Goal: Complete application form: Complete application form

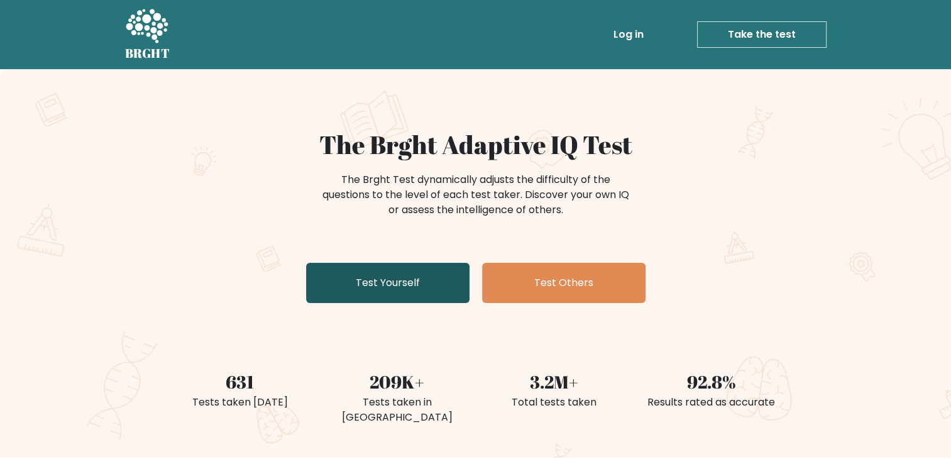
click at [410, 278] on link "Test Yourself" at bounding box center [387, 283] width 163 height 40
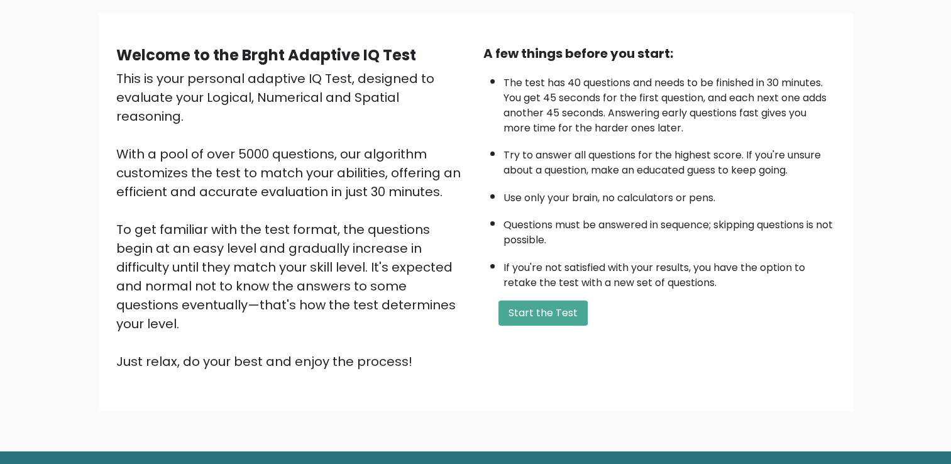
scroll to position [111, 0]
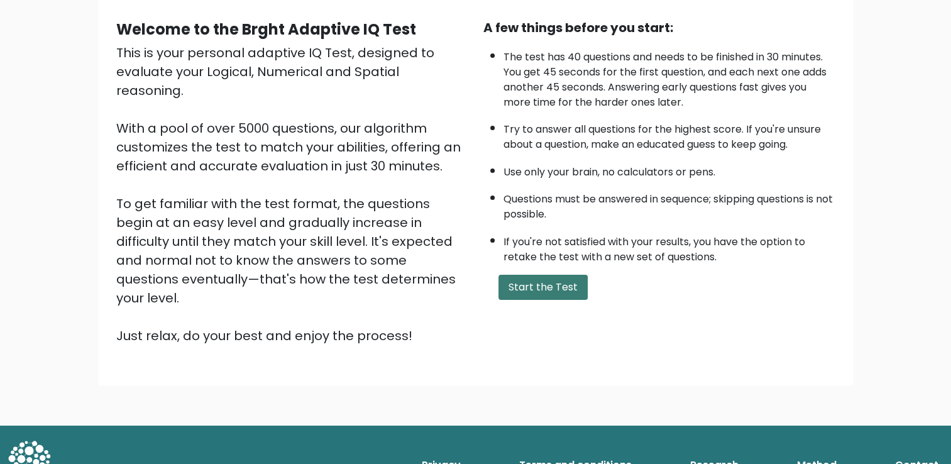
click at [557, 282] on button "Start the Test" at bounding box center [542, 287] width 89 height 25
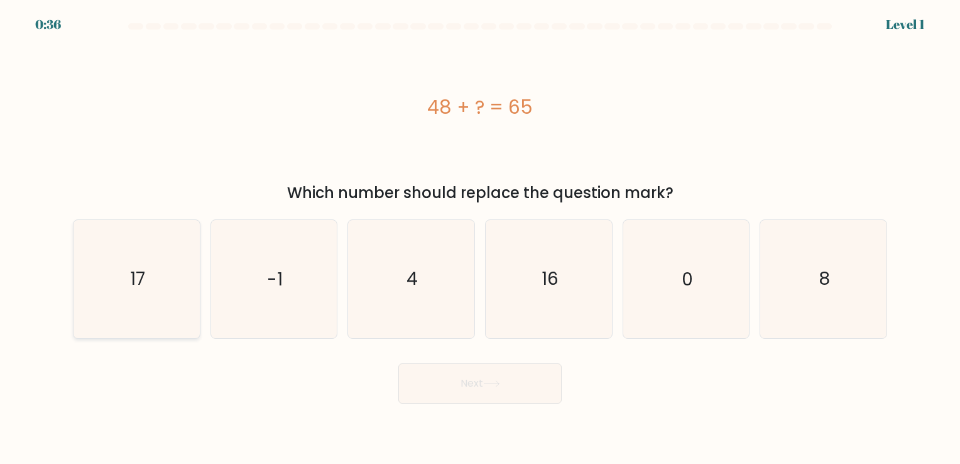
click at [171, 275] on icon "17" at bounding box center [137, 279] width 118 height 118
click at [480, 238] on input "a. 17" at bounding box center [480, 235] width 1 height 6
radio input "true"
click at [483, 387] on button "Next" at bounding box center [480, 383] width 163 height 40
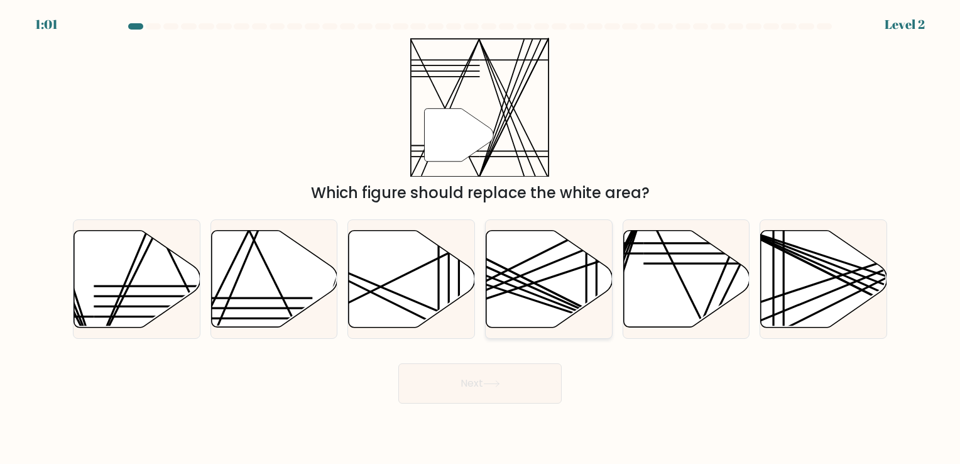
click at [534, 284] on icon at bounding box center [550, 278] width 126 height 97
click at [481, 238] on input "d." at bounding box center [480, 235] width 1 height 6
radio input "true"
click at [483, 377] on button "Next" at bounding box center [480, 383] width 163 height 40
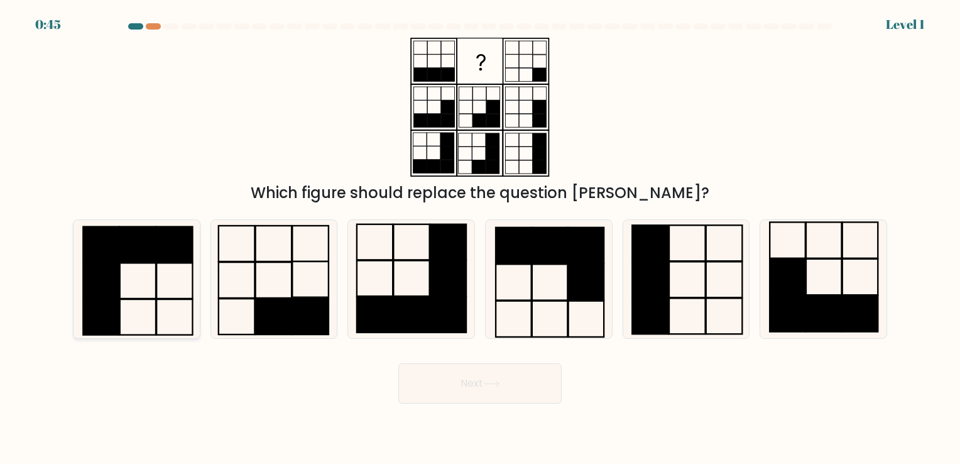
click at [157, 253] on rect at bounding box center [175, 245] width 36 height 36
click at [480, 238] on input "a." at bounding box center [480, 235] width 1 height 6
radio input "true"
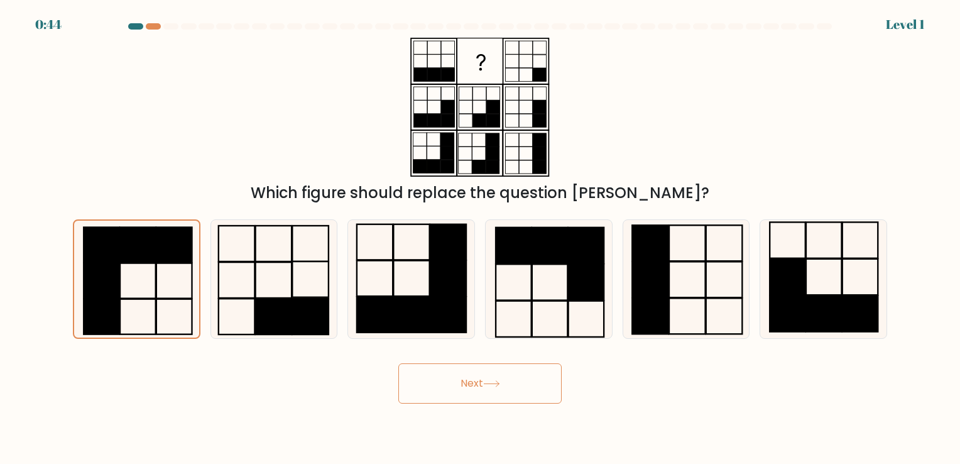
click at [532, 378] on button "Next" at bounding box center [480, 383] width 163 height 40
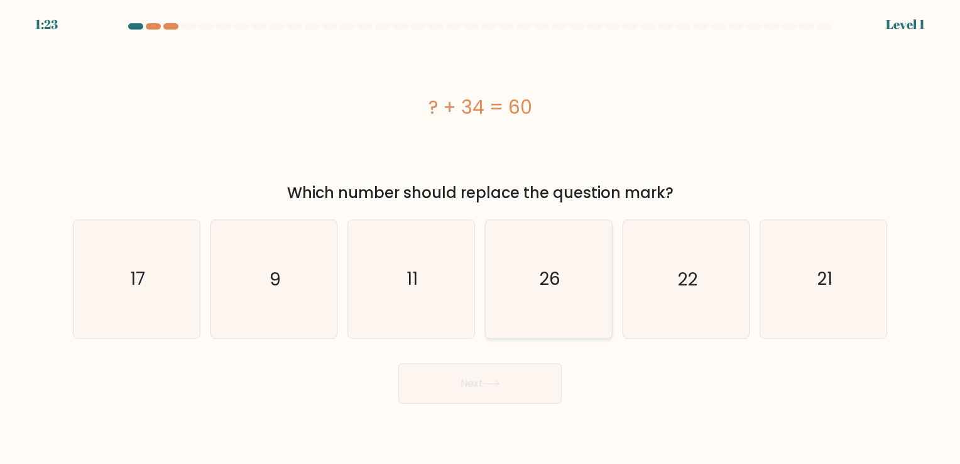
click at [542, 273] on text "26" at bounding box center [549, 279] width 21 height 25
click at [481, 238] on input "d. 26" at bounding box center [480, 235] width 1 height 6
radio input "true"
click at [497, 404] on body "1:22 Level 1 a." at bounding box center [480, 232] width 960 height 464
click at [497, 389] on button "Next" at bounding box center [480, 383] width 163 height 40
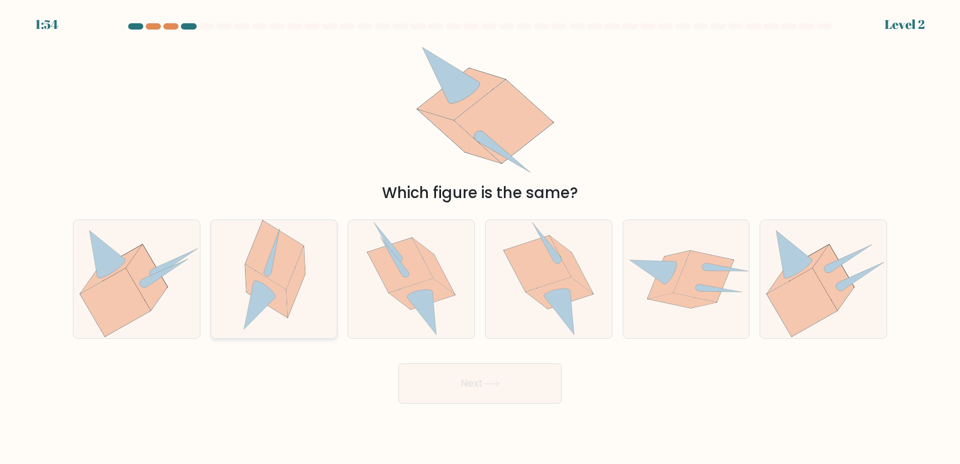
click at [286, 267] on icon at bounding box center [275, 255] width 58 height 69
click at [480, 238] on input "b." at bounding box center [480, 235] width 1 height 6
radio input "true"
click at [467, 383] on button "Next" at bounding box center [480, 383] width 163 height 40
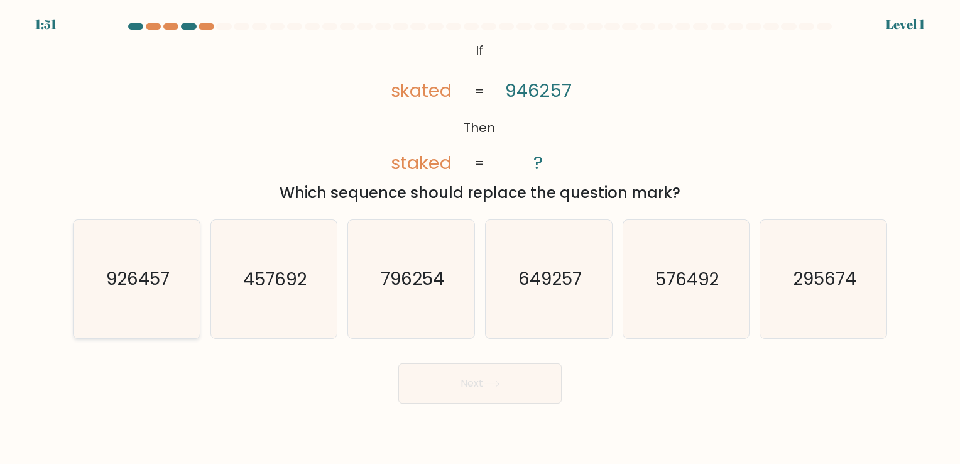
click at [142, 297] on icon "926457" at bounding box center [137, 279] width 118 height 118
click at [480, 238] on input "a. 926457" at bounding box center [480, 235] width 1 height 6
radio input "true"
click at [433, 392] on button "Next" at bounding box center [480, 383] width 163 height 40
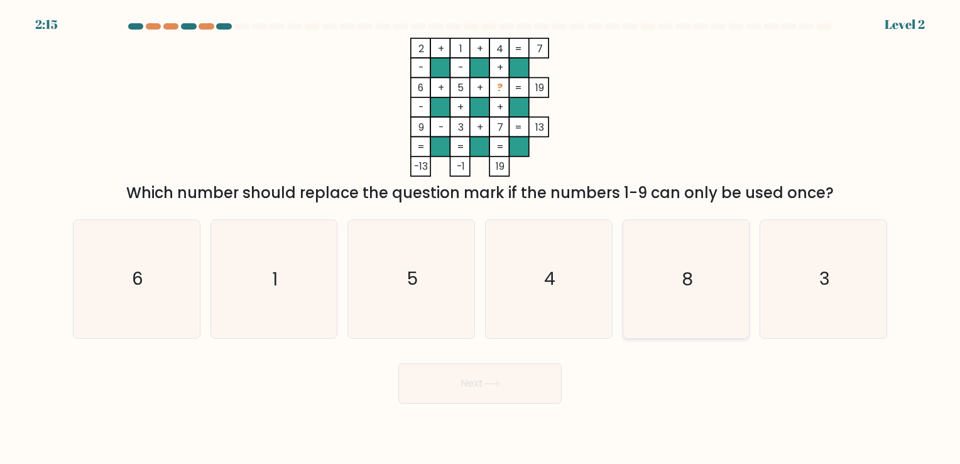
click at [687, 283] on text "8" at bounding box center [687, 279] width 11 height 25
click at [481, 238] on input "e. 8" at bounding box center [480, 235] width 1 height 6
radio input "true"
click at [511, 372] on button "Next" at bounding box center [480, 383] width 163 height 40
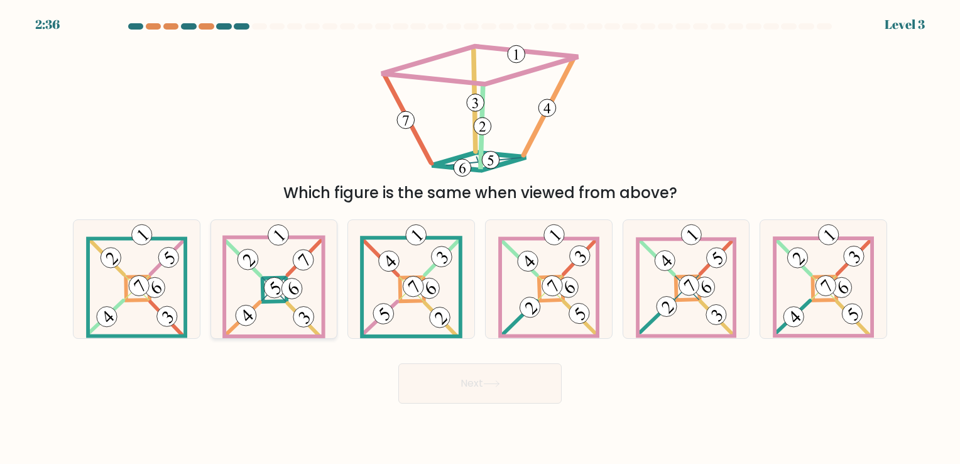
click at [255, 280] on icon at bounding box center [274, 279] width 102 height 118
click at [480, 238] on input "b." at bounding box center [480, 235] width 1 height 6
radio input "true"
click at [443, 382] on button "Next" at bounding box center [480, 383] width 163 height 40
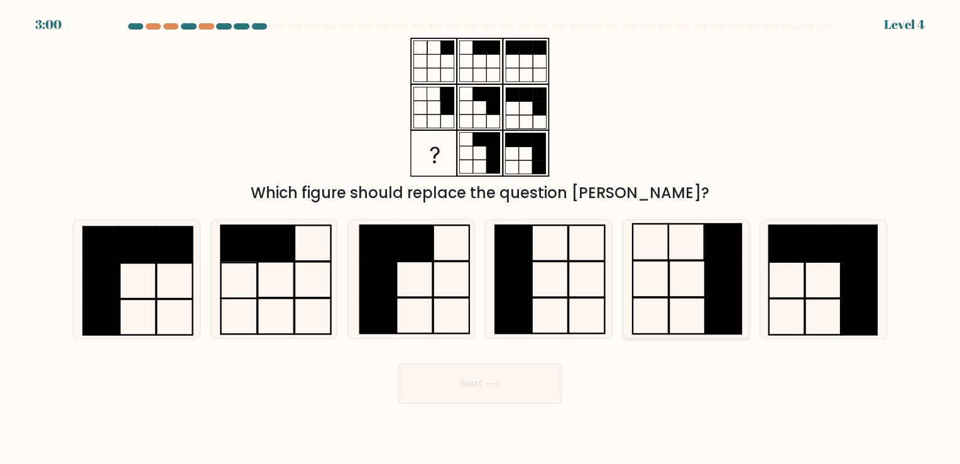
click at [676, 293] on icon at bounding box center [686, 279] width 118 height 118
click at [481, 238] on input "e." at bounding box center [480, 235] width 1 height 6
radio input "true"
click at [513, 388] on button "Next" at bounding box center [480, 383] width 163 height 40
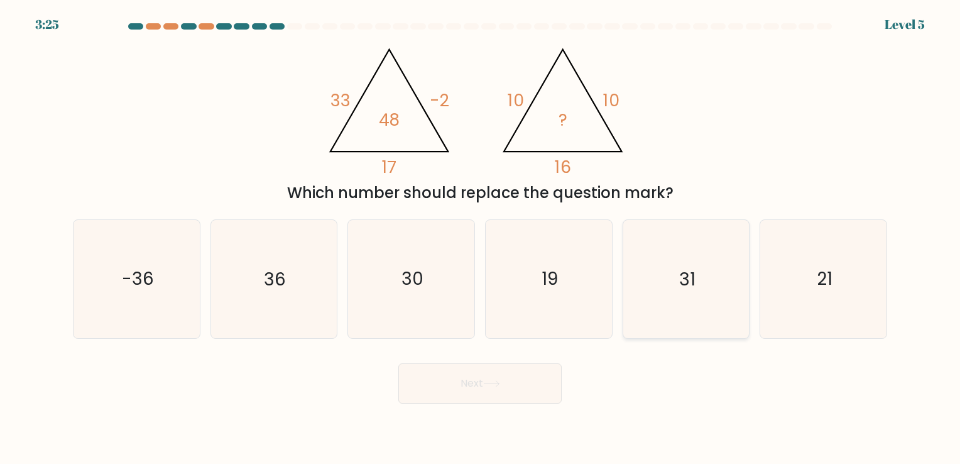
click at [694, 267] on text "31" at bounding box center [688, 279] width 16 height 25
click at [481, 238] on input "e. 31" at bounding box center [480, 235] width 1 height 6
radio input "true"
click at [505, 382] on button "Next" at bounding box center [480, 383] width 163 height 40
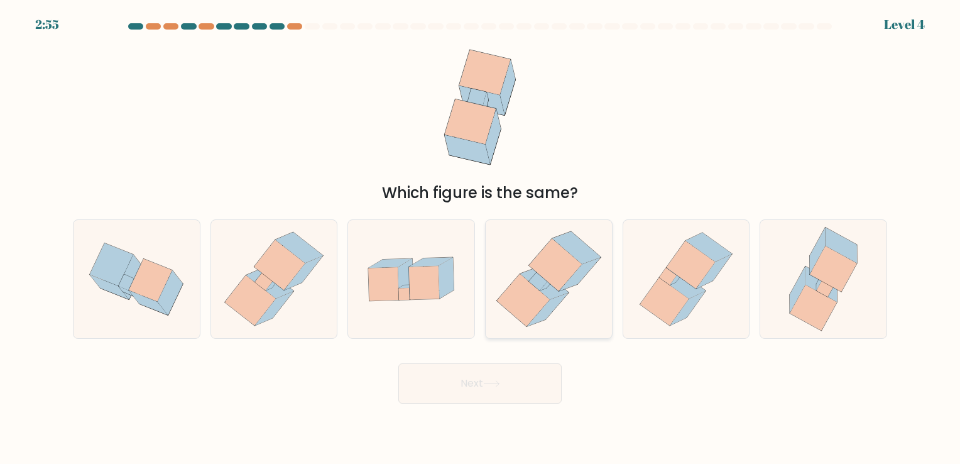
click at [555, 283] on icon at bounding box center [555, 265] width 53 height 52
click at [481, 238] on input "d." at bounding box center [480, 235] width 1 height 6
radio input "true"
click at [507, 375] on button "Next" at bounding box center [480, 383] width 163 height 40
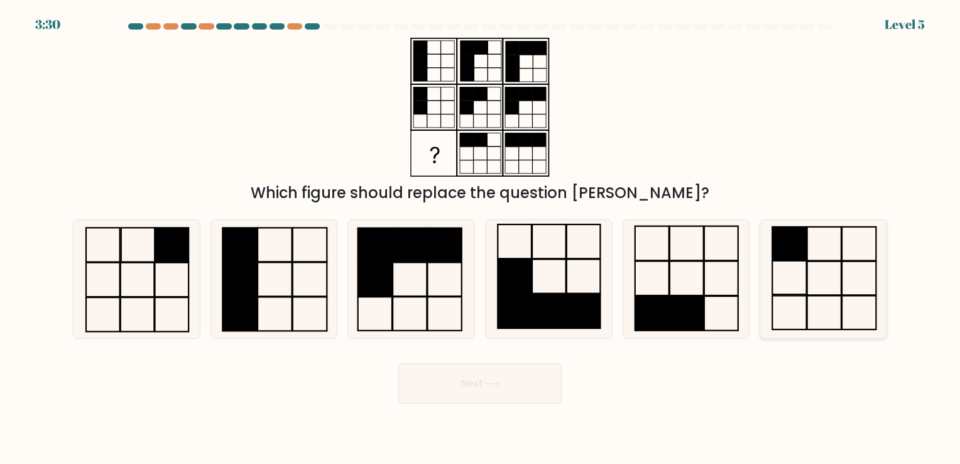
click at [848, 280] on icon at bounding box center [824, 279] width 118 height 118
click at [481, 238] on input "f." at bounding box center [480, 235] width 1 height 6
radio input "true"
click at [483, 381] on button "Next" at bounding box center [480, 383] width 163 height 40
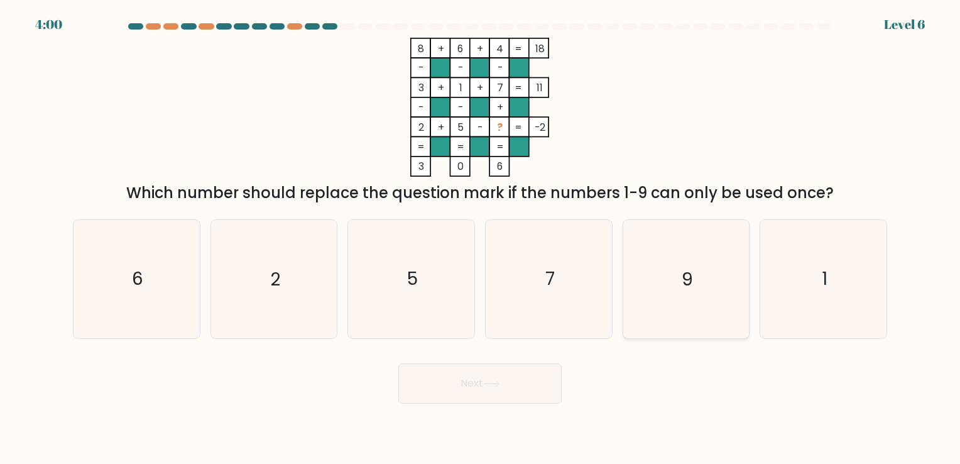
click at [680, 269] on icon "9" at bounding box center [686, 279] width 118 height 118
click at [481, 238] on input "e. 9" at bounding box center [480, 235] width 1 height 6
radio input "true"
click at [510, 373] on button "Next" at bounding box center [480, 383] width 163 height 40
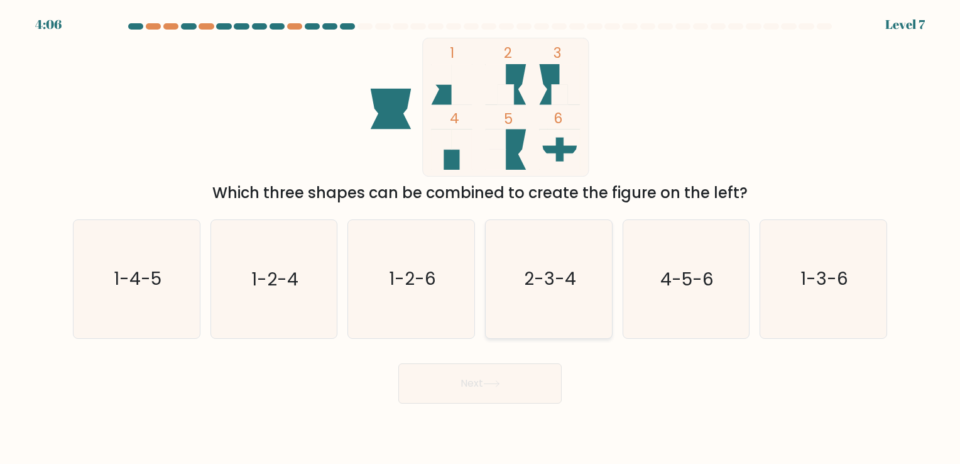
click at [561, 300] on icon "2-3-4" at bounding box center [549, 279] width 118 height 118
click at [481, 238] on input "d. 2-3-4" at bounding box center [480, 235] width 1 height 6
radio input "true"
click at [464, 381] on button "Next" at bounding box center [480, 383] width 163 height 40
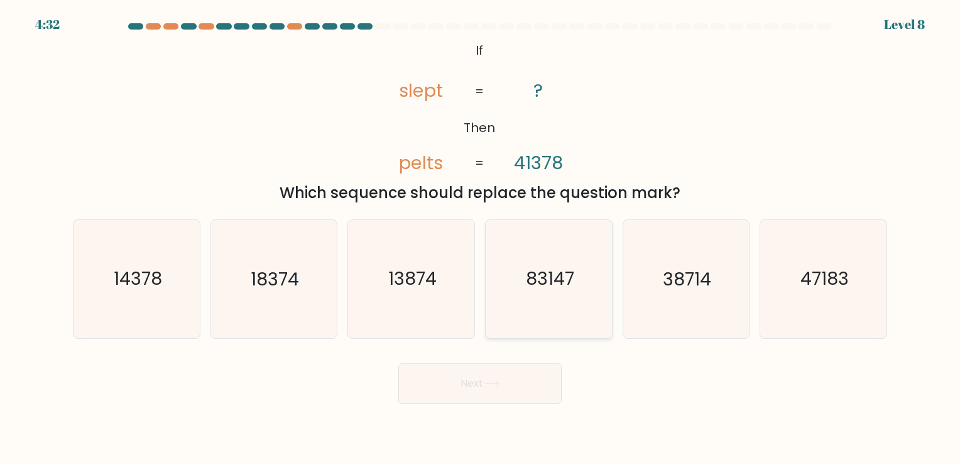
click at [522, 272] on icon "83147" at bounding box center [549, 279] width 118 height 118
click at [481, 238] on input "d. 83147" at bounding box center [480, 235] width 1 height 6
radio input "true"
click at [462, 383] on button "Next" at bounding box center [480, 383] width 163 height 40
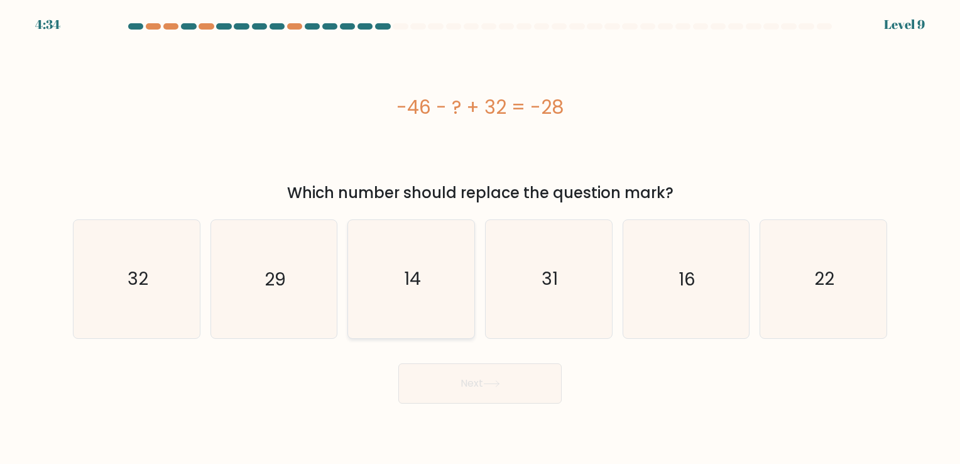
click at [415, 272] on text "14" at bounding box center [412, 279] width 17 height 25
click at [480, 238] on input "c. 14" at bounding box center [480, 235] width 1 height 6
radio input "true"
click at [438, 375] on button "Next" at bounding box center [480, 383] width 163 height 40
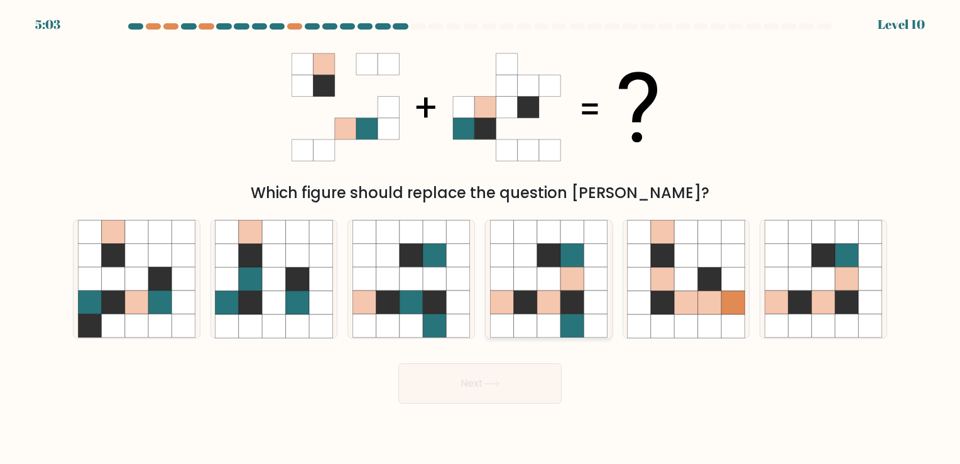
click at [559, 316] on icon at bounding box center [548, 325] width 23 height 23
click at [481, 238] on input "d." at bounding box center [480, 235] width 1 height 6
radio input "true"
click at [487, 385] on icon at bounding box center [491, 383] width 17 height 7
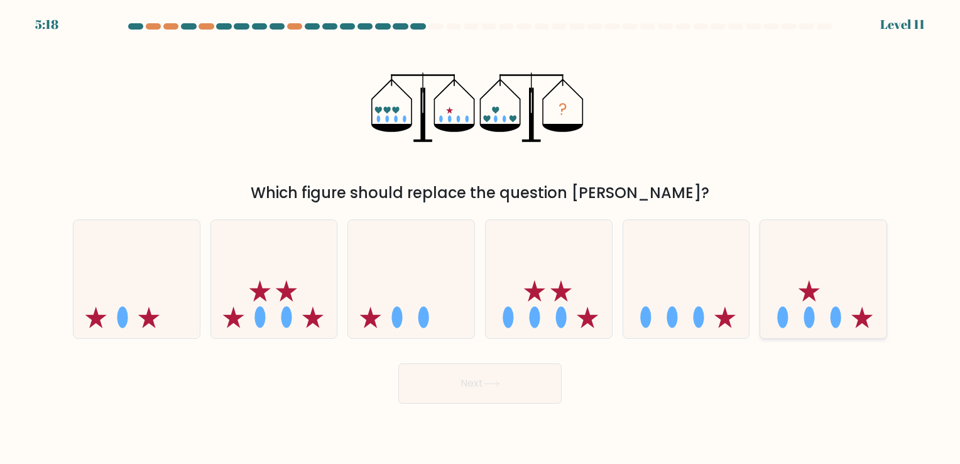
click at [805, 268] on icon at bounding box center [824, 279] width 126 height 104
click at [481, 238] on input "f." at bounding box center [480, 235] width 1 height 6
radio input "true"
click at [504, 388] on button "Next" at bounding box center [480, 383] width 163 height 40
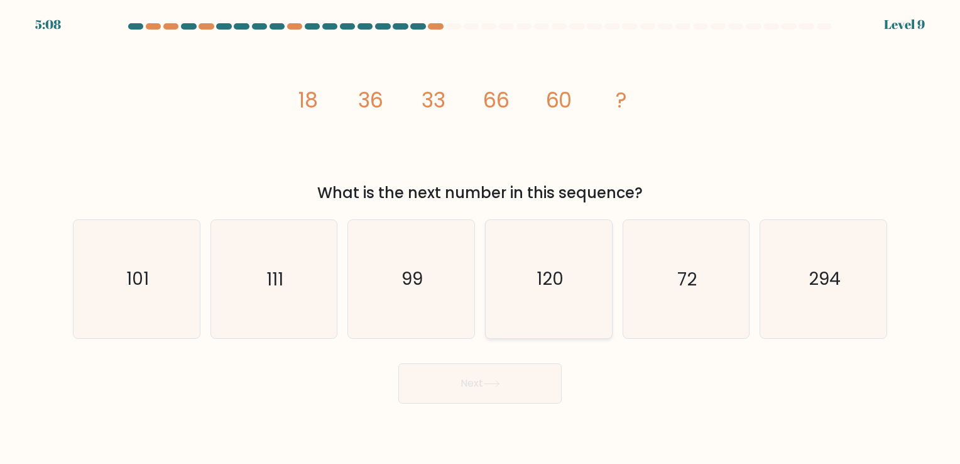
click at [561, 306] on icon "120" at bounding box center [549, 279] width 118 height 118
click at [481, 238] on input "d. 120" at bounding box center [480, 235] width 1 height 6
radio input "true"
click at [514, 383] on button "Next" at bounding box center [480, 383] width 163 height 40
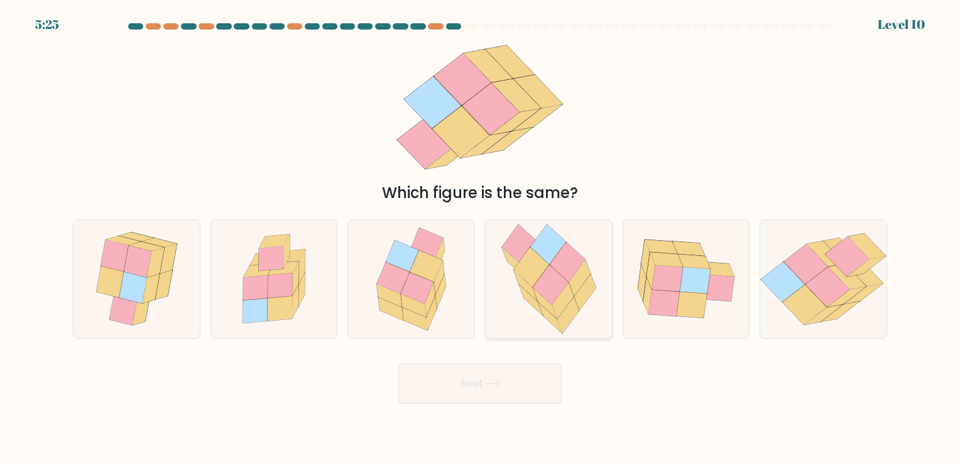
click at [548, 284] on icon at bounding box center [550, 285] width 35 height 40
click at [481, 238] on input "d." at bounding box center [480, 235] width 1 height 6
radio input "true"
click at [481, 373] on button "Next" at bounding box center [480, 383] width 163 height 40
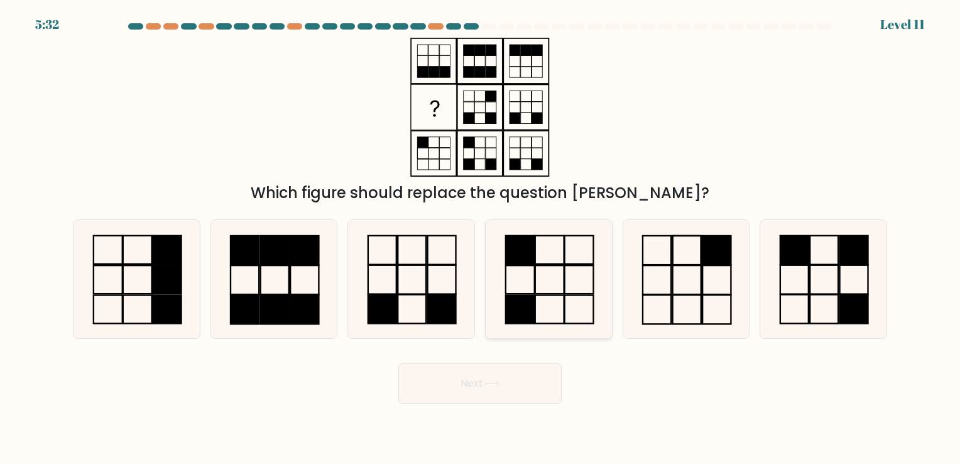
click at [542, 288] on icon at bounding box center [549, 279] width 118 height 118
click at [481, 238] on input "d." at bounding box center [480, 235] width 1 height 6
radio input "true"
click at [495, 385] on icon at bounding box center [491, 383] width 17 height 7
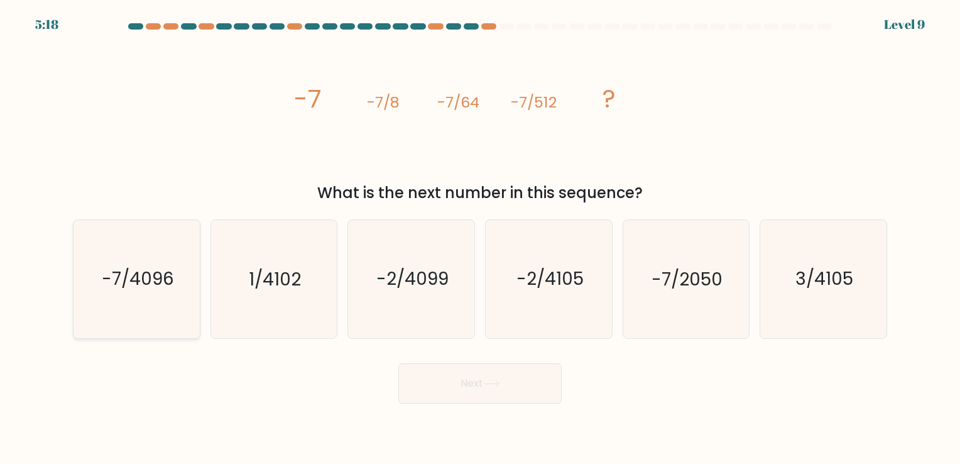
click at [168, 302] on icon "-7/4096" at bounding box center [137, 279] width 118 height 118
click at [480, 238] on input "a. -7/4096" at bounding box center [480, 235] width 1 height 6
radio input "true"
click at [483, 391] on button "Next" at bounding box center [480, 383] width 163 height 40
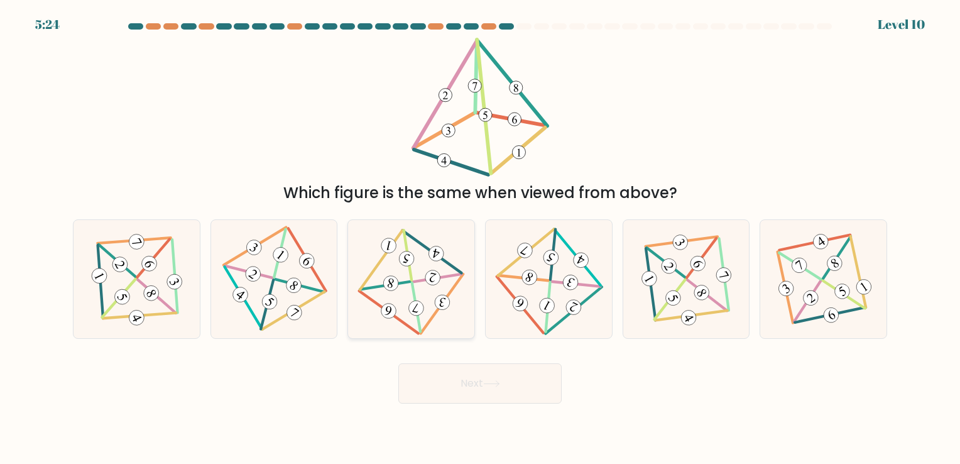
click at [436, 278] on 342 at bounding box center [433, 278] width 18 height 18
click at [480, 238] on input "c." at bounding box center [480, 235] width 1 height 6
radio input "true"
click at [453, 379] on button "Next" at bounding box center [480, 383] width 163 height 40
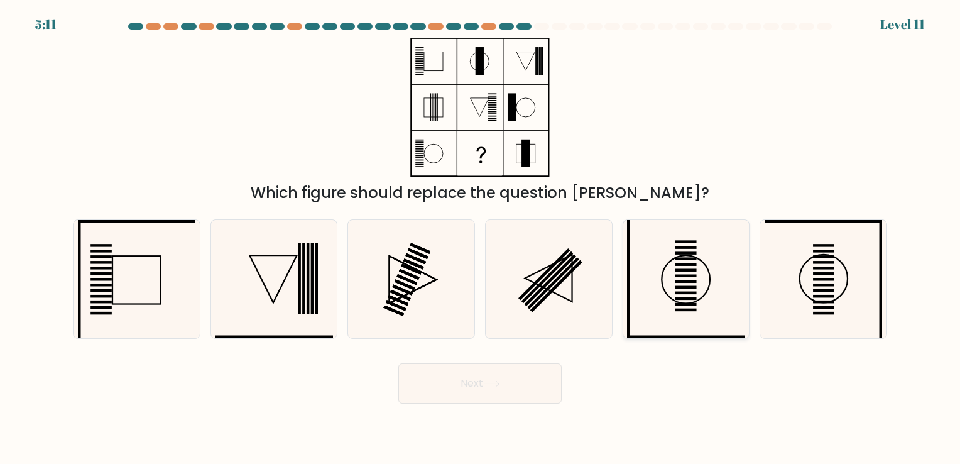
click at [682, 301] on icon at bounding box center [686, 279] width 118 height 118
click at [481, 238] on input "e." at bounding box center [480, 235] width 1 height 6
radio input "true"
click at [531, 375] on button "Next" at bounding box center [480, 383] width 163 height 40
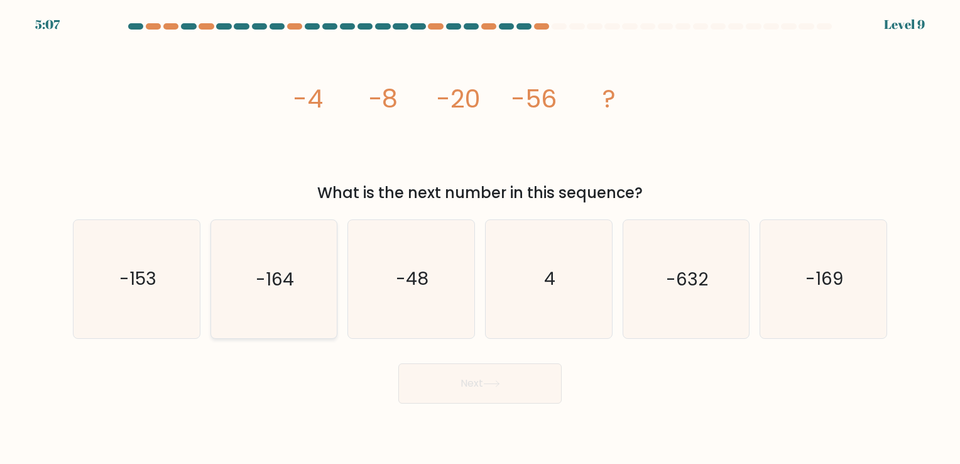
click at [257, 284] on text "-164" at bounding box center [275, 279] width 38 height 25
click at [480, 238] on input "b. -164" at bounding box center [480, 235] width 1 height 6
radio input "true"
click at [440, 385] on button "Next" at bounding box center [480, 383] width 163 height 40
click at [458, 387] on button "Next" at bounding box center [480, 383] width 163 height 40
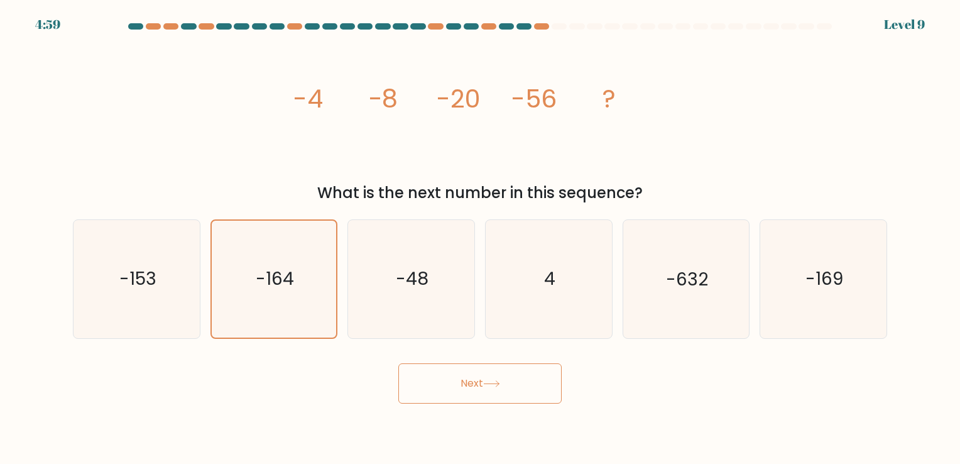
click at [481, 380] on button "Next" at bounding box center [480, 383] width 163 height 40
click at [267, 287] on text "-164" at bounding box center [275, 279] width 38 height 25
click at [480, 238] on input "b. -164" at bounding box center [480, 235] width 1 height 6
click at [468, 380] on button "Next" at bounding box center [480, 383] width 163 height 40
click at [468, 388] on button "Next" at bounding box center [480, 383] width 163 height 40
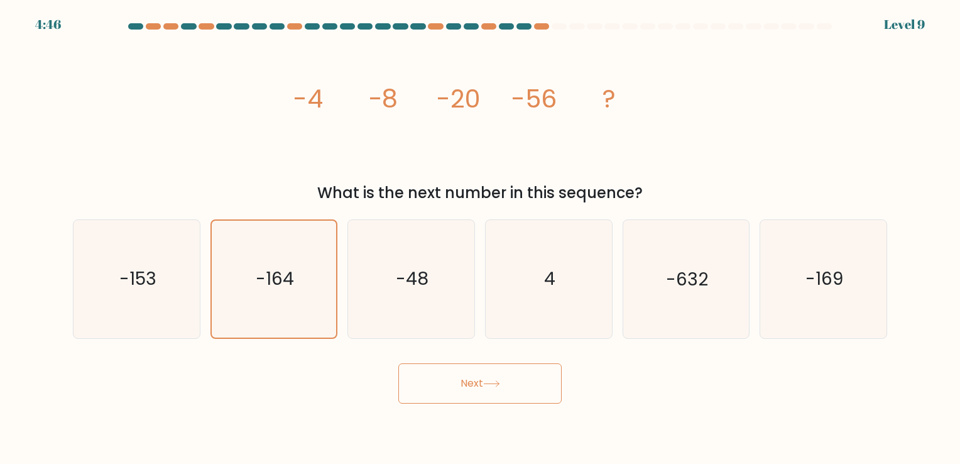
click at [468, 388] on button "Next" at bounding box center [480, 383] width 163 height 40
click at [378, 298] on icon "-48" at bounding box center [412, 279] width 118 height 118
click at [480, 238] on input "c. -48" at bounding box center [480, 235] width 1 height 6
radio input "true"
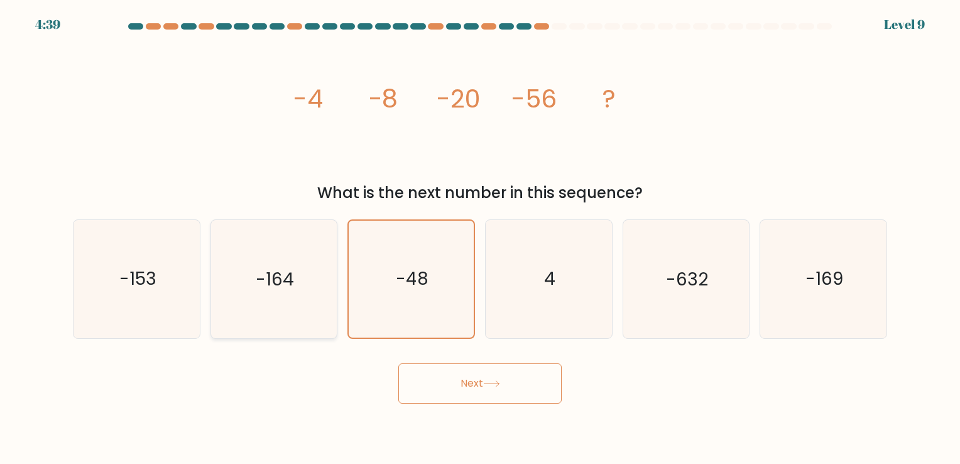
click at [305, 292] on icon "-164" at bounding box center [274, 279] width 118 height 118
click at [480, 238] on input "b. -164" at bounding box center [480, 235] width 1 height 6
radio input "true"
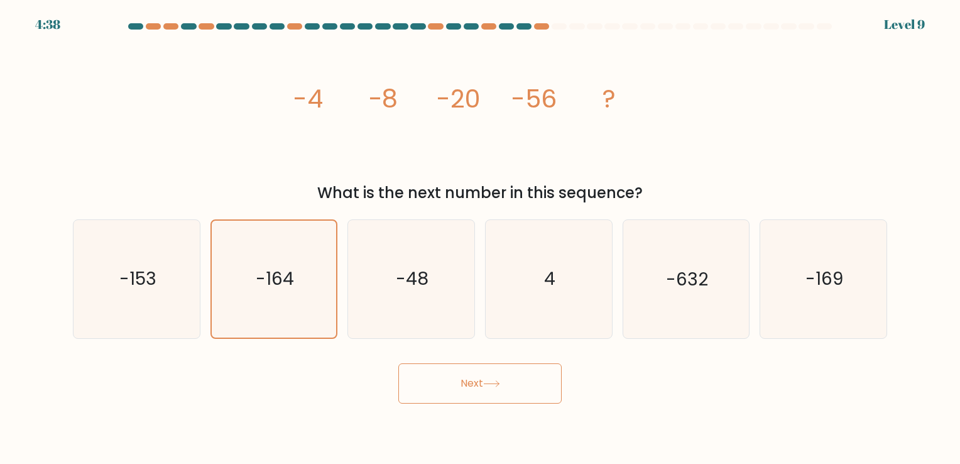
click at [445, 377] on button "Next" at bounding box center [480, 383] width 163 height 40
click at [509, 377] on button "Next" at bounding box center [480, 383] width 163 height 40
click at [507, 378] on button "Next" at bounding box center [480, 383] width 163 height 40
click at [463, 399] on button "Next" at bounding box center [480, 383] width 163 height 40
click at [511, 373] on button "Next" at bounding box center [480, 383] width 163 height 40
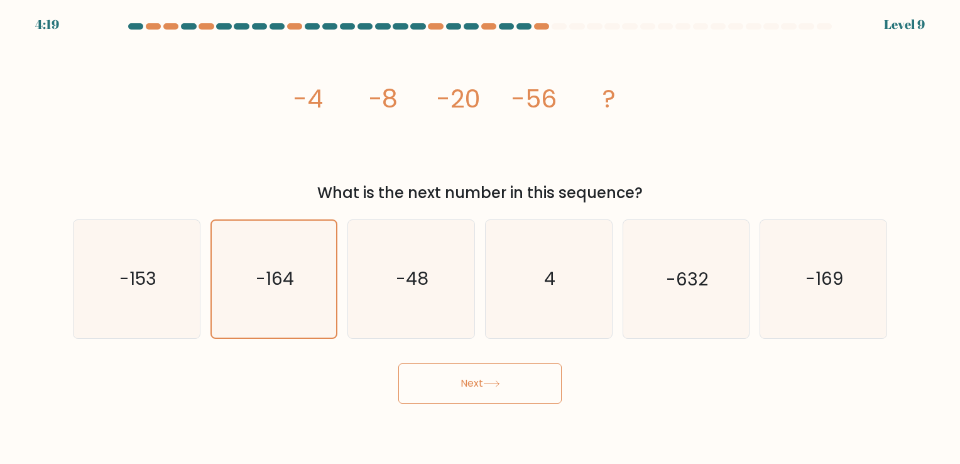
click at [510, 373] on button "Next" at bounding box center [480, 383] width 163 height 40
click at [509, 373] on button "Next" at bounding box center [480, 383] width 163 height 40
click at [173, 290] on icon "-153" at bounding box center [137, 279] width 118 height 118
click at [480, 238] on input "a. -153" at bounding box center [480, 235] width 1 height 6
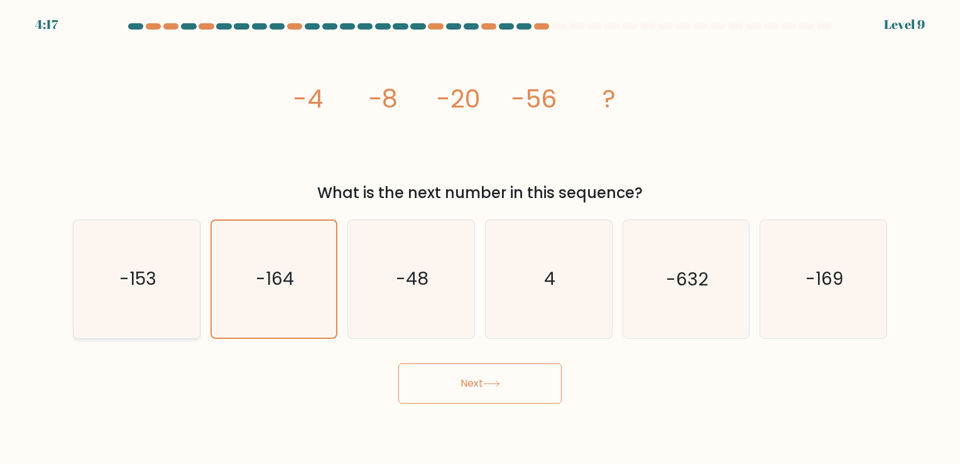
radio input "true"
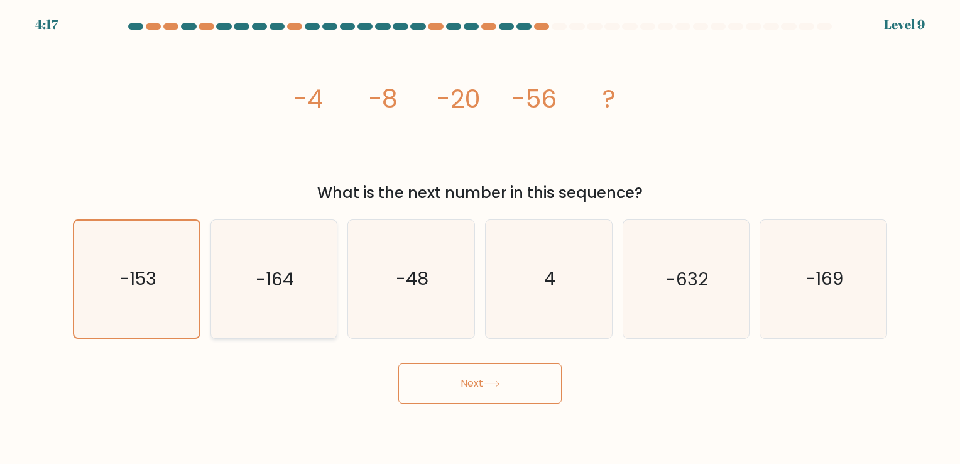
click at [283, 283] on text "-164" at bounding box center [275, 279] width 38 height 25
click at [480, 238] on input "b. -164" at bounding box center [480, 235] width 1 height 6
radio input "true"
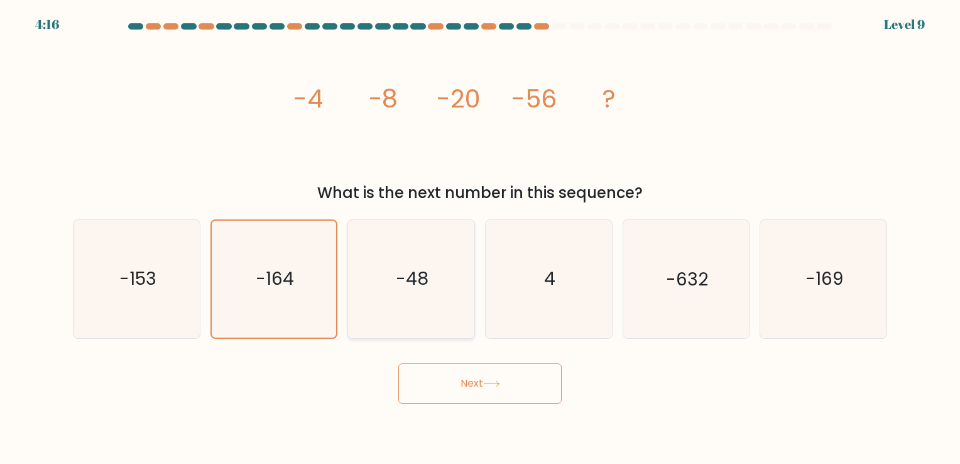
click at [410, 277] on text "-48" at bounding box center [413, 279] width 33 height 25
click at [480, 238] on input "c. -48" at bounding box center [480, 235] width 1 height 6
radio input "true"
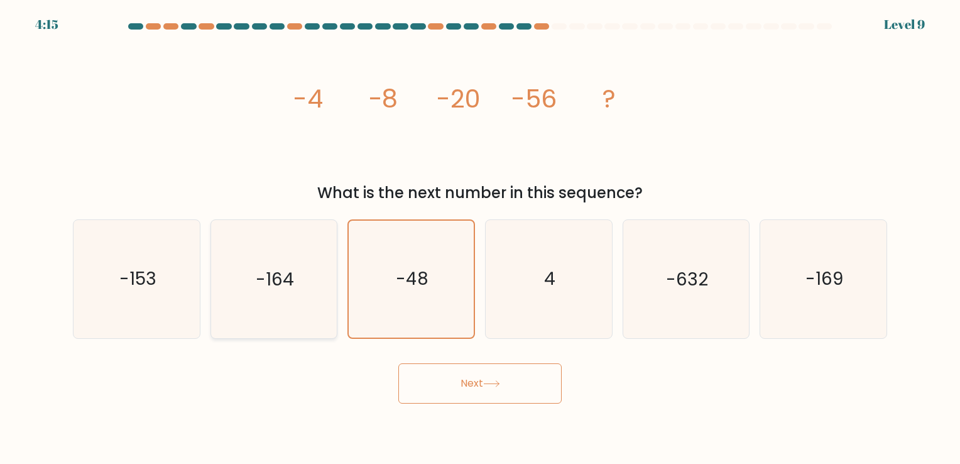
click at [270, 278] on text "-164" at bounding box center [275, 279] width 38 height 25
click at [480, 238] on input "b. -164" at bounding box center [480, 235] width 1 height 6
radio input "true"
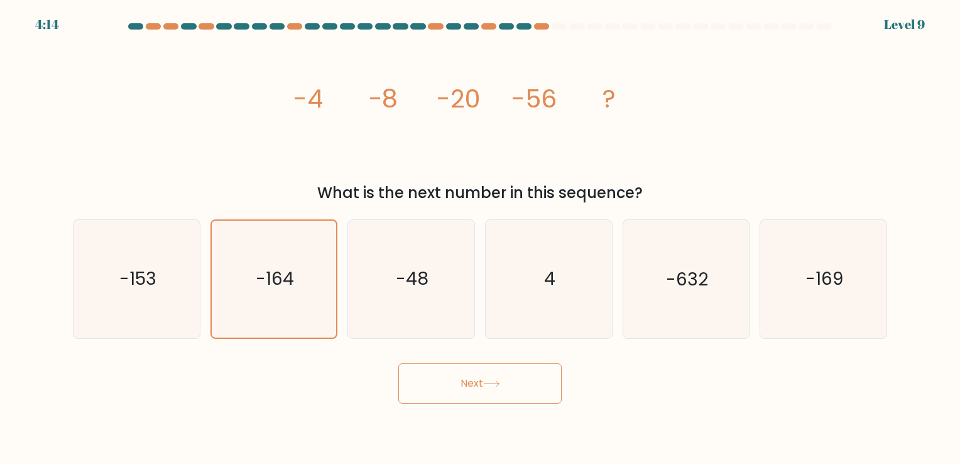
click at [458, 382] on button "Next" at bounding box center [480, 383] width 163 height 40
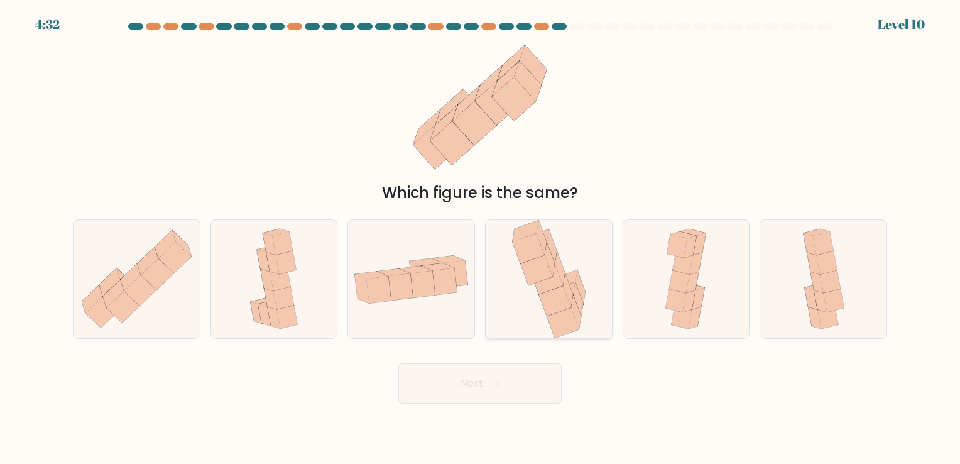
click at [520, 301] on icon at bounding box center [549, 279] width 81 height 118
click at [481, 238] on input "d." at bounding box center [480, 235] width 1 height 6
radio input "true"
click at [513, 374] on button "Next" at bounding box center [480, 383] width 163 height 40
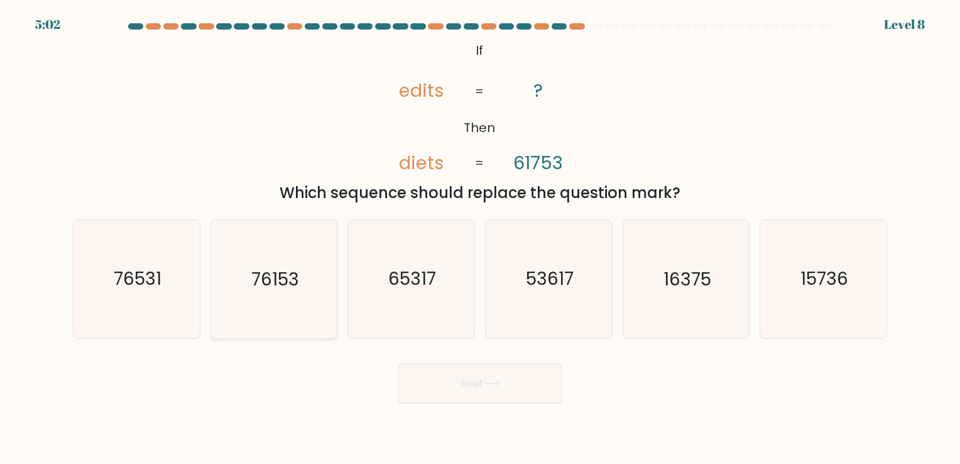
click at [294, 278] on text "76153" at bounding box center [275, 279] width 48 height 25
click at [480, 238] on input "b. 76153" at bounding box center [480, 235] width 1 height 6
radio input "true"
click at [443, 377] on button "Next" at bounding box center [480, 383] width 163 height 40
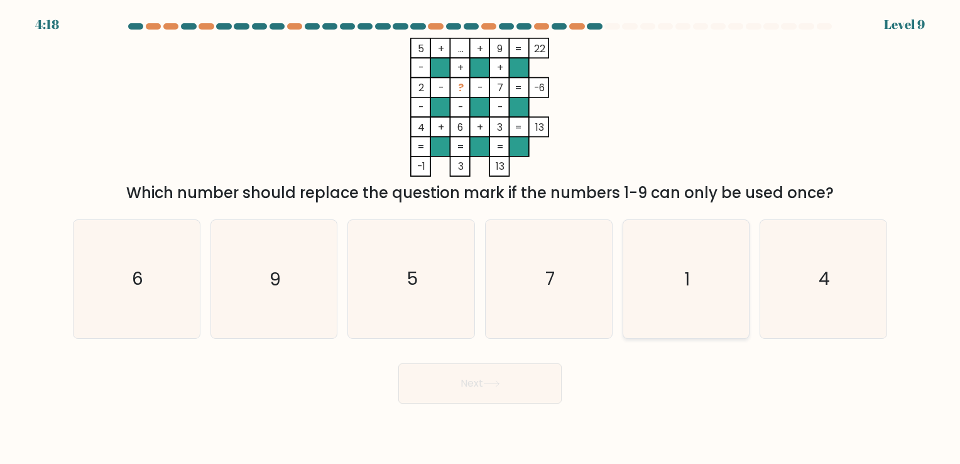
click at [693, 288] on icon "1" at bounding box center [686, 279] width 118 height 118
click at [481, 238] on input "e. 1" at bounding box center [480, 235] width 1 height 6
radio input "true"
click at [493, 378] on button "Next" at bounding box center [480, 383] width 163 height 40
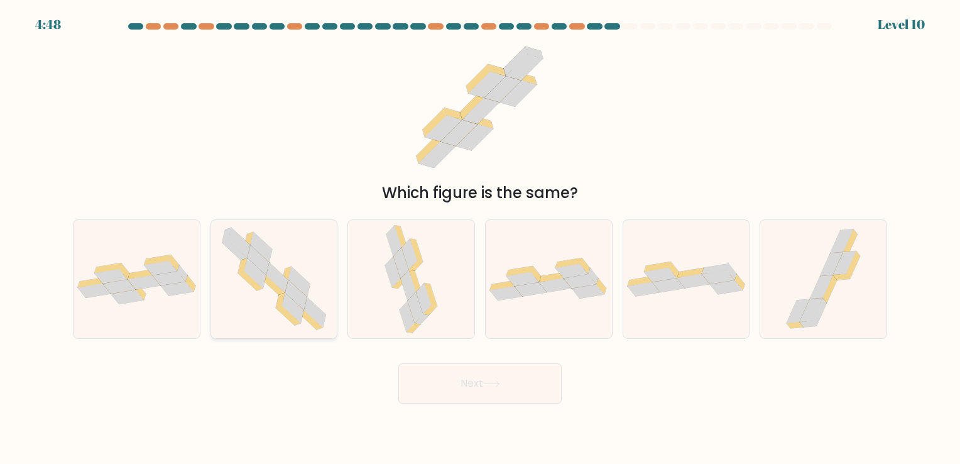
click at [262, 300] on icon at bounding box center [274, 279] width 120 height 118
click at [480, 238] on input "b." at bounding box center [480, 235] width 1 height 6
radio input "true"
click at [465, 377] on button "Next" at bounding box center [480, 383] width 163 height 40
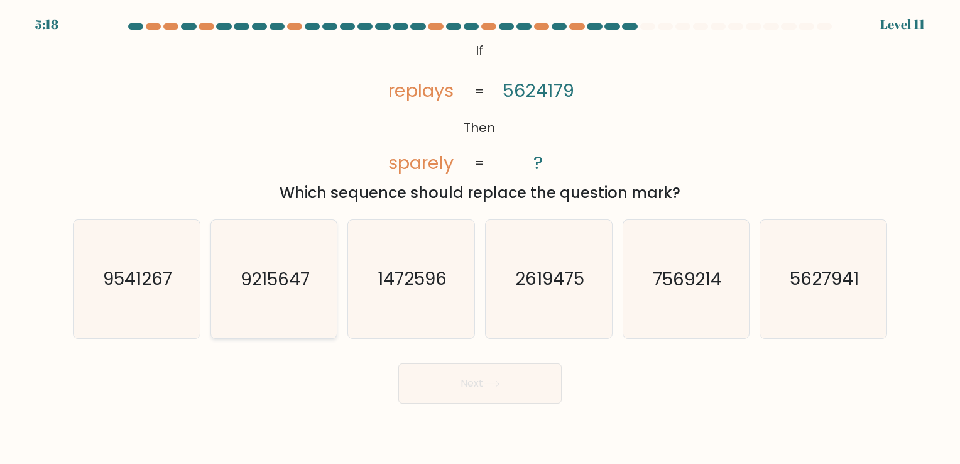
click at [265, 289] on text "9215647" at bounding box center [275, 279] width 69 height 25
click at [480, 238] on input "b. 9215647" at bounding box center [480, 235] width 1 height 6
radio input "true"
click at [453, 378] on button "Next" at bounding box center [480, 383] width 163 height 40
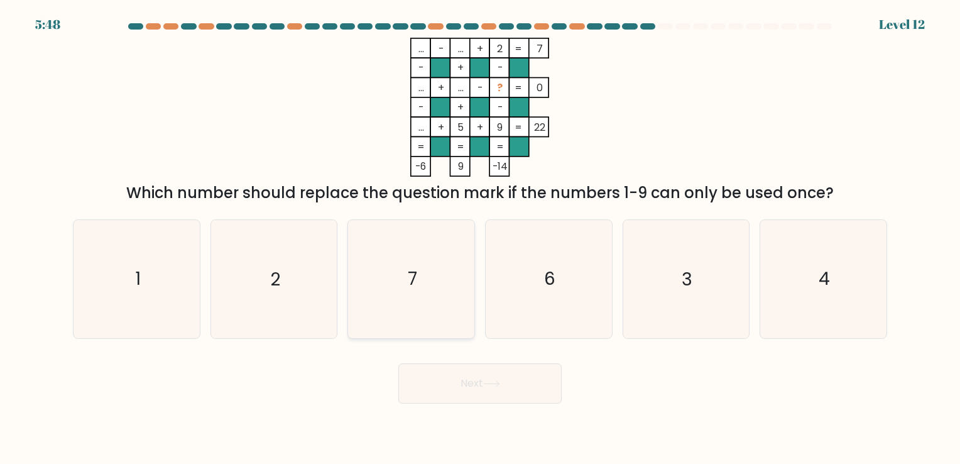
click at [417, 271] on icon "7" at bounding box center [412, 279] width 118 height 118
click at [480, 238] on input "c. 7" at bounding box center [480, 235] width 1 height 6
radio input "true"
click at [434, 385] on button "Next" at bounding box center [480, 383] width 163 height 40
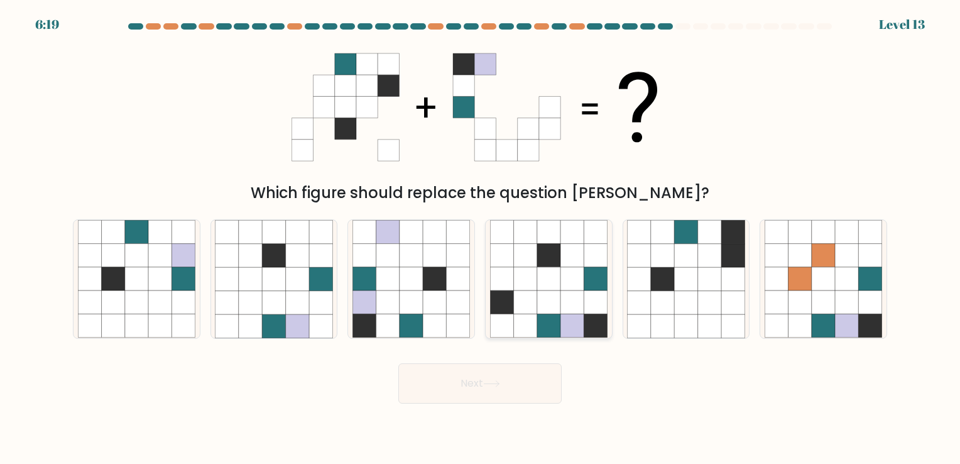
click at [537, 285] on icon at bounding box center [548, 278] width 23 height 23
click at [481, 238] on input "d." at bounding box center [480, 235] width 1 height 6
radio input "true"
click at [519, 372] on button "Next" at bounding box center [480, 383] width 163 height 40
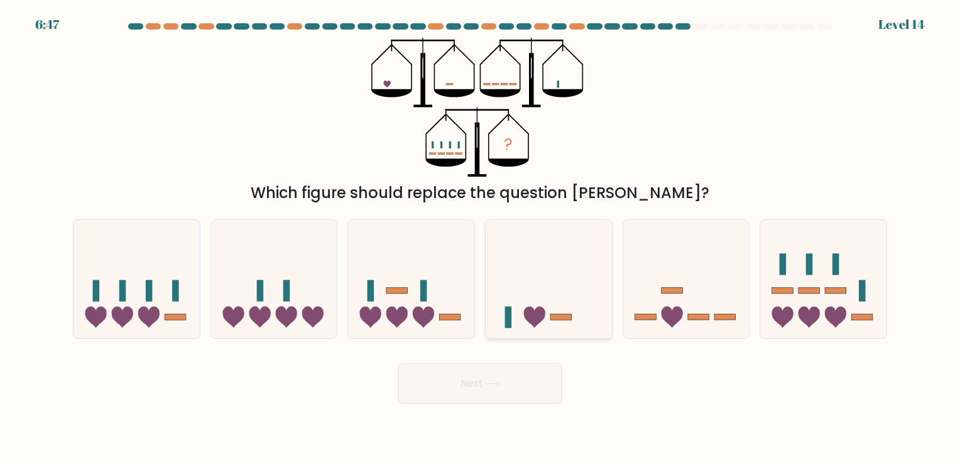
click at [551, 299] on icon at bounding box center [549, 279] width 126 height 104
click at [481, 238] on input "d." at bounding box center [480, 235] width 1 height 6
radio input "true"
click at [518, 371] on button "Next" at bounding box center [480, 383] width 163 height 40
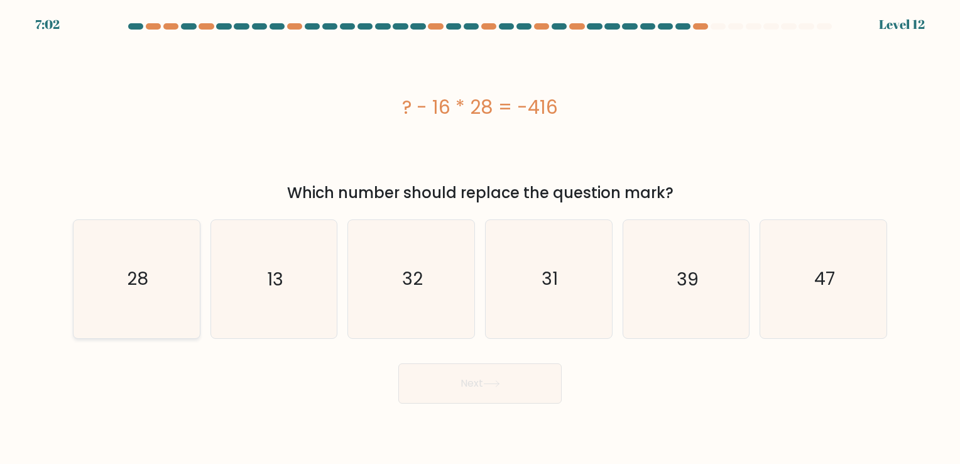
click at [166, 297] on icon "28" at bounding box center [137, 279] width 118 height 118
click at [480, 238] on input "a. 28" at bounding box center [480, 235] width 1 height 6
radio input "true"
click at [510, 386] on button "Next" at bounding box center [480, 383] width 163 height 40
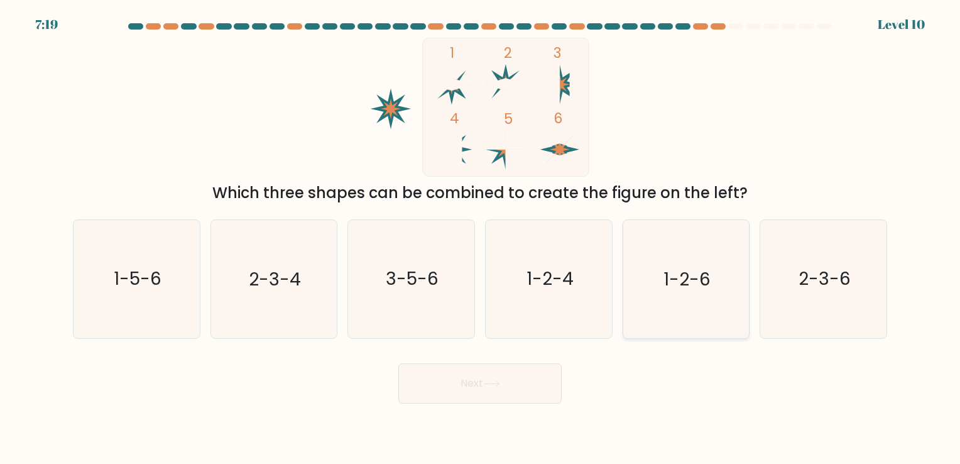
click at [680, 288] on text "1-2-6" at bounding box center [687, 279] width 47 height 25
click at [481, 238] on input "e. 1-2-6" at bounding box center [480, 235] width 1 height 6
radio input "true"
click at [443, 387] on button "Next" at bounding box center [480, 383] width 163 height 40
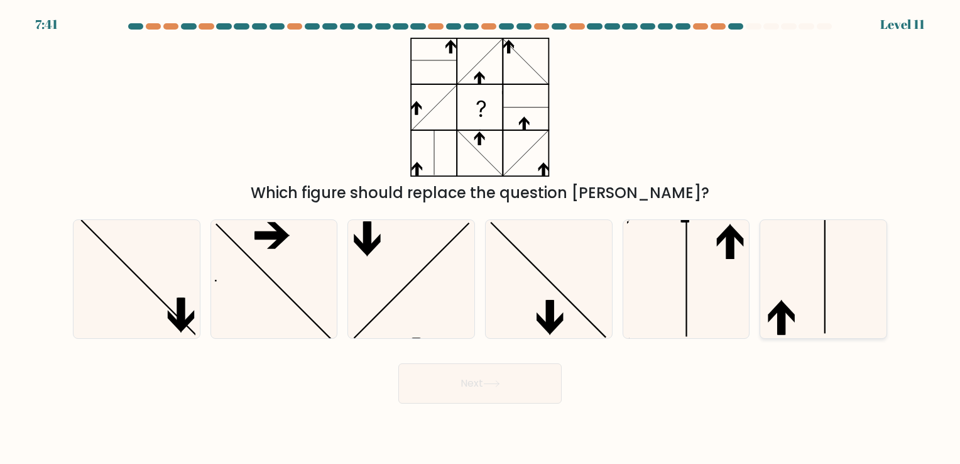
click at [782, 309] on icon at bounding box center [782, 320] width 8 height 30
click at [481, 238] on input "f." at bounding box center [480, 235] width 1 height 6
radio input "true"
click at [533, 391] on button "Next" at bounding box center [480, 383] width 163 height 40
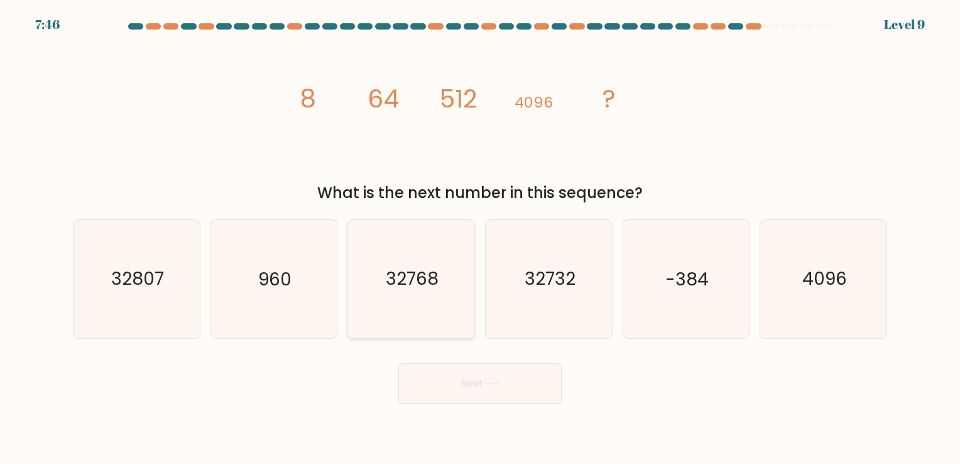
click at [397, 294] on icon "32768" at bounding box center [412, 279] width 118 height 118
click at [480, 238] on input "c. 32768" at bounding box center [480, 235] width 1 height 6
radio input "true"
click at [454, 380] on button "Next" at bounding box center [480, 383] width 163 height 40
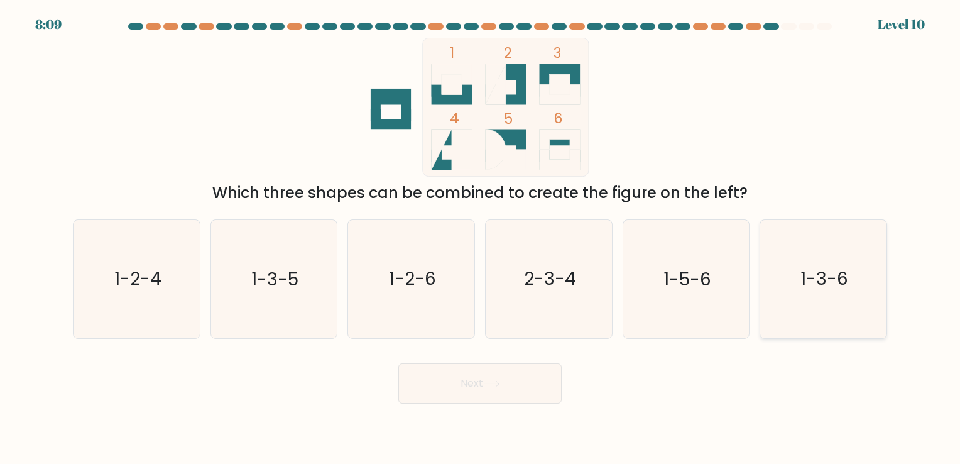
click at [842, 280] on text "1-3-6" at bounding box center [825, 279] width 48 height 25
click at [481, 238] on input "f. 1-3-6" at bounding box center [480, 235] width 1 height 6
radio input "true"
click at [500, 383] on icon at bounding box center [491, 383] width 17 height 7
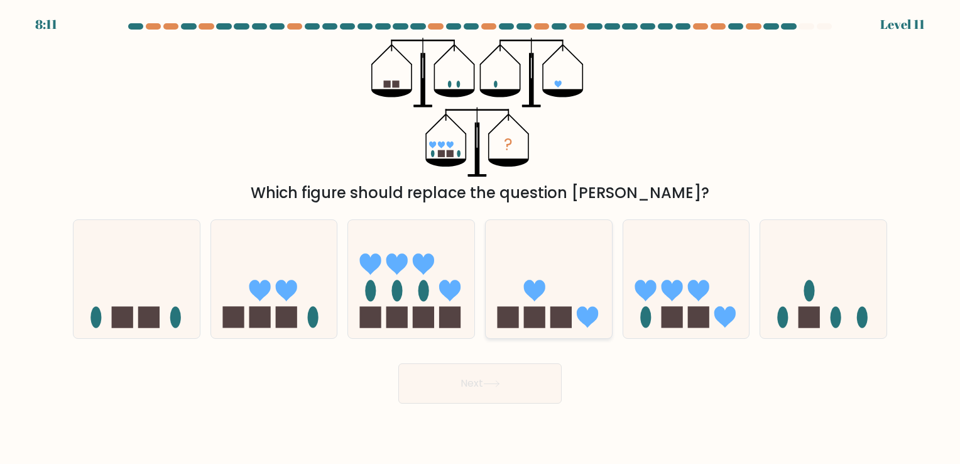
click at [570, 302] on icon at bounding box center [549, 279] width 126 height 104
click at [481, 238] on input "d." at bounding box center [480, 235] width 1 height 6
radio input "true"
click at [503, 383] on button "Next" at bounding box center [480, 383] width 163 height 40
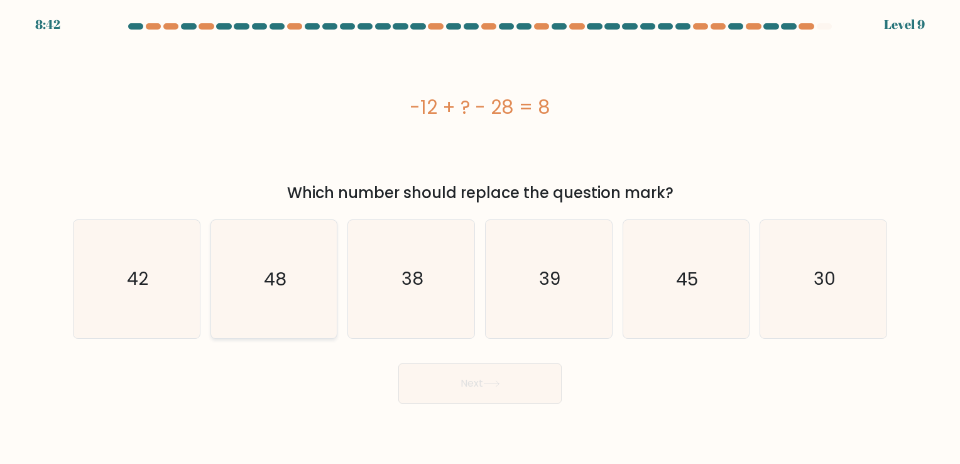
click at [282, 302] on icon "48" at bounding box center [274, 279] width 118 height 118
click at [480, 238] on input "b. 48" at bounding box center [480, 235] width 1 height 6
radio input "true"
click at [474, 383] on button "Next" at bounding box center [480, 383] width 163 height 40
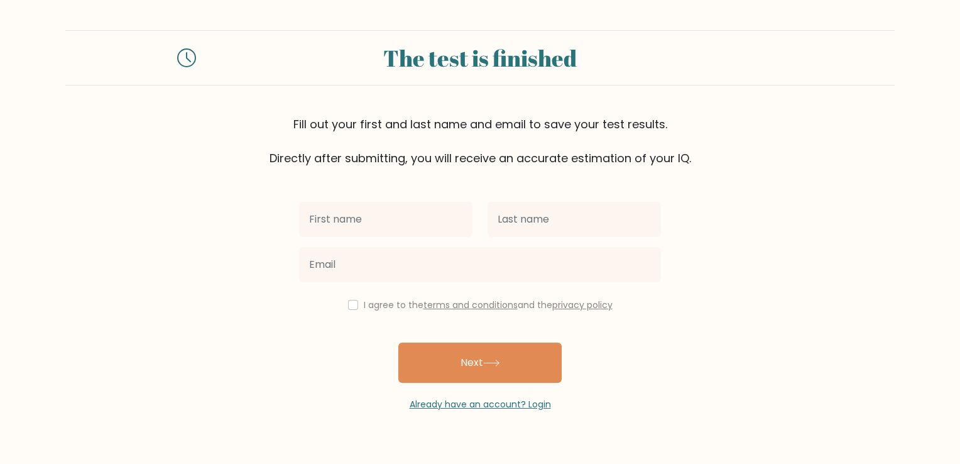
click at [367, 227] on input "text" at bounding box center [385, 219] width 173 height 35
click at [332, 212] on input "text" at bounding box center [385, 219] width 173 height 35
type input "Caren"
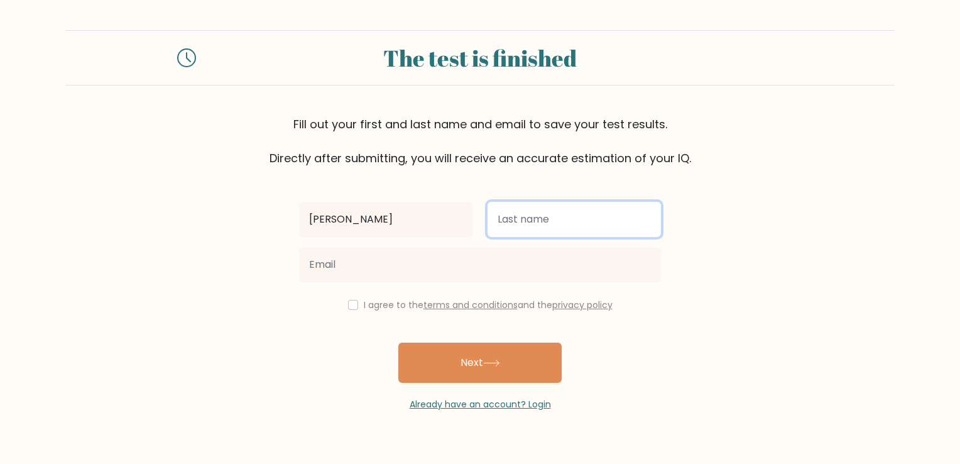
click at [554, 217] on input "text" at bounding box center [574, 219] width 173 height 35
type input "Pascual"
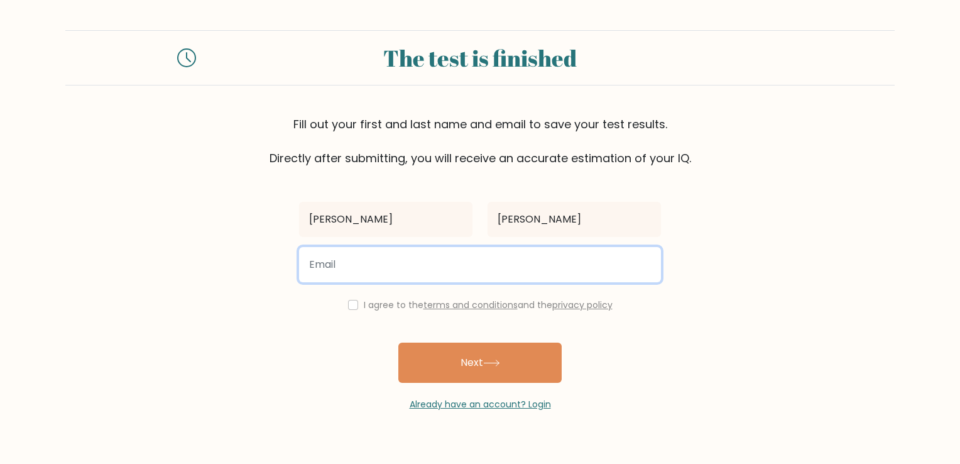
click at [359, 256] on input "email" at bounding box center [480, 264] width 362 height 35
type input "carenramirezpascual@gmail.com"
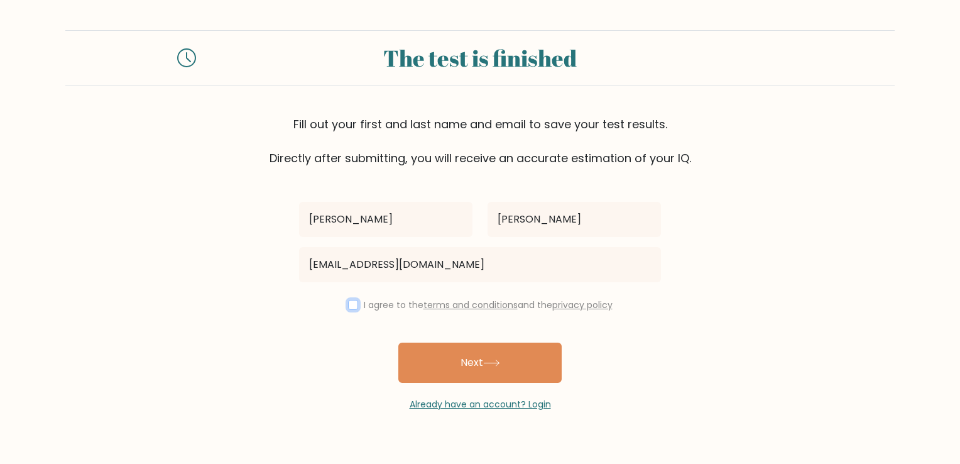
drag, startPoint x: 354, startPoint y: 305, endPoint x: 399, endPoint y: 333, distance: 53.0
click at [355, 304] on div "I agree to the terms and conditions and the privacy policy" at bounding box center [480, 304] width 377 height 15
click at [349, 306] on input "checkbox" at bounding box center [353, 305] width 10 height 10
checkbox input "true"
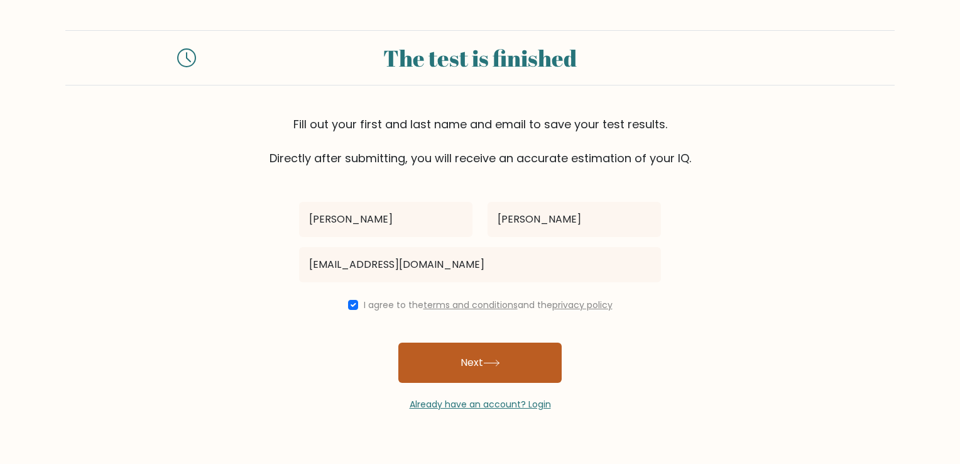
click at [471, 368] on button "Next" at bounding box center [480, 363] width 163 height 40
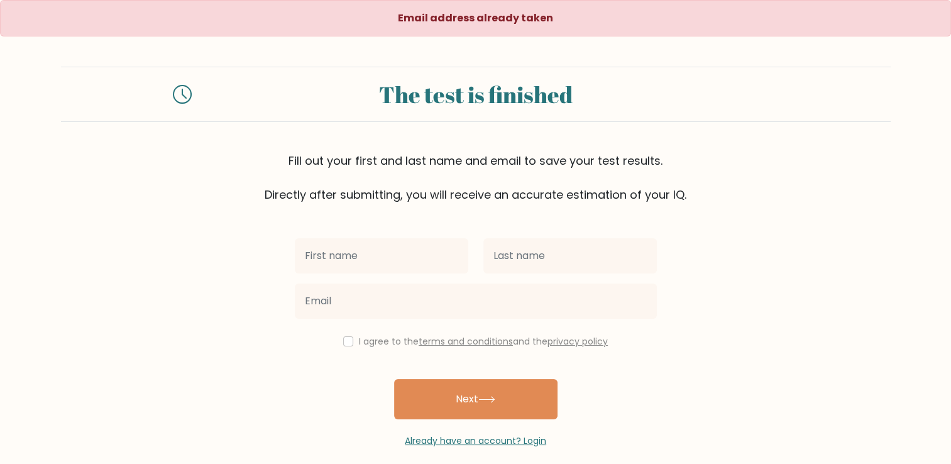
click at [368, 253] on input "text" at bounding box center [381, 255] width 173 height 35
type input "carenpascual88gmail.com"
drag, startPoint x: 463, startPoint y: 258, endPoint x: 261, endPoint y: 247, distance: 202.1
click at [261, 247] on form "The test is finished Fill out your first and last name and email to save your t…" at bounding box center [475, 257] width 951 height 381
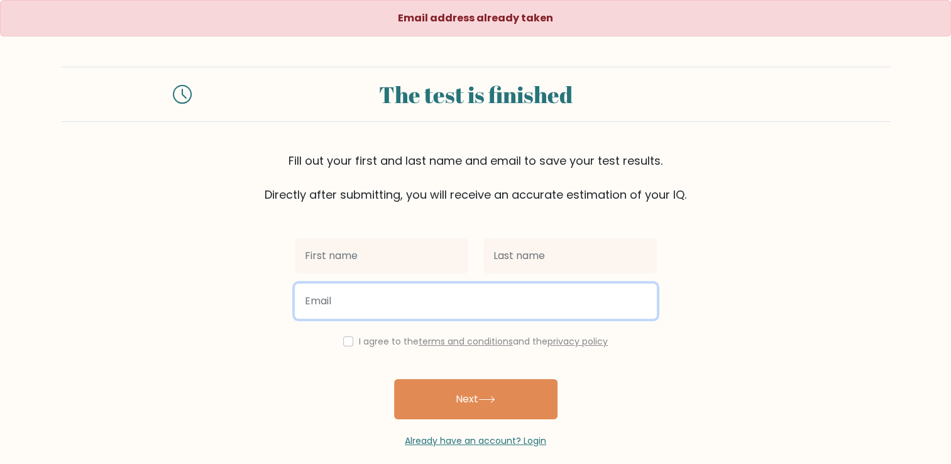
click at [319, 303] on input "email" at bounding box center [476, 300] width 362 height 35
paste input "carenpascual88gmail.com"
type input "carenpascual88gmail.com"
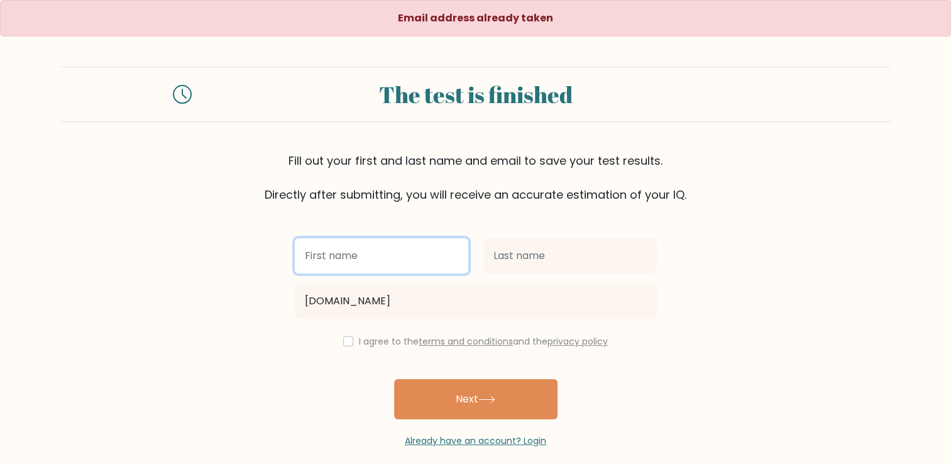
click at [328, 257] on input "text" at bounding box center [381, 255] width 173 height 35
type input "Caren"
type input "Pascual"
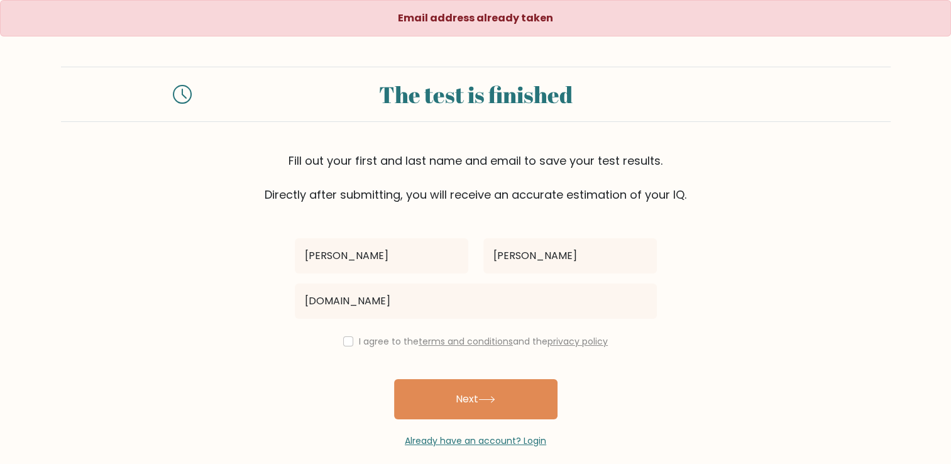
click at [337, 341] on div "I agree to the terms and conditions and the privacy policy" at bounding box center [475, 341] width 377 height 15
click at [348, 345] on input "checkbox" at bounding box center [348, 341] width 10 height 10
checkbox input "true"
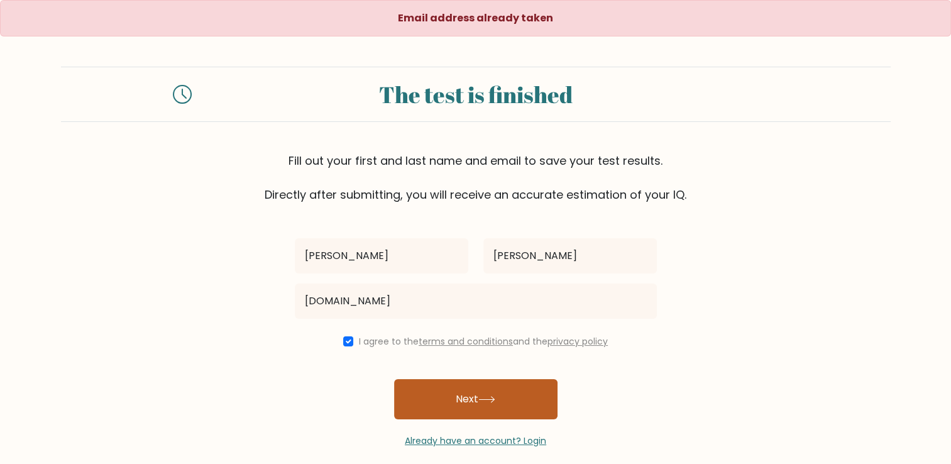
click at [459, 393] on button "Next" at bounding box center [475, 399] width 163 height 40
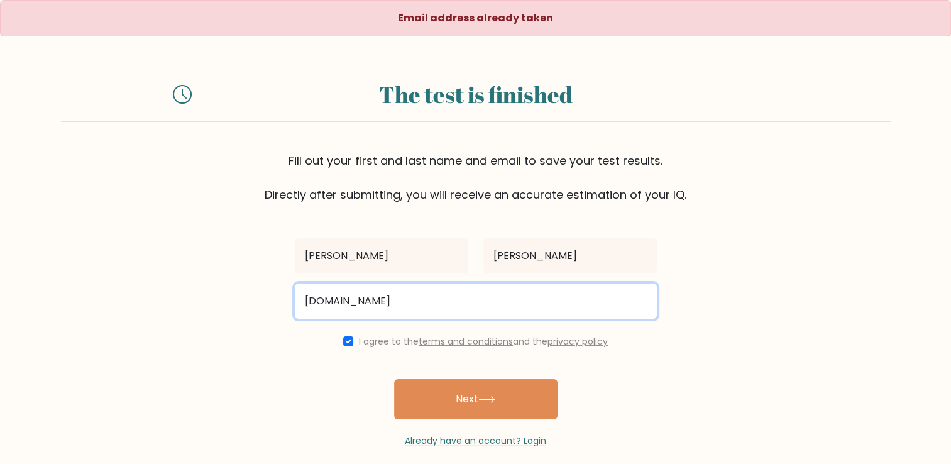
click at [451, 305] on input "carenpascual88gmail.com" at bounding box center [476, 300] width 362 height 35
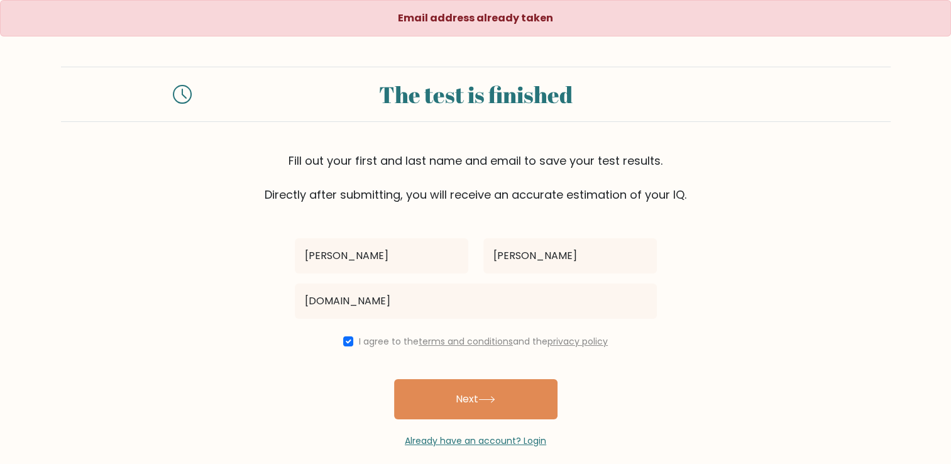
click at [502, 341] on link "terms and conditions" at bounding box center [466, 341] width 94 height 13
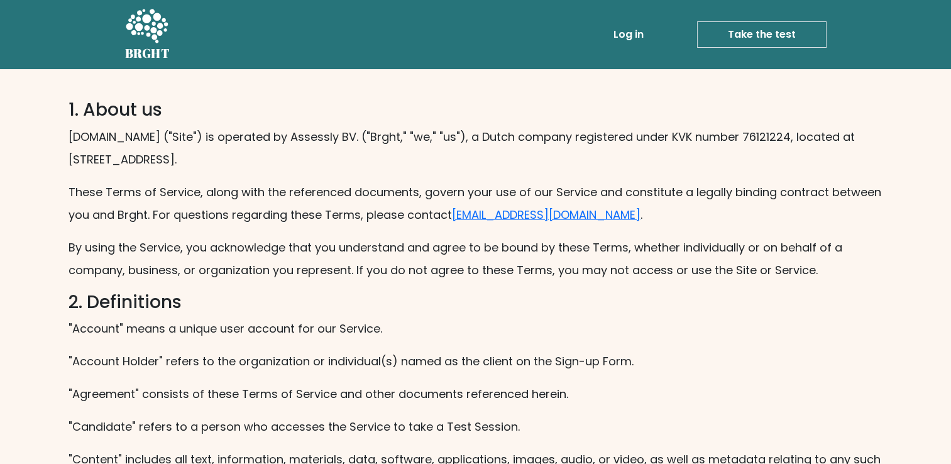
click at [737, 35] on link "Take the test" at bounding box center [761, 34] width 129 height 26
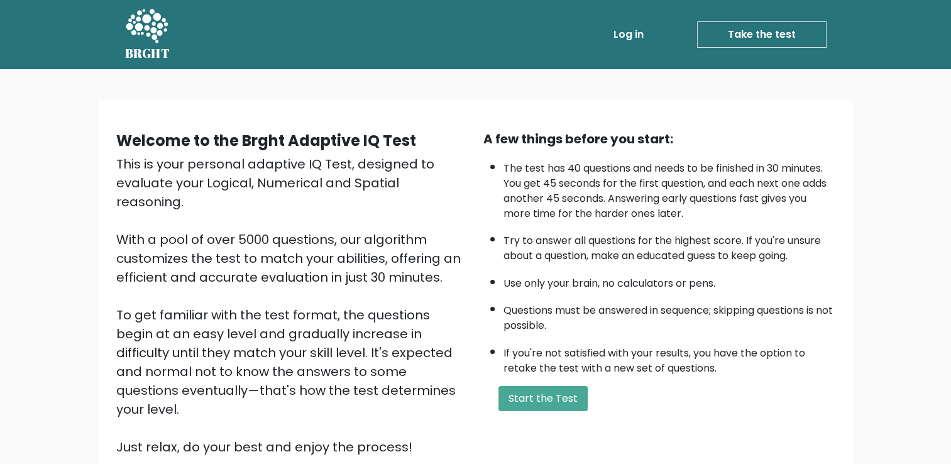
click at [622, 34] on link "Log in" at bounding box center [628, 34] width 40 height 25
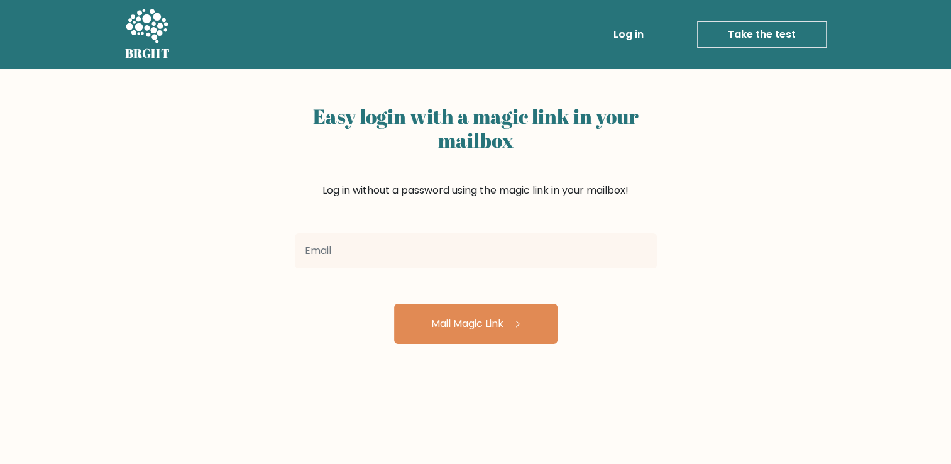
click at [360, 241] on input "email" at bounding box center [476, 250] width 362 height 35
type input "[EMAIL_ADDRESS][DOMAIN_NAME]"
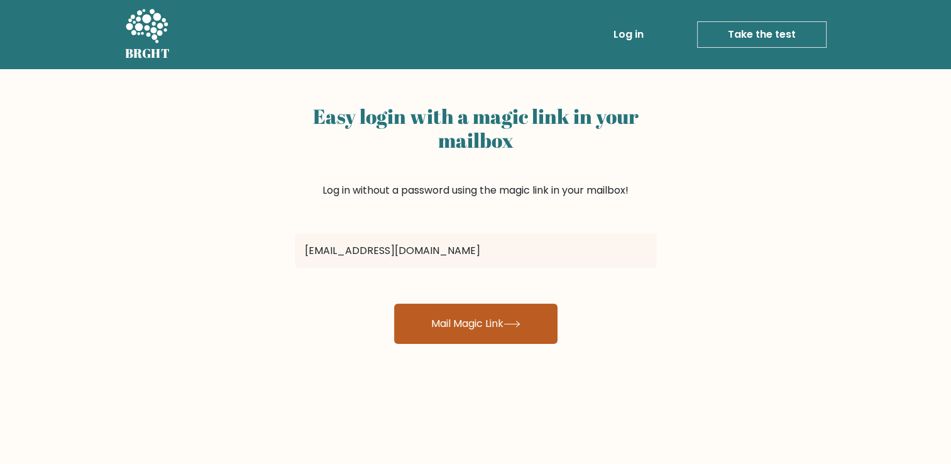
click at [468, 329] on button "Mail Magic Link" at bounding box center [475, 324] width 163 height 40
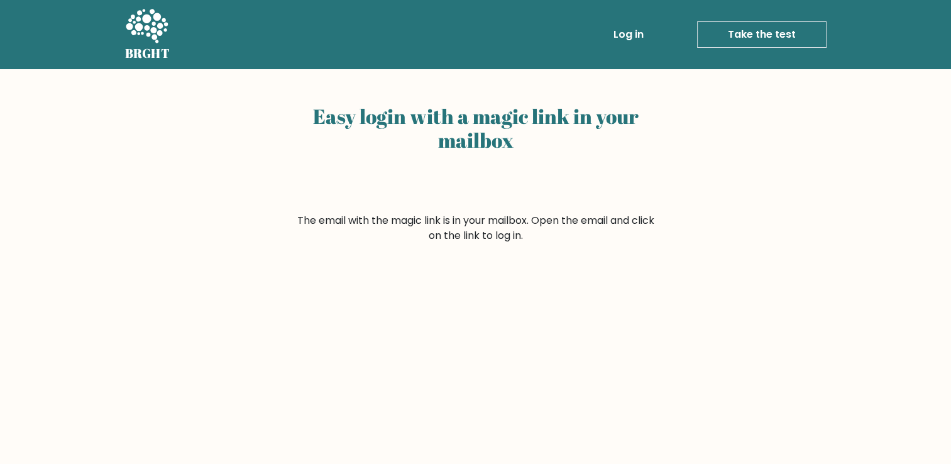
click at [752, 33] on link "Take the test" at bounding box center [761, 34] width 129 height 26
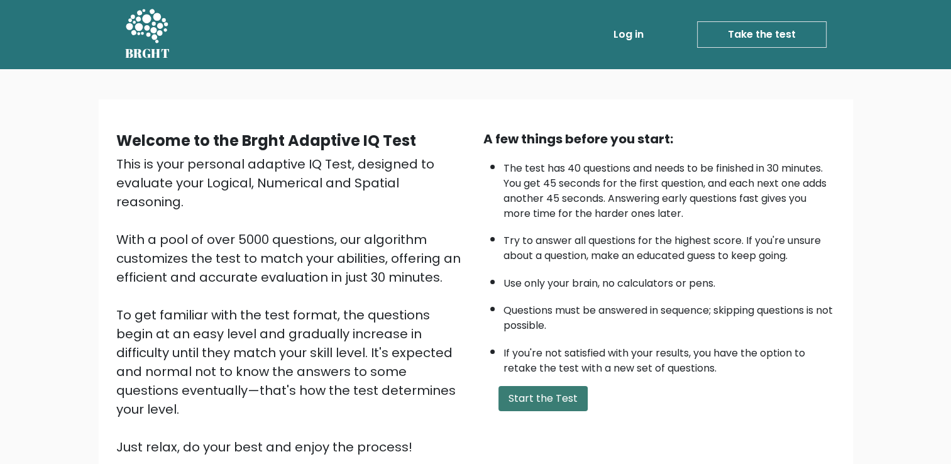
click at [541, 396] on button "Start the Test" at bounding box center [542, 398] width 89 height 25
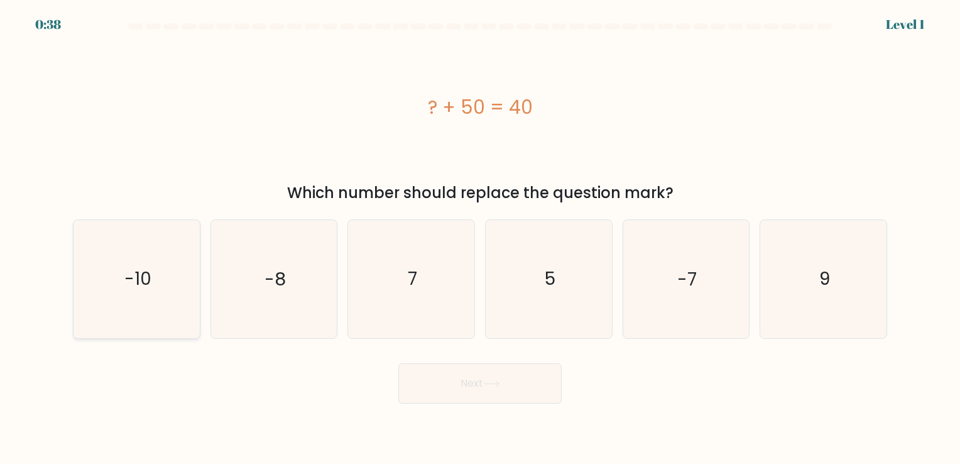
click at [151, 305] on icon "-10" at bounding box center [137, 279] width 118 height 118
click at [480, 238] on input "a. -10" at bounding box center [480, 235] width 1 height 6
radio input "true"
click at [468, 390] on button "Next" at bounding box center [480, 383] width 163 height 40
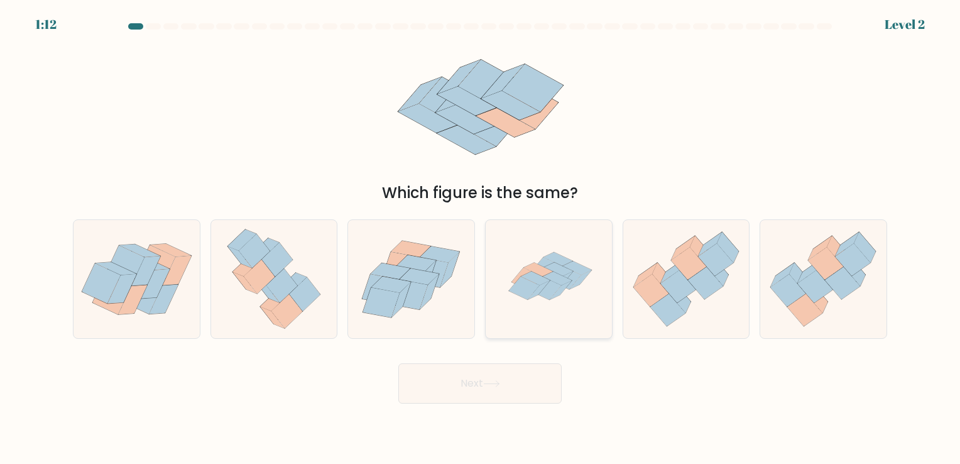
click at [539, 284] on icon at bounding box center [536, 279] width 30 height 14
click at [481, 238] on input "d." at bounding box center [480, 235] width 1 height 6
radio input "true"
click at [486, 369] on button "Next" at bounding box center [480, 383] width 163 height 40
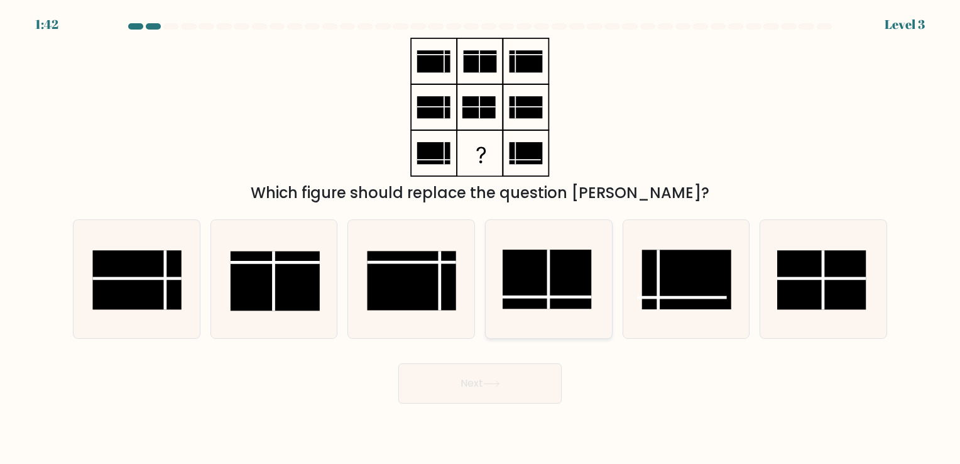
click at [578, 292] on rect at bounding box center [547, 279] width 89 height 59
click at [481, 238] on input "d." at bounding box center [480, 235] width 1 height 6
radio input "true"
click at [538, 374] on button "Next" at bounding box center [480, 383] width 163 height 40
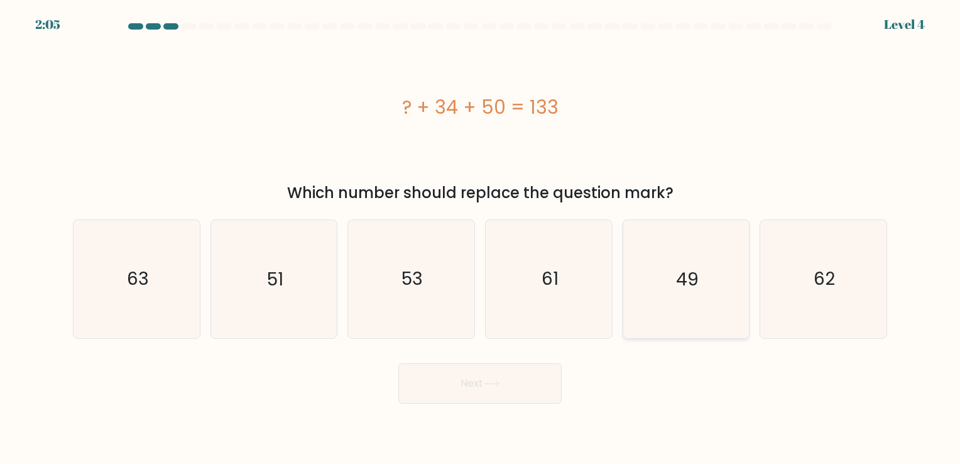
click at [685, 298] on icon "49" at bounding box center [686, 279] width 118 height 118
click at [481, 238] on input "e. 49" at bounding box center [480, 235] width 1 height 6
radio input "true"
click at [492, 385] on icon at bounding box center [491, 383] width 17 height 7
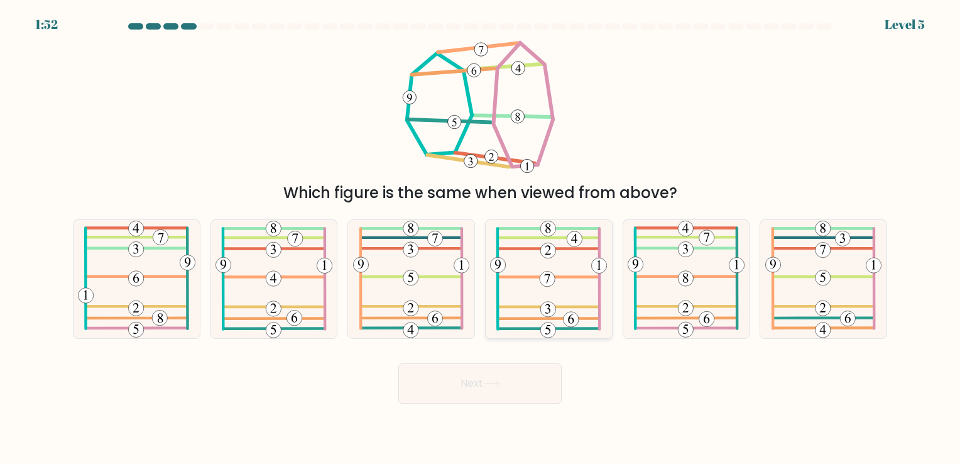
click at [571, 293] on icon at bounding box center [548, 279] width 117 height 118
click at [481, 238] on input "d." at bounding box center [480, 235] width 1 height 6
radio input "true"
click at [458, 385] on button "Next" at bounding box center [480, 383] width 163 height 40
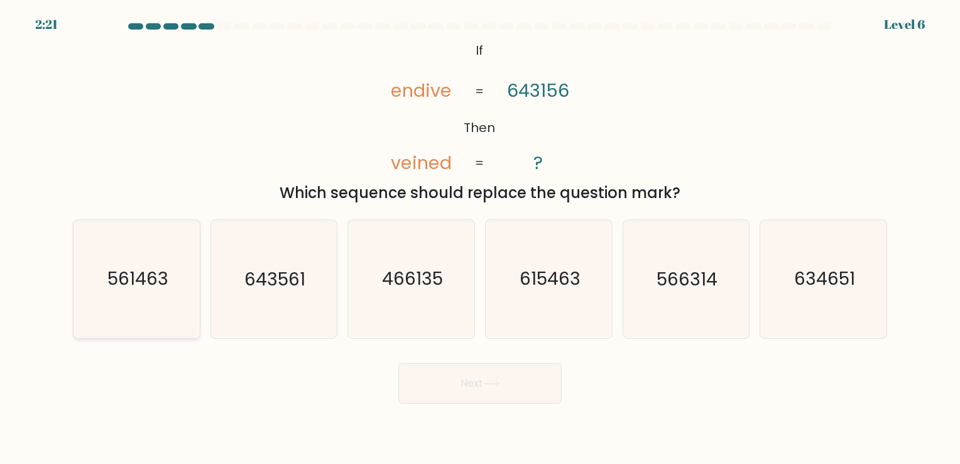
click at [176, 280] on icon "561463" at bounding box center [137, 279] width 118 height 118
click at [480, 238] on input "a. 561463" at bounding box center [480, 235] width 1 height 6
radio input "true"
click at [473, 385] on button "Next" at bounding box center [480, 383] width 163 height 40
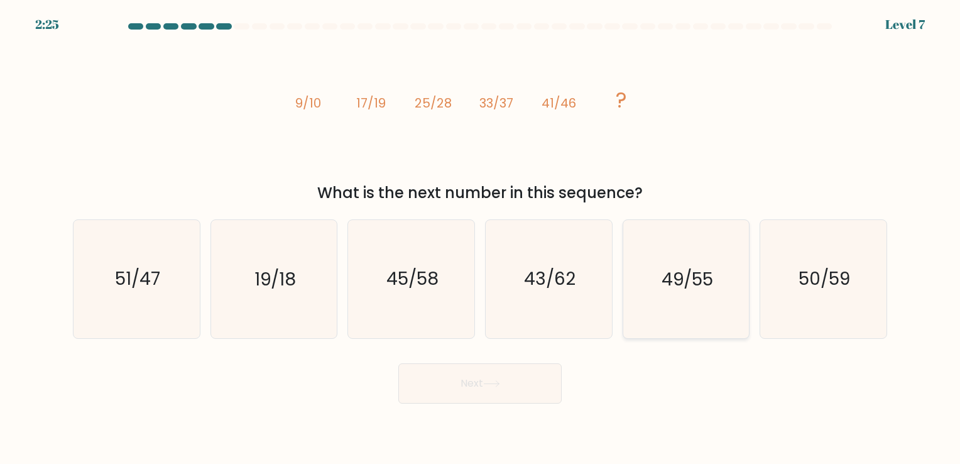
click at [719, 290] on icon "49/55" at bounding box center [686, 279] width 118 height 118
click at [481, 238] on input "e. 49/55" at bounding box center [480, 235] width 1 height 6
radio input "true"
click at [512, 385] on button "Next" at bounding box center [480, 383] width 163 height 40
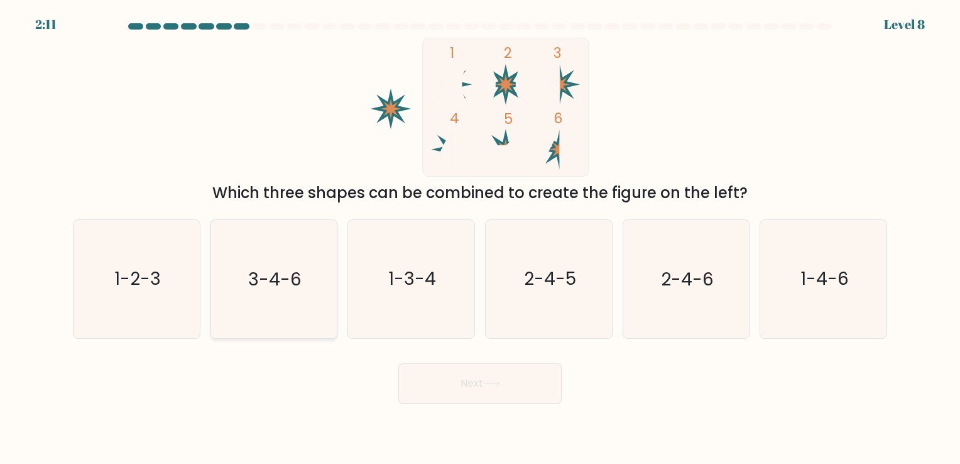
click at [263, 285] on text "3-4-6" at bounding box center [274, 279] width 53 height 25
click at [480, 238] on input "b. 3-4-6" at bounding box center [480, 235] width 1 height 6
radio input "true"
click at [440, 373] on button "Next" at bounding box center [480, 383] width 163 height 40
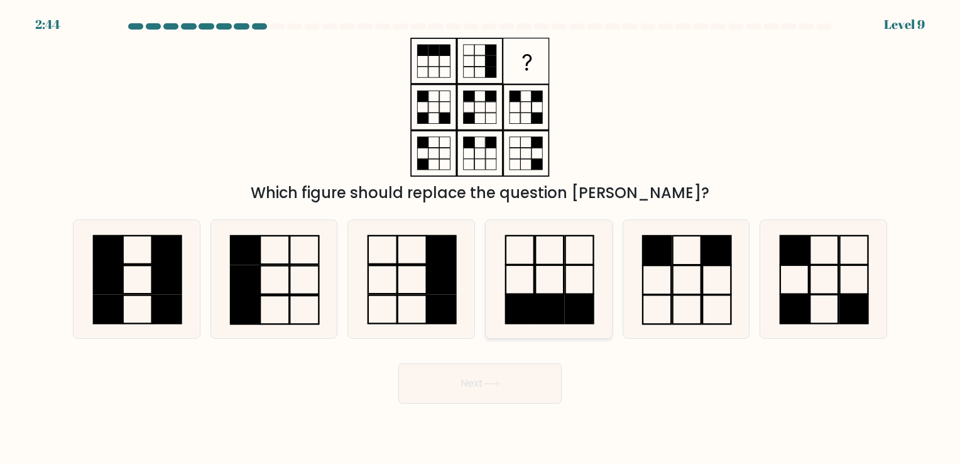
click at [527, 302] on rect at bounding box center [519, 309] width 28 height 29
click at [481, 238] on input "d." at bounding box center [480, 235] width 1 height 6
radio input "true"
click at [497, 378] on button "Next" at bounding box center [480, 383] width 163 height 40
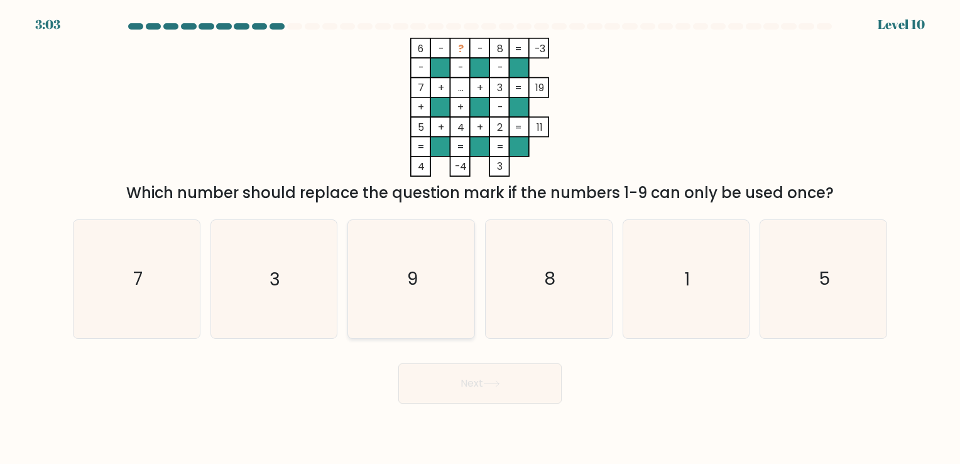
click at [420, 290] on icon "9" at bounding box center [412, 279] width 118 height 118
click at [480, 238] on input "c. 9" at bounding box center [480, 235] width 1 height 6
radio input "true"
click at [444, 381] on button "Next" at bounding box center [480, 383] width 163 height 40
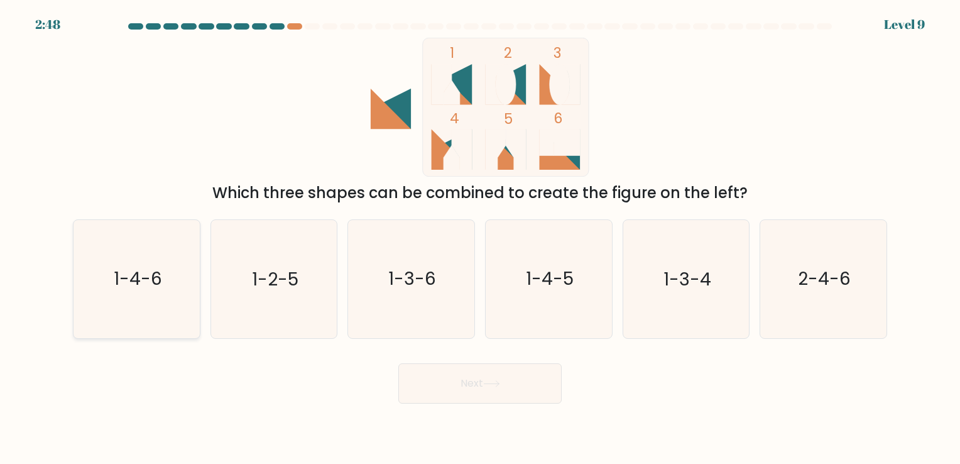
click at [136, 250] on icon "1-4-6" at bounding box center [137, 279] width 118 height 118
click at [480, 238] on input "a. 1-4-6" at bounding box center [480, 235] width 1 height 6
radio input "true"
click at [441, 395] on button "Next" at bounding box center [480, 383] width 163 height 40
click at [445, 387] on button "Next" at bounding box center [480, 383] width 163 height 40
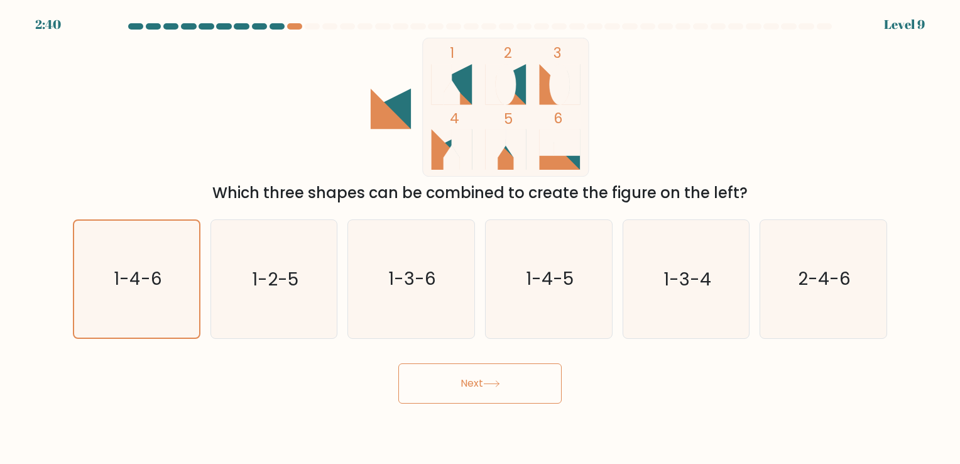
click at [496, 378] on button "Next" at bounding box center [480, 383] width 163 height 40
click at [124, 269] on text "1-4-6" at bounding box center [138, 279] width 48 height 25
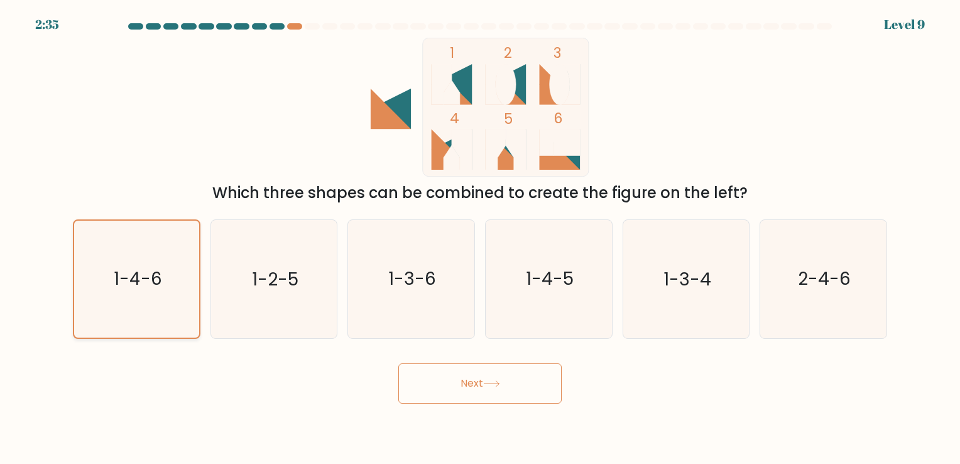
click at [480, 238] on input "a. 1-4-6" at bounding box center [480, 235] width 1 height 6
click at [292, 270] on text "1-2-5" at bounding box center [275, 279] width 47 height 25
click at [480, 238] on input "b. 1-2-5" at bounding box center [480, 235] width 1 height 6
radio input "true"
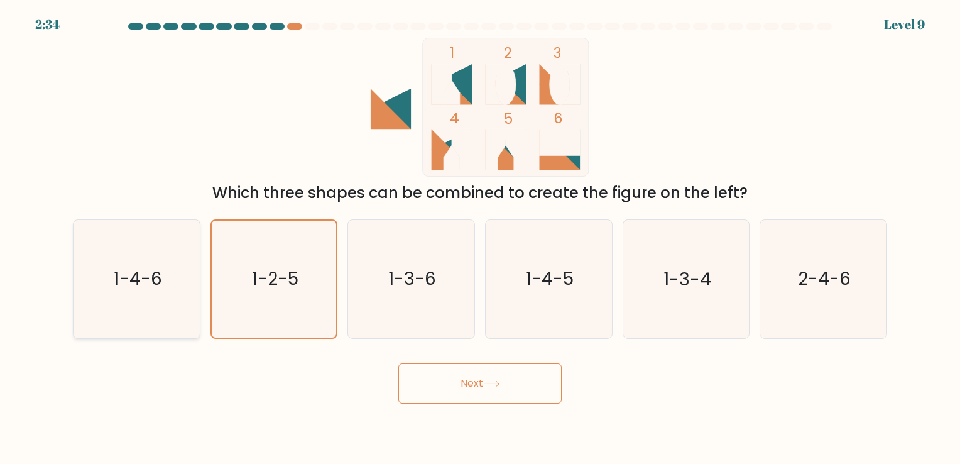
click at [141, 273] on text "1-4-6" at bounding box center [138, 279] width 48 height 25
click at [480, 238] on input "a. 1-4-6" at bounding box center [480, 235] width 1 height 6
radio input "true"
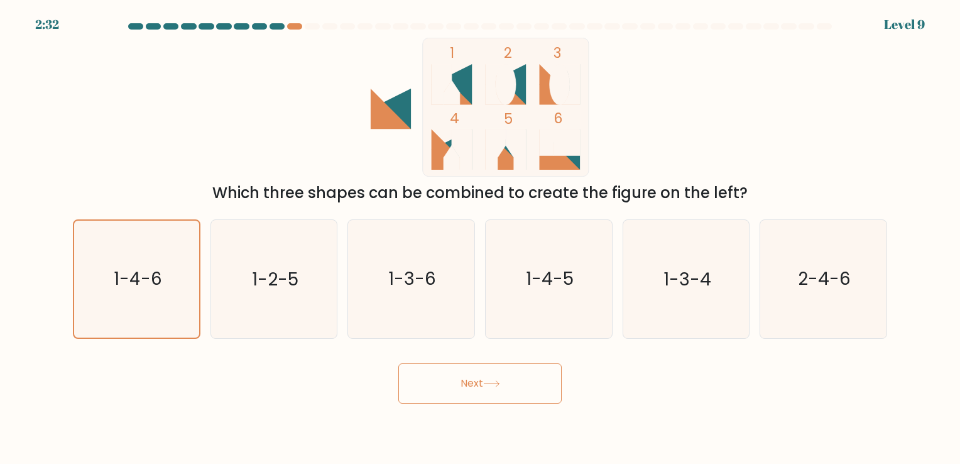
click at [448, 375] on button "Next" at bounding box center [480, 383] width 163 height 40
click at [497, 381] on icon at bounding box center [491, 383] width 17 height 7
click at [423, 288] on text "1-3-6" at bounding box center [413, 279] width 48 height 25
click at [480, 238] on input "c. 1-3-6" at bounding box center [480, 235] width 1 height 6
radio input "true"
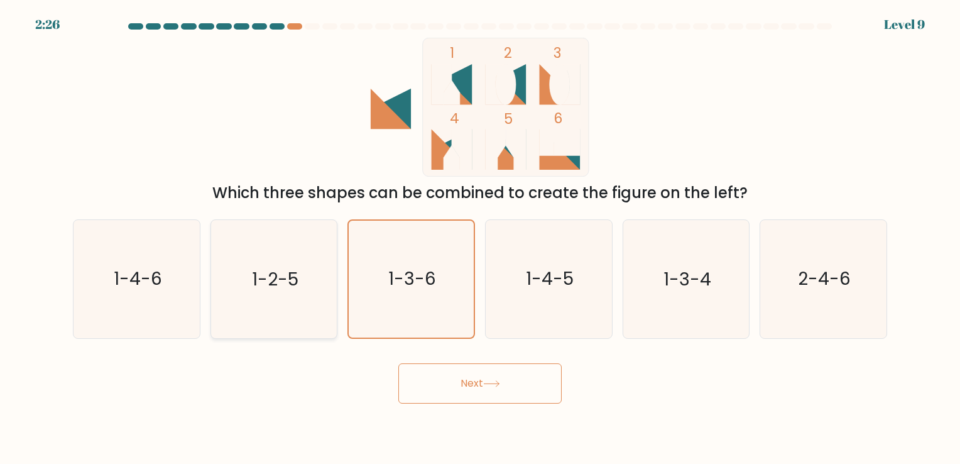
click at [326, 292] on icon "1-2-5" at bounding box center [274, 279] width 118 height 118
click at [480, 238] on input "b. 1-2-5" at bounding box center [480, 235] width 1 height 6
radio input "true"
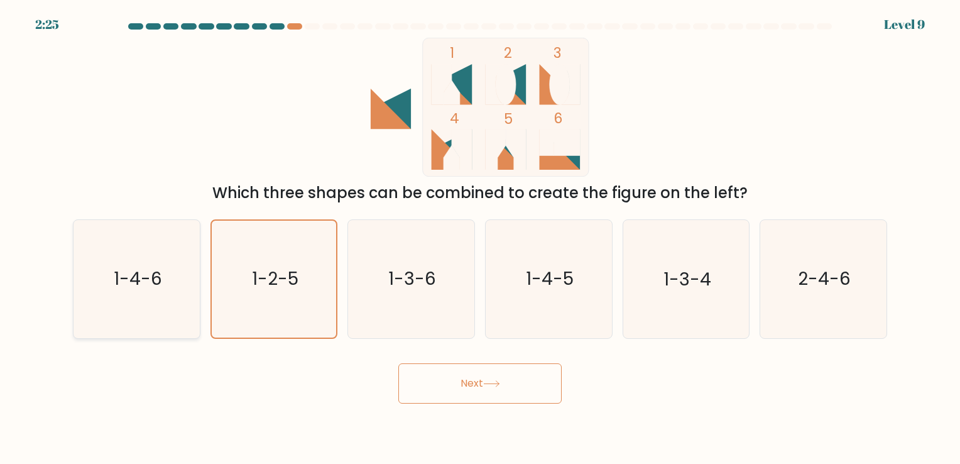
click at [166, 273] on icon "1-4-6" at bounding box center [137, 279] width 118 height 118
click at [480, 238] on input "a. 1-4-6" at bounding box center [480, 235] width 1 height 6
radio input "true"
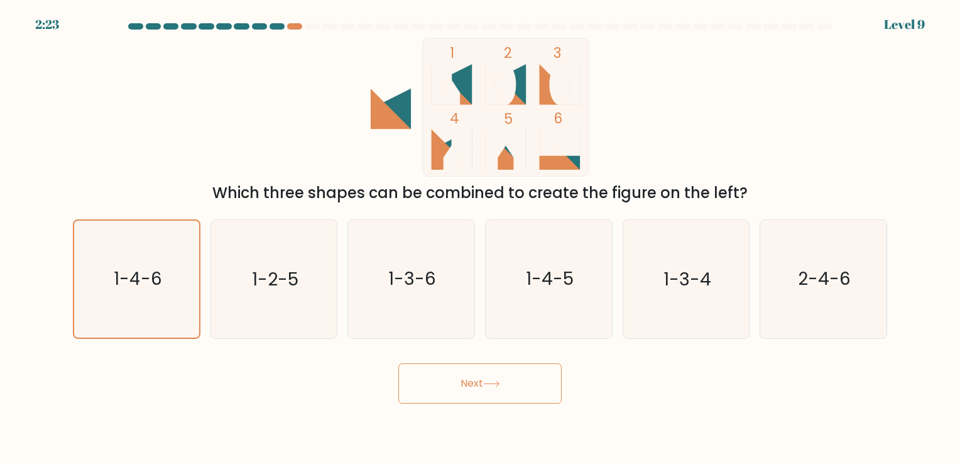
click at [495, 378] on button "Next" at bounding box center [480, 383] width 163 height 40
click at [500, 382] on icon at bounding box center [491, 383] width 17 height 7
click at [104, 277] on icon "1-4-6" at bounding box center [137, 279] width 116 height 116
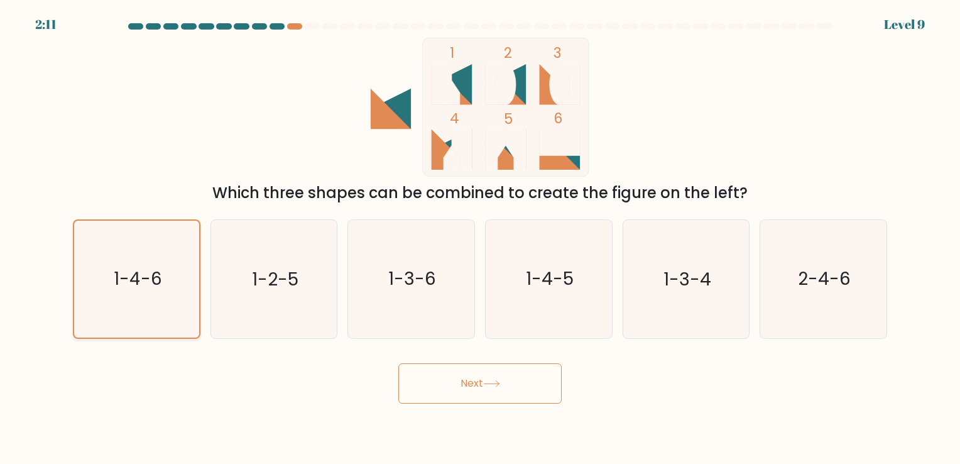
click at [480, 238] on input "a. 1-4-6" at bounding box center [480, 235] width 1 height 6
click at [104, 277] on icon "1-4-6" at bounding box center [137, 279] width 116 height 116
click at [480, 238] on input "a. 1-4-6" at bounding box center [480, 235] width 1 height 6
drag, startPoint x: 104, startPoint y: 277, endPoint x: 153, endPoint y: 275, distance: 49.7
click at [151, 276] on text "1-4-6" at bounding box center [138, 279] width 48 height 25
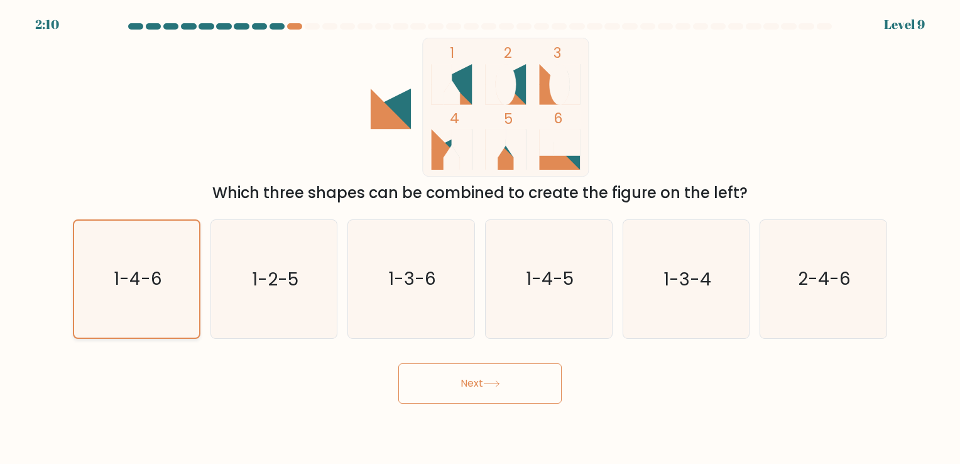
click at [480, 238] on input "a. 1-4-6" at bounding box center [480, 235] width 1 height 6
click at [510, 377] on button "Next" at bounding box center [480, 383] width 163 height 40
click at [500, 380] on icon at bounding box center [491, 383] width 17 height 7
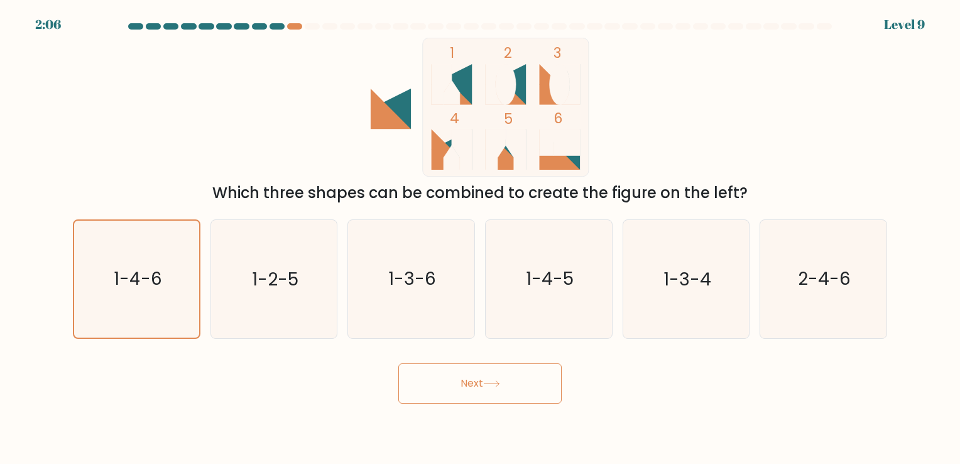
click at [500, 380] on icon at bounding box center [491, 383] width 17 height 7
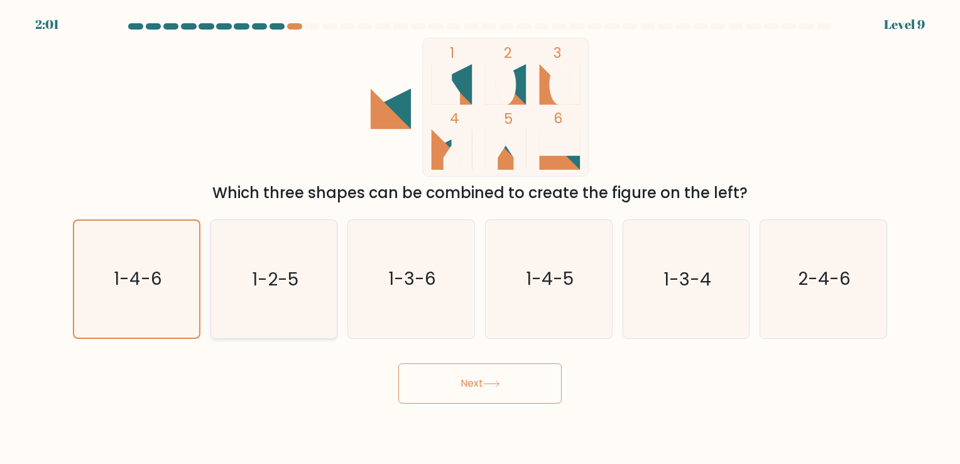
click at [327, 288] on icon "1-2-5" at bounding box center [274, 279] width 118 height 118
click at [480, 238] on input "b. 1-2-5" at bounding box center [480, 235] width 1 height 6
radio input "true"
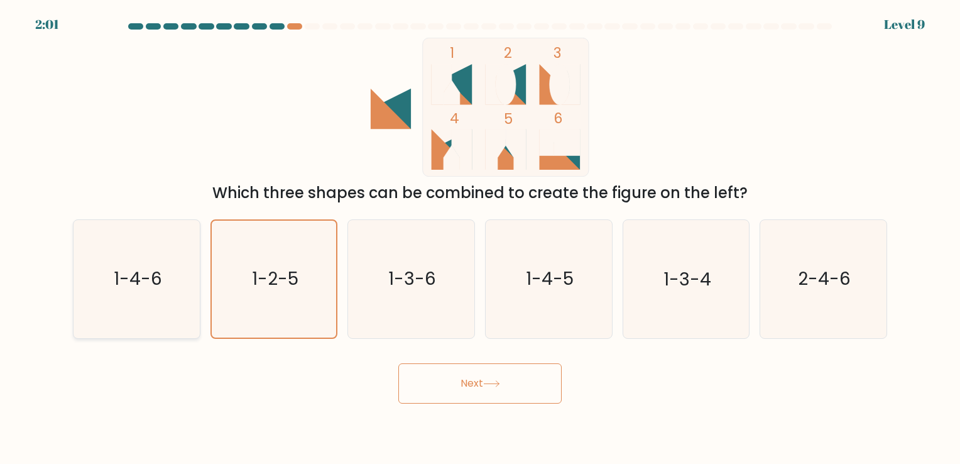
click at [181, 258] on icon "1-4-6" at bounding box center [137, 279] width 118 height 118
click at [480, 238] on input "a. 1-4-6" at bounding box center [480, 235] width 1 height 6
radio input "true"
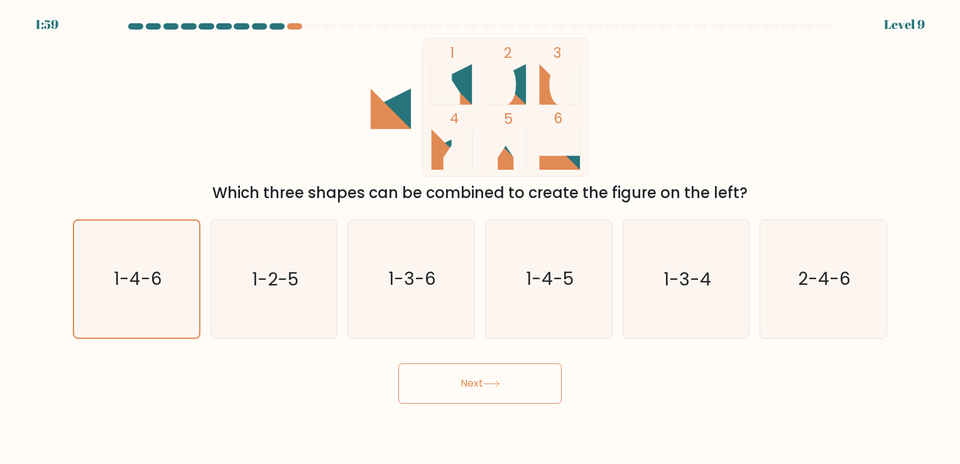
click at [445, 377] on button "Next" at bounding box center [480, 383] width 163 height 40
click at [500, 387] on icon at bounding box center [491, 383] width 17 height 7
drag, startPoint x: 503, startPoint y: 382, endPoint x: 523, endPoint y: 373, distance: 21.1
click at [507, 379] on button "Next" at bounding box center [480, 383] width 163 height 40
click at [481, 375] on button "Next" at bounding box center [480, 383] width 163 height 40
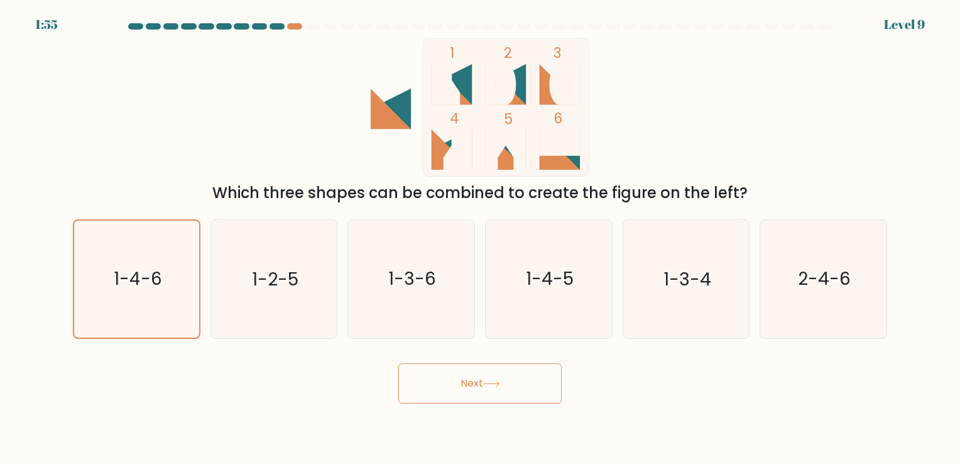
click at [481, 375] on button "Next" at bounding box center [480, 383] width 163 height 40
click at [539, 97] on rect at bounding box center [506, 107] width 167 height 139
click at [183, 241] on icon "1-4-6" at bounding box center [137, 279] width 116 height 116
click at [480, 238] on input "a. 1-4-6" at bounding box center [480, 235] width 1 height 6
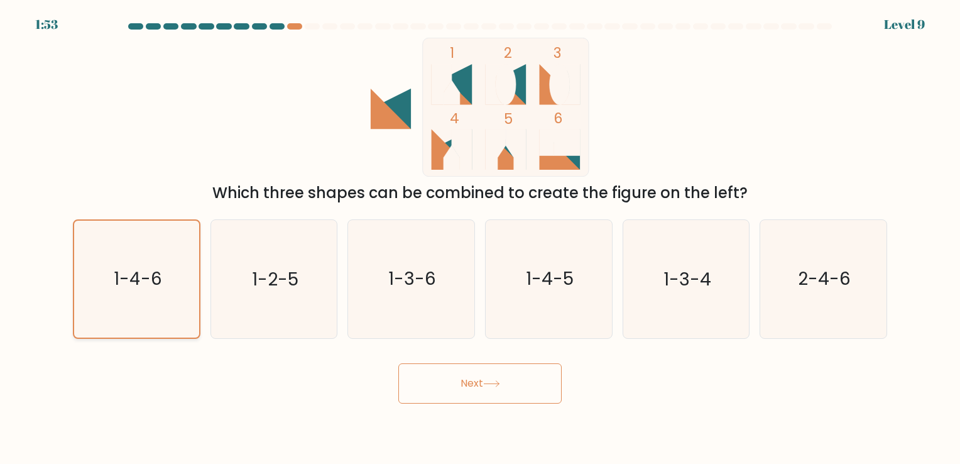
click at [154, 257] on icon "1-4-6" at bounding box center [137, 279] width 116 height 116
click at [480, 238] on input "a. 1-4-6" at bounding box center [480, 235] width 1 height 6
click at [467, 383] on button "Next" at bounding box center [480, 383] width 163 height 40
click at [508, 377] on button "Next" at bounding box center [480, 383] width 163 height 40
click at [510, 377] on button "Next" at bounding box center [480, 383] width 163 height 40
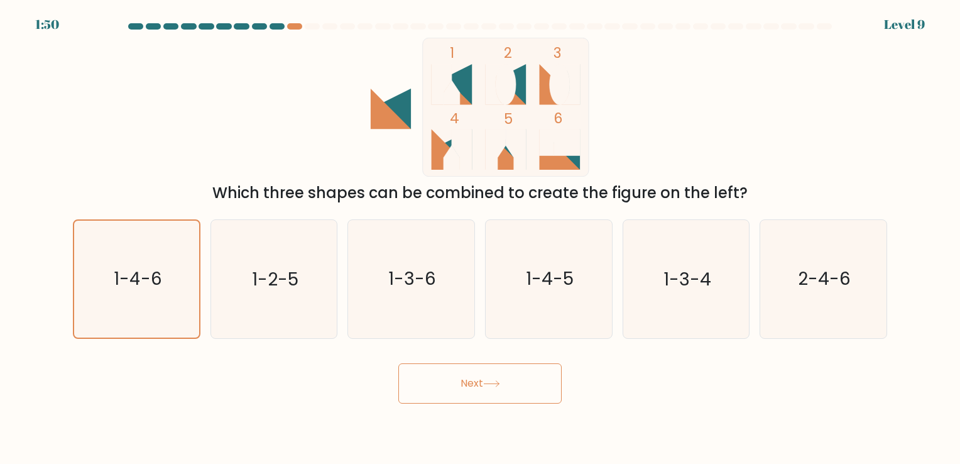
click at [399, 363] on button "Next" at bounding box center [480, 383] width 163 height 40
click at [176, 132] on div "1 2 3 4 5 6 Which three shapes can be combined to create the figure on the left?" at bounding box center [480, 121] width 830 height 167
click at [493, 377] on button "Next" at bounding box center [480, 383] width 163 height 40
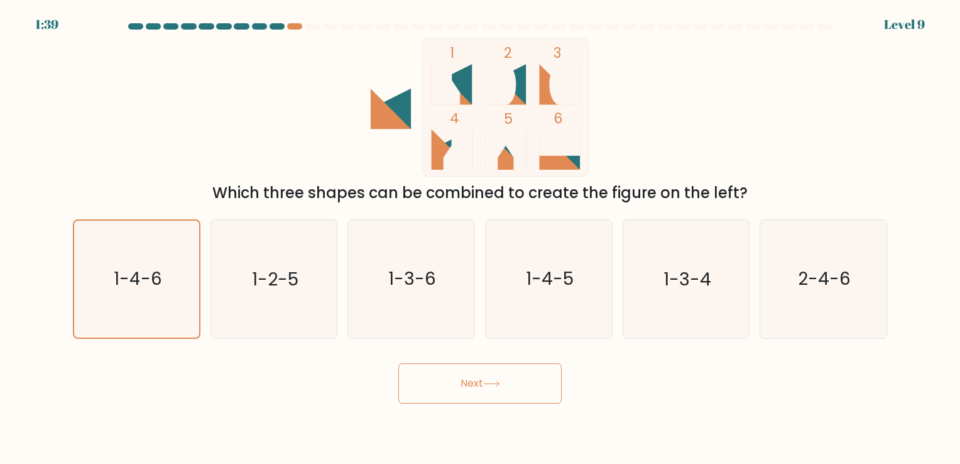
click at [493, 377] on button "Next" at bounding box center [480, 383] width 163 height 40
click at [493, 376] on button "Next" at bounding box center [480, 383] width 163 height 40
click at [128, 267] on text "1-4-6" at bounding box center [138, 279] width 48 height 25
click at [480, 238] on input "a. 1-4-6" at bounding box center [480, 235] width 1 height 6
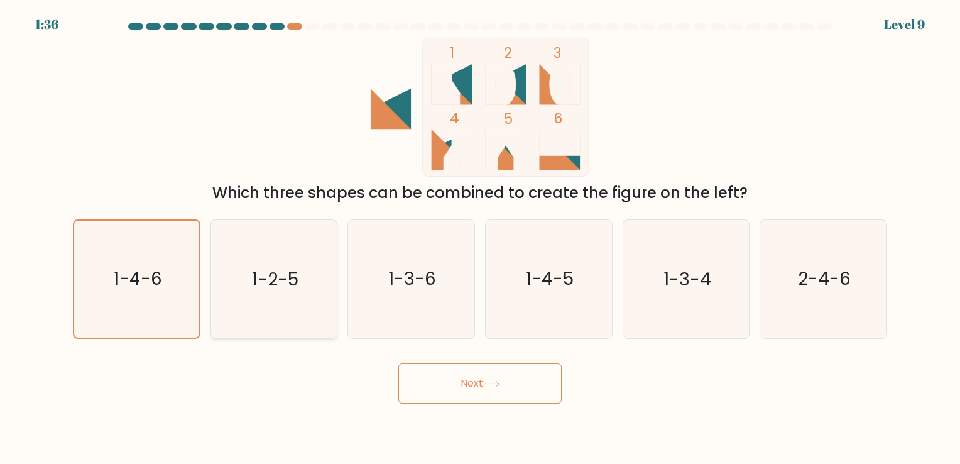
click at [256, 260] on icon "1-2-5" at bounding box center [274, 279] width 118 height 118
drag, startPoint x: 257, startPoint y: 260, endPoint x: 110, endPoint y: 263, distance: 147.1
click at [109, 263] on icon "1-4-6" at bounding box center [137, 279] width 116 height 116
click at [480, 238] on input "a. 1-4-6" at bounding box center [480, 235] width 1 height 6
click at [224, 26] on div at bounding box center [223, 26] width 15 height 6
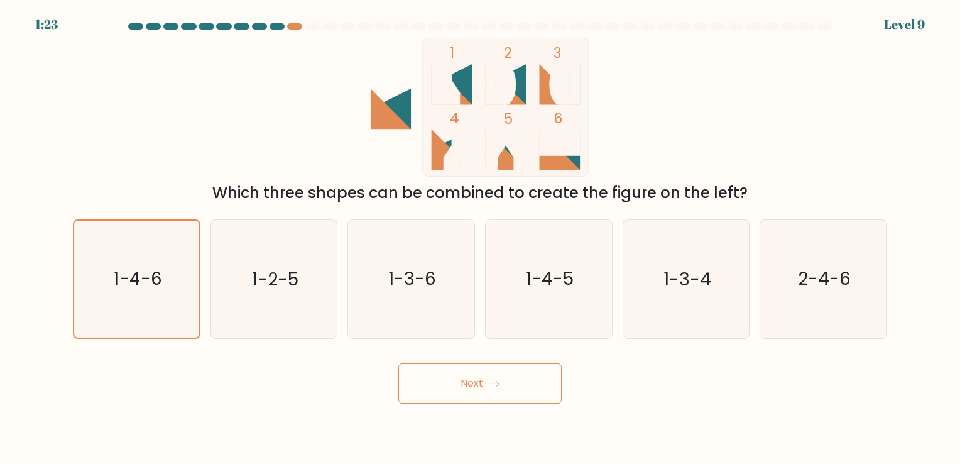
click at [443, 375] on button "Next" at bounding box center [480, 383] width 163 height 40
drag, startPoint x: 443, startPoint y: 375, endPoint x: 515, endPoint y: 381, distance: 72.5
click at [443, 376] on button "Next" at bounding box center [480, 383] width 163 height 40
click at [522, 381] on button "Next" at bounding box center [480, 383] width 163 height 40
drag, startPoint x: 525, startPoint y: 380, endPoint x: 641, endPoint y: 375, distance: 115.8
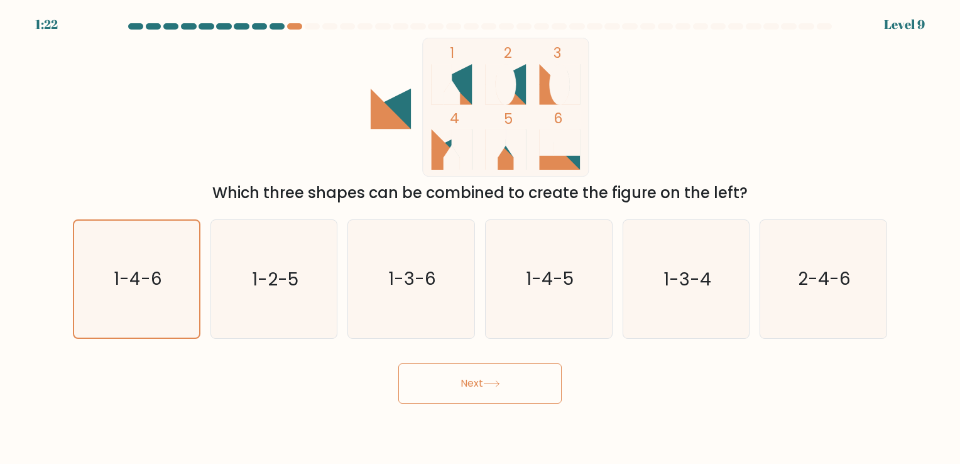
click at [533, 378] on button "Next" at bounding box center [480, 383] width 163 height 40
click at [693, 375] on div "Next" at bounding box center [480, 379] width 830 height 50
drag, startPoint x: 693, startPoint y: 371, endPoint x: 641, endPoint y: 388, distance: 54.5
click at [466, 388] on button "Next" at bounding box center [480, 383] width 163 height 40
click at [492, 383] on icon at bounding box center [491, 384] width 15 height 6
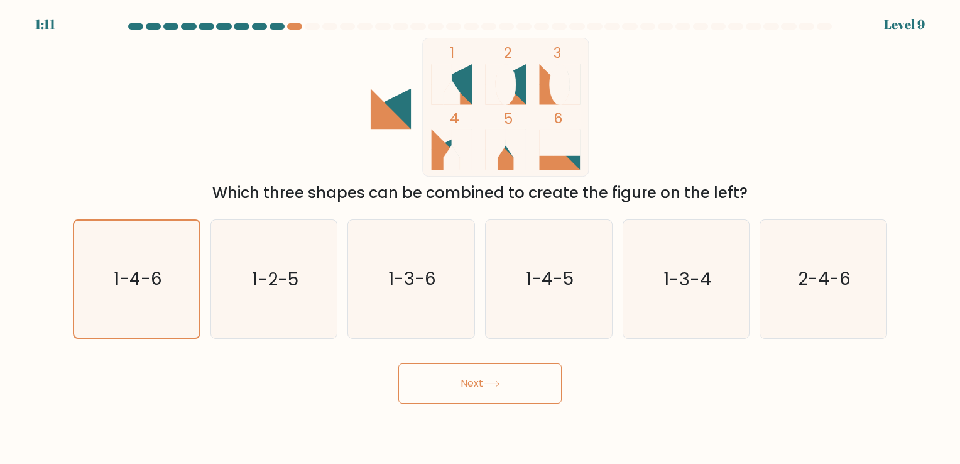
click at [493, 383] on icon at bounding box center [491, 383] width 17 height 7
drag, startPoint x: 493, startPoint y: 383, endPoint x: 503, endPoint y: 376, distance: 12.6
click at [497, 381] on icon at bounding box center [491, 383] width 17 height 7
click at [510, 383] on button "Next" at bounding box center [480, 383] width 163 height 40
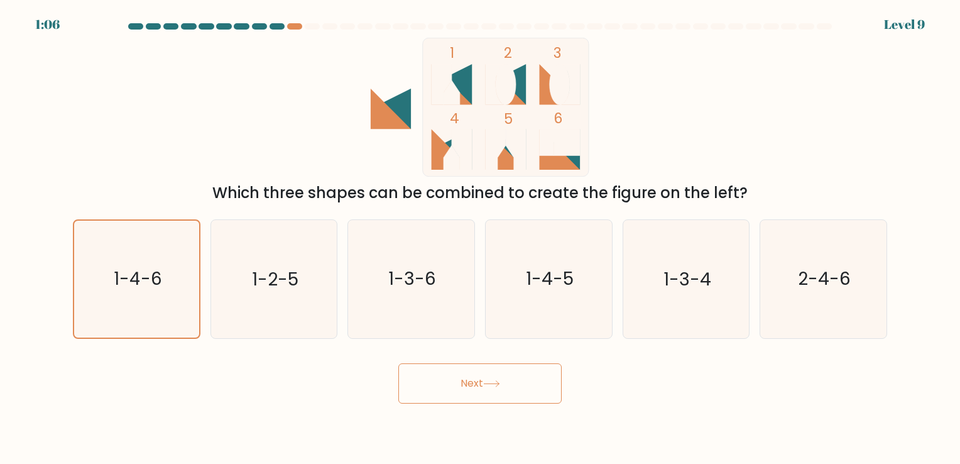
click at [505, 386] on button "Next" at bounding box center [480, 383] width 163 height 40
click at [79, 297] on icon "1-4-6" at bounding box center [137, 279] width 116 height 116
click at [480, 238] on input "a. 1-4-6" at bounding box center [480, 235] width 1 height 6
click at [517, 385] on button "Next" at bounding box center [480, 383] width 163 height 40
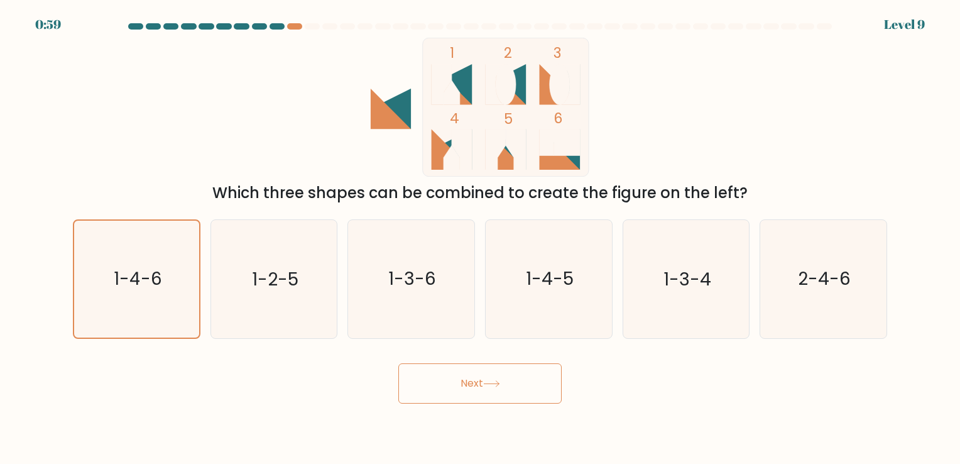
click at [517, 385] on button "Next" at bounding box center [480, 383] width 163 height 40
click at [519, 384] on button "Next" at bounding box center [480, 383] width 163 height 40
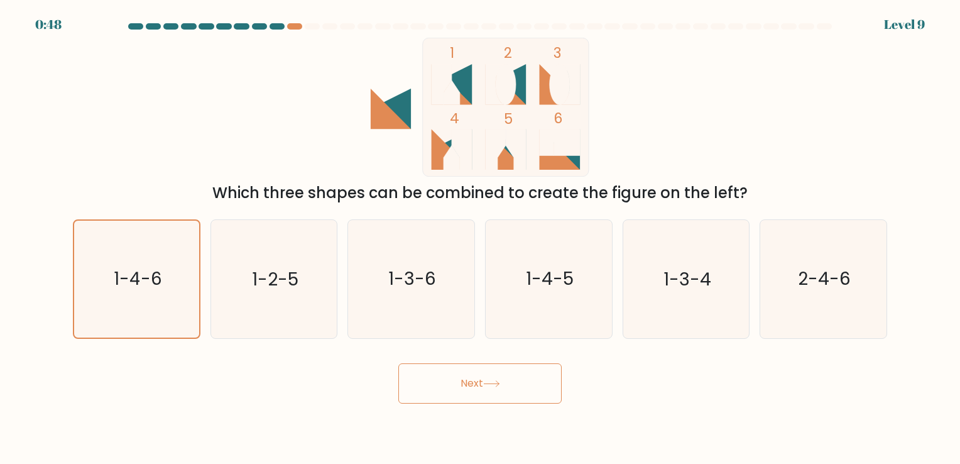
click at [43, 24] on form at bounding box center [480, 213] width 960 height 380
click at [247, 275] on icon "1-2-5" at bounding box center [274, 279] width 118 height 118
click at [480, 238] on input "b. 1-2-5" at bounding box center [480, 235] width 1 height 6
radio input "true"
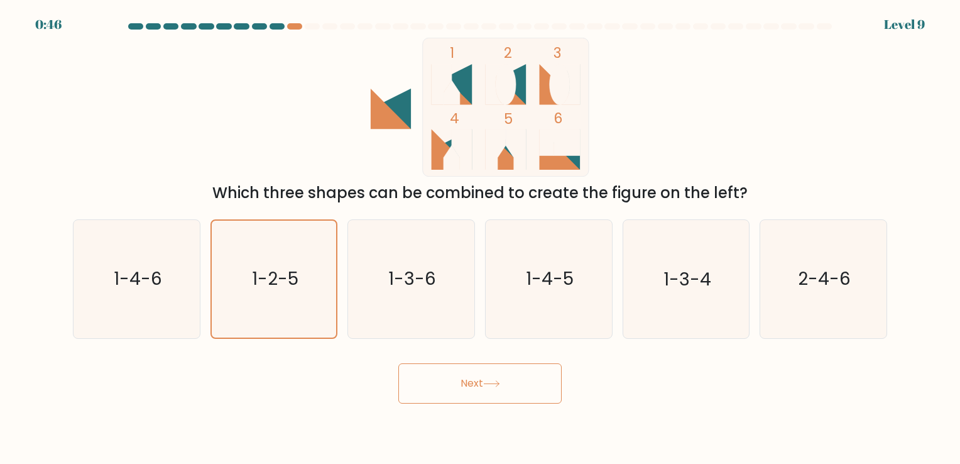
click at [480, 382] on button "Next" at bounding box center [480, 383] width 163 height 40
click at [170, 274] on icon "1-4-6" at bounding box center [137, 279] width 118 height 118
click at [480, 238] on input "a. 1-4-6" at bounding box center [480, 235] width 1 height 6
radio input "true"
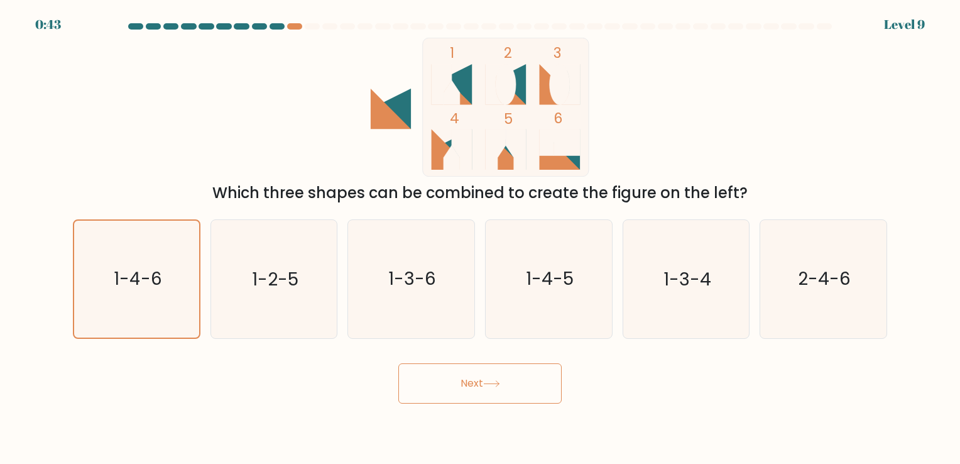
click at [510, 389] on button "Next" at bounding box center [480, 383] width 163 height 40
click at [505, 385] on button "Next" at bounding box center [480, 383] width 163 height 40
click at [466, 378] on button "Next" at bounding box center [480, 383] width 163 height 40
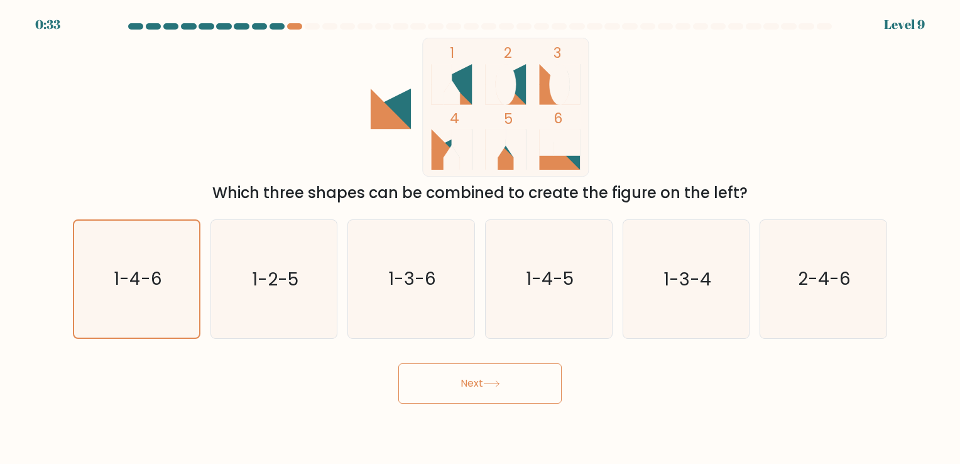
drag, startPoint x: 466, startPoint y: 378, endPoint x: 515, endPoint y: 378, distance: 49.7
click at [470, 378] on button "Next" at bounding box center [480, 383] width 163 height 40
click at [547, 377] on button "Next" at bounding box center [480, 383] width 163 height 40
click at [554, 376] on button "Next" at bounding box center [480, 383] width 163 height 40
click at [517, 382] on button "Next" at bounding box center [480, 383] width 163 height 40
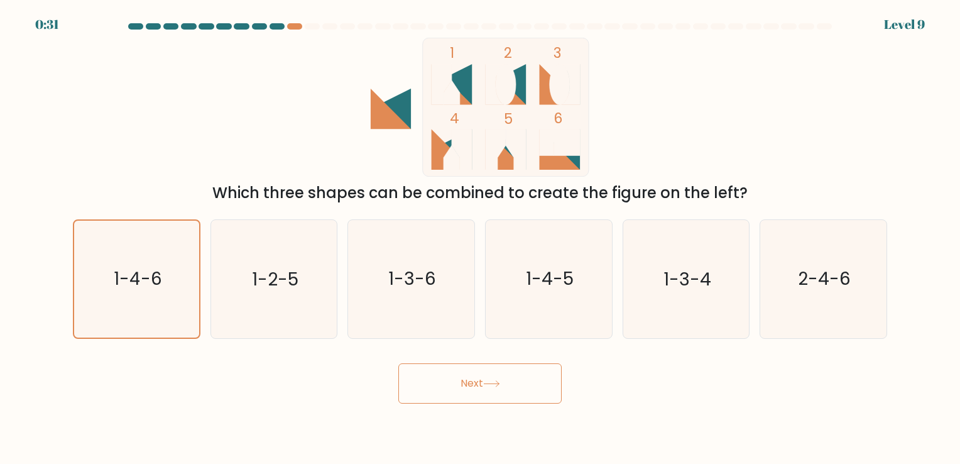
drag, startPoint x: 517, startPoint y: 382, endPoint x: 495, endPoint y: 383, distance: 21.5
click at [495, 383] on icon at bounding box center [491, 383] width 17 height 7
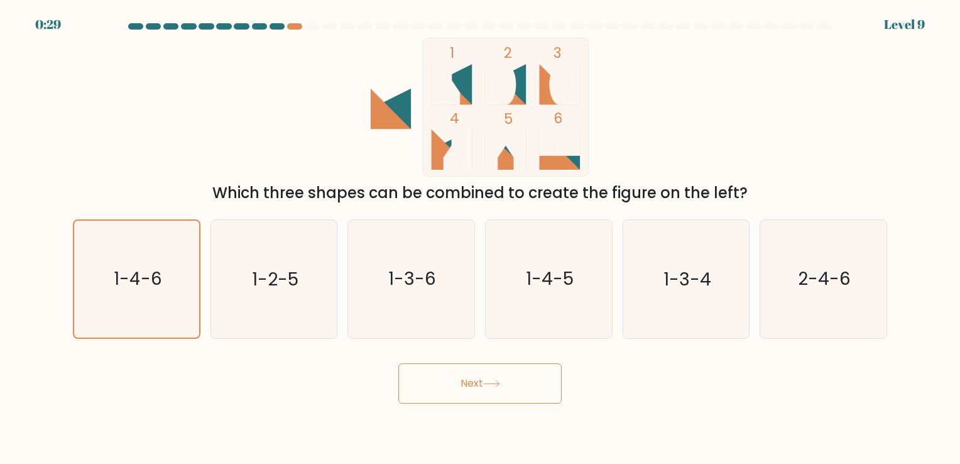
click at [471, 386] on button "Next" at bounding box center [480, 383] width 163 height 40
click at [471, 387] on button "Next" at bounding box center [480, 383] width 163 height 40
click at [481, 385] on button "Next" at bounding box center [480, 383] width 163 height 40
drag, startPoint x: 107, startPoint y: 286, endPoint x: 135, endPoint y: 289, distance: 27.8
click at [107, 286] on icon "1-4-6" at bounding box center [137, 279] width 116 height 116
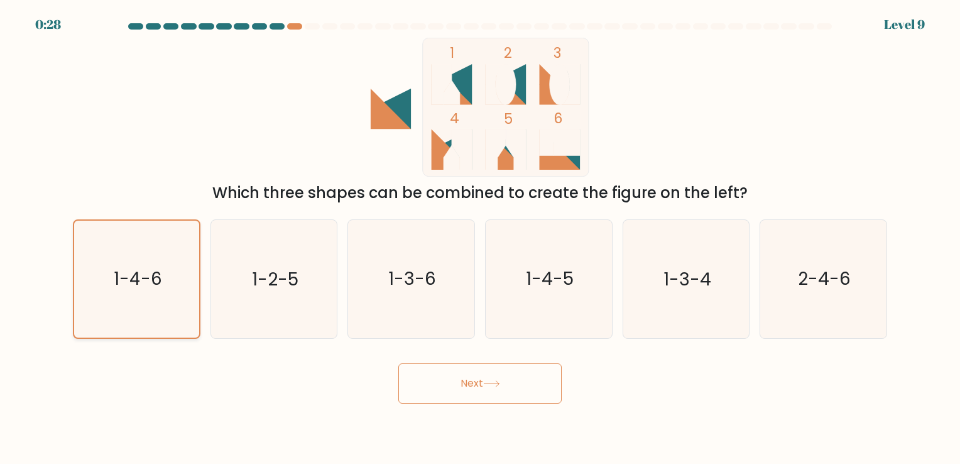
click at [480, 238] on input "a. 1-4-6" at bounding box center [480, 235] width 1 height 6
click at [156, 294] on icon "1-4-6" at bounding box center [137, 279] width 116 height 116
click at [480, 238] on input "a. 1-4-6" at bounding box center [480, 235] width 1 height 6
drag, startPoint x: 163, startPoint y: 353, endPoint x: 176, endPoint y: 360, distance: 14.1
click at [163, 355] on div "Next" at bounding box center [480, 379] width 830 height 50
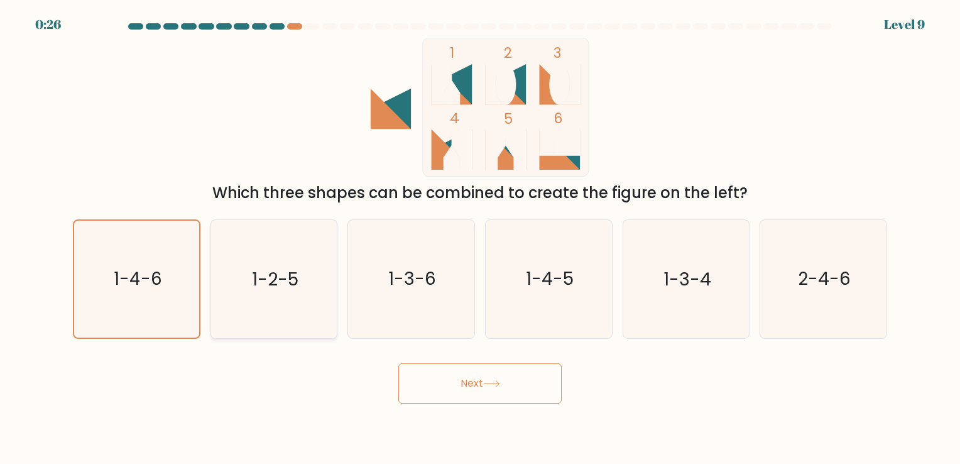
click at [289, 290] on text "1-2-5" at bounding box center [275, 279] width 47 height 25
click at [480, 238] on input "b. 1-2-5" at bounding box center [480, 235] width 1 height 6
radio input "true"
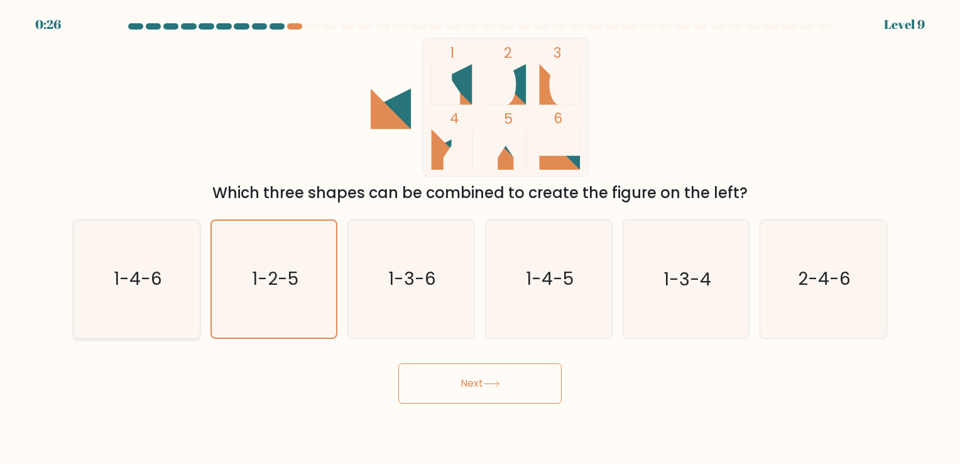
click at [144, 297] on icon "1-4-6" at bounding box center [137, 279] width 118 height 118
click at [480, 238] on input "a. 1-4-6" at bounding box center [480, 235] width 1 height 6
radio input "true"
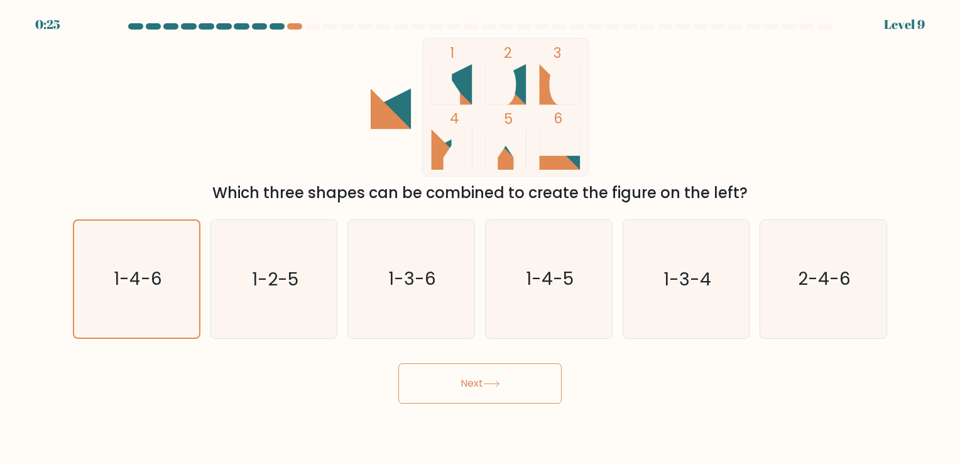
click at [527, 382] on button "Next" at bounding box center [480, 383] width 163 height 40
click at [500, 383] on icon at bounding box center [491, 383] width 17 height 7
click at [467, 384] on button "Next" at bounding box center [480, 383] width 163 height 40
click at [519, 393] on button "Next" at bounding box center [480, 383] width 163 height 40
click at [473, 148] on rect at bounding box center [506, 107] width 167 height 139
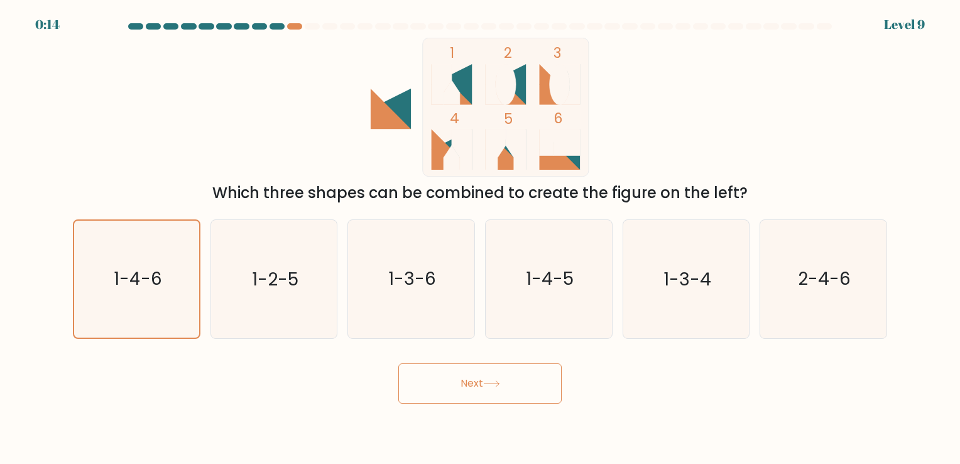
click at [534, 151] on rect at bounding box center [506, 107] width 167 height 139
click at [472, 373] on button "Next" at bounding box center [480, 383] width 163 height 40
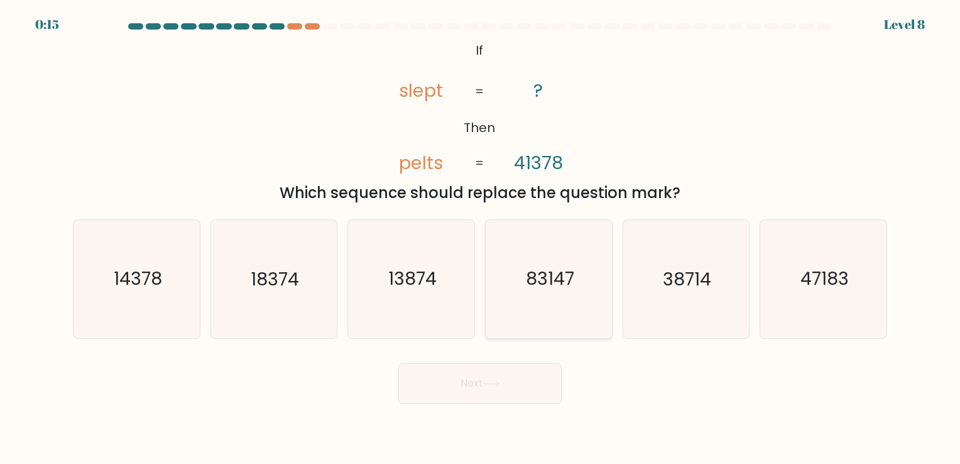
click at [549, 275] on text "83147" at bounding box center [550, 279] width 48 height 25
click at [481, 238] on input "d. 83147" at bounding box center [480, 235] width 1 height 6
radio input "true"
click at [499, 383] on icon at bounding box center [491, 384] width 15 height 6
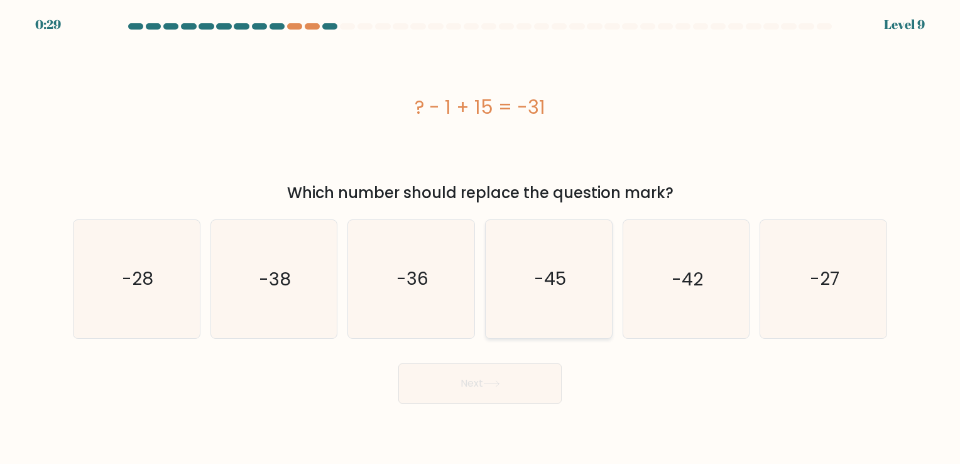
click at [542, 297] on icon "-45" at bounding box center [549, 279] width 118 height 118
click at [481, 238] on input "d. -45" at bounding box center [480, 235] width 1 height 6
radio input "true"
click at [533, 378] on button "Next" at bounding box center [480, 383] width 163 height 40
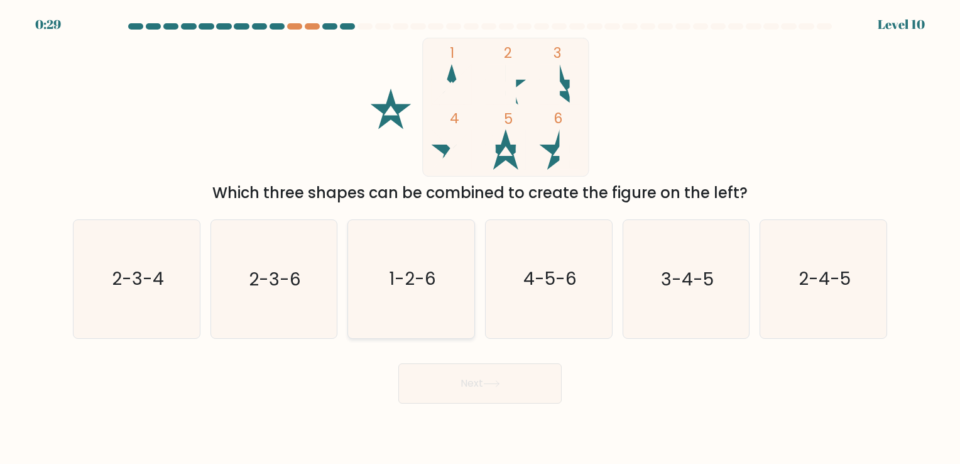
click at [427, 253] on icon "1-2-6" at bounding box center [412, 279] width 118 height 118
click at [480, 238] on input "c. 1-2-6" at bounding box center [480, 235] width 1 height 6
radio input "true"
click at [487, 384] on icon at bounding box center [491, 383] width 17 height 7
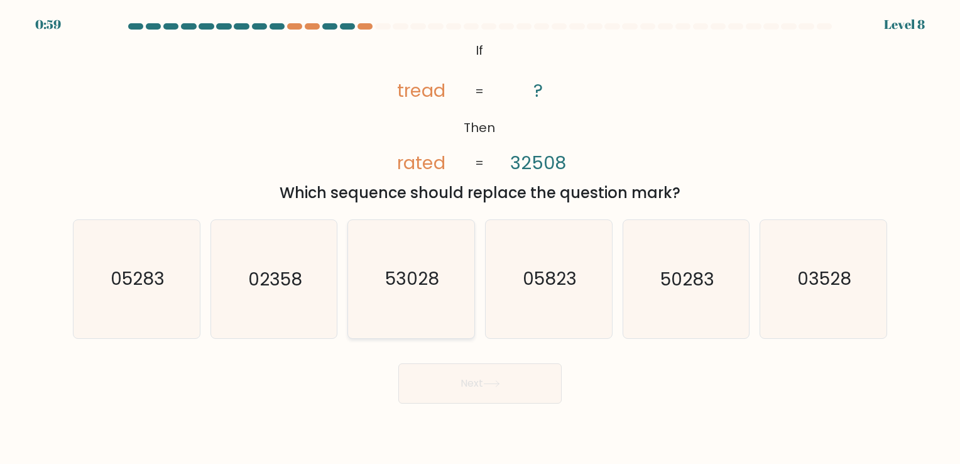
click at [410, 292] on icon "53028" at bounding box center [412, 279] width 118 height 118
click at [480, 238] on input "c. 53028" at bounding box center [480, 235] width 1 height 6
radio input "true"
click at [463, 378] on button "Next" at bounding box center [480, 383] width 163 height 40
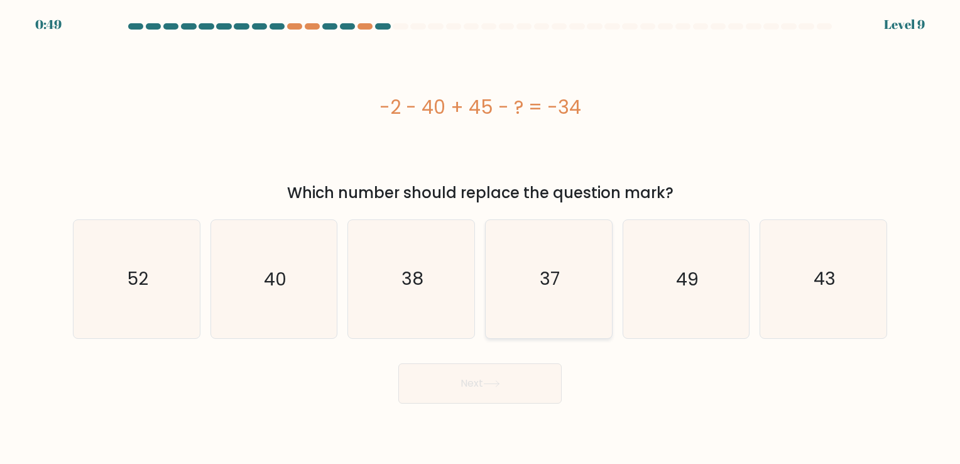
click at [547, 295] on icon "37" at bounding box center [549, 279] width 118 height 118
click at [481, 238] on input "d. 37" at bounding box center [480, 235] width 1 height 6
radio input "true"
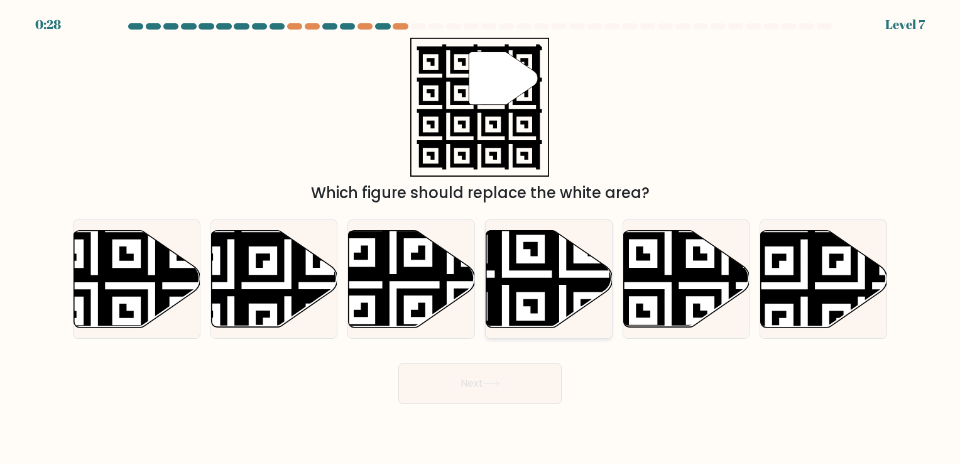
click at [536, 292] on icon at bounding box center [550, 278] width 126 height 97
click at [481, 238] on input "d." at bounding box center [480, 235] width 1 height 6
radio input "true"
click at [529, 385] on button "Next" at bounding box center [480, 383] width 163 height 40
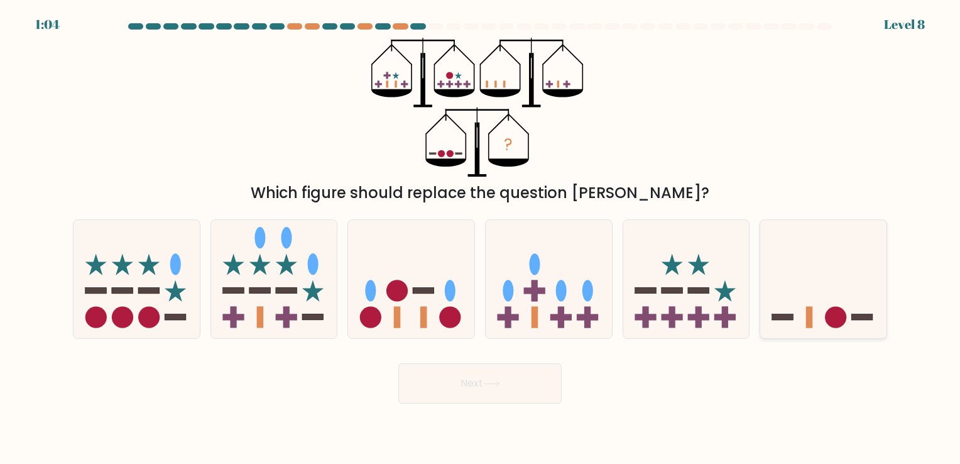
click at [809, 297] on icon at bounding box center [824, 279] width 126 height 104
click at [481, 238] on input "f." at bounding box center [480, 235] width 1 height 6
radio input "true"
click at [513, 388] on button "Next" at bounding box center [480, 383] width 163 height 40
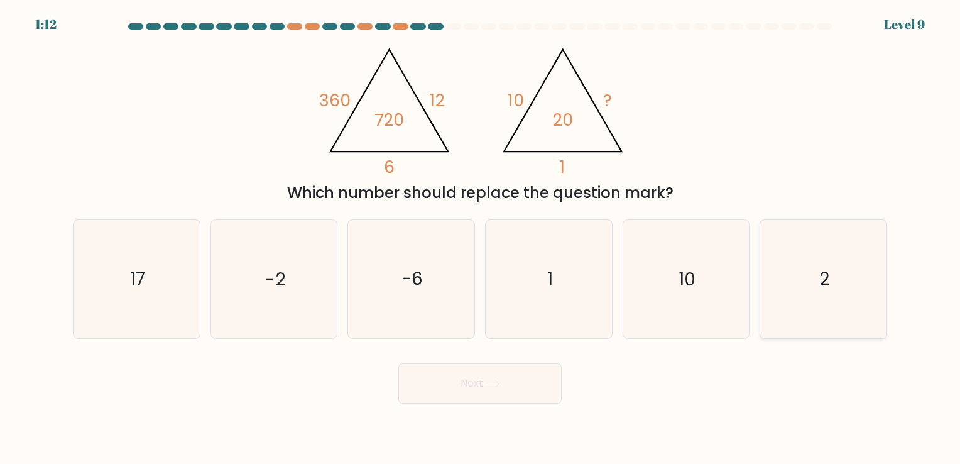
click at [832, 268] on icon "2" at bounding box center [824, 279] width 118 height 118
click at [481, 238] on input "f. 2" at bounding box center [480, 235] width 1 height 6
radio input "true"
click at [426, 375] on button "Next" at bounding box center [480, 383] width 163 height 40
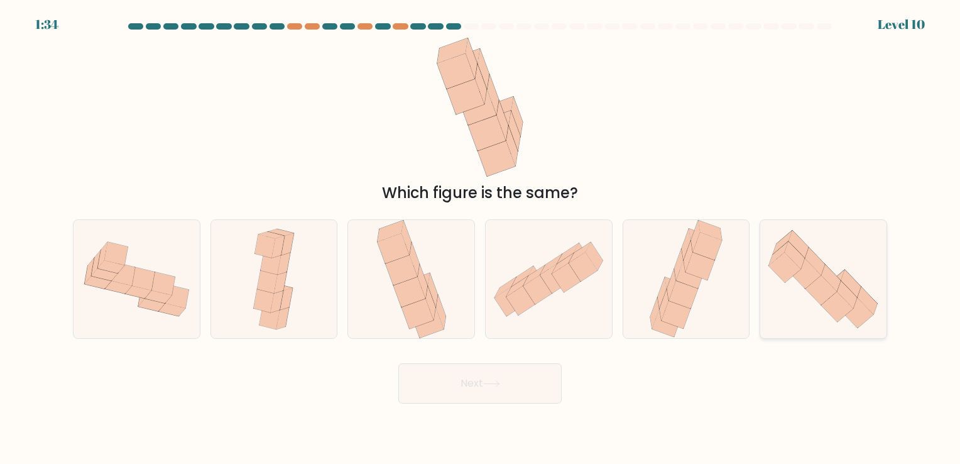
click at [817, 288] on icon at bounding box center [822, 290] width 32 height 30
click at [481, 238] on input "f." at bounding box center [480, 235] width 1 height 6
radio input "true"
click at [463, 391] on button "Next" at bounding box center [480, 383] width 163 height 40
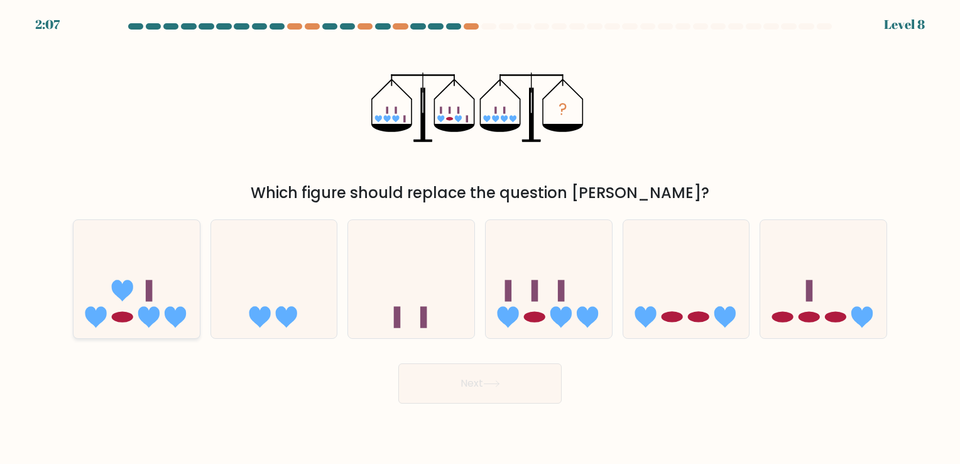
click at [141, 316] on icon at bounding box center [148, 317] width 21 height 21
click at [480, 238] on input "a." at bounding box center [480, 235] width 1 height 6
radio input "true"
click at [700, 297] on icon at bounding box center [687, 279] width 126 height 104
click at [481, 238] on input "e." at bounding box center [480, 235] width 1 height 6
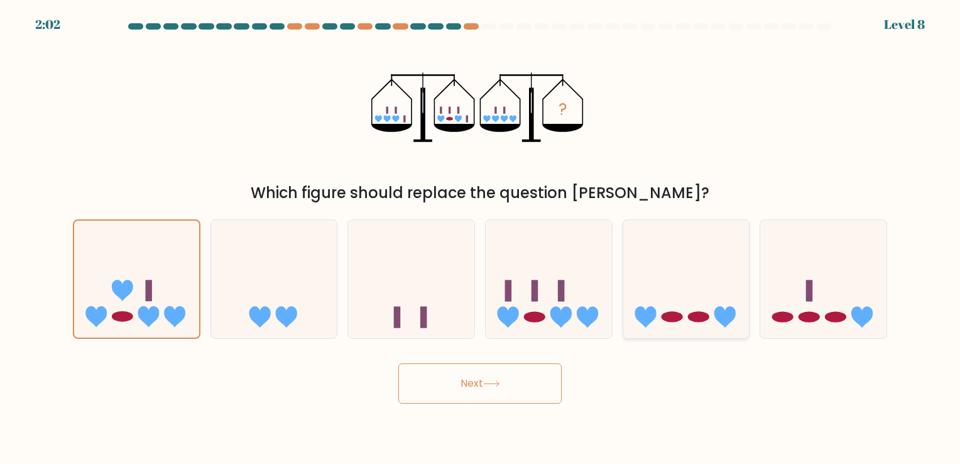
radio input "true"
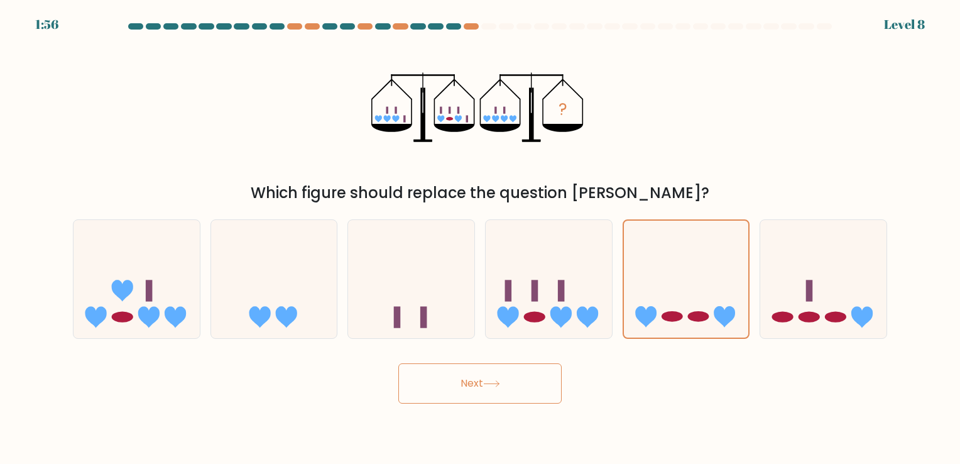
click at [499, 378] on button "Next" at bounding box center [480, 383] width 163 height 40
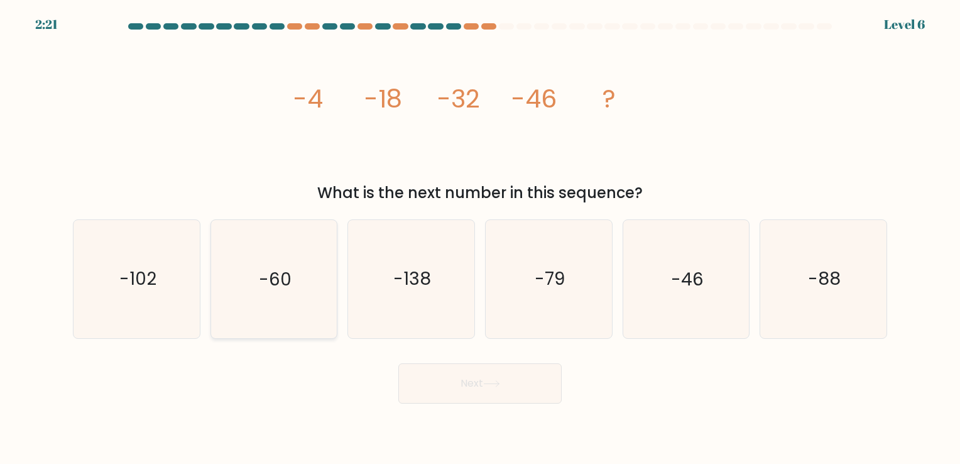
click at [304, 295] on icon "-60" at bounding box center [274, 279] width 118 height 118
click at [480, 238] on input "b. -60" at bounding box center [480, 235] width 1 height 6
radio input "true"
click at [468, 380] on button "Next" at bounding box center [480, 383] width 163 height 40
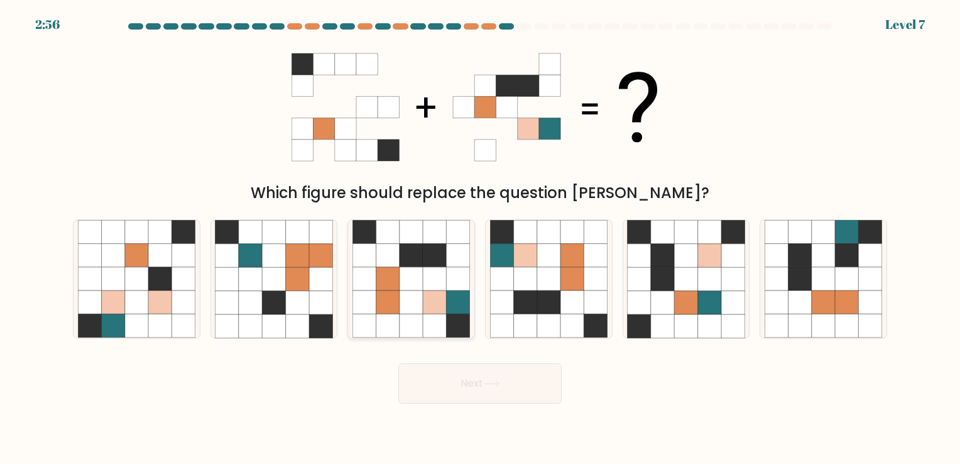
click at [425, 311] on icon at bounding box center [434, 302] width 23 height 23
click at [480, 238] on input "c." at bounding box center [480, 235] width 1 height 6
radio input "true"
click at [449, 388] on button "Next" at bounding box center [480, 383] width 163 height 40
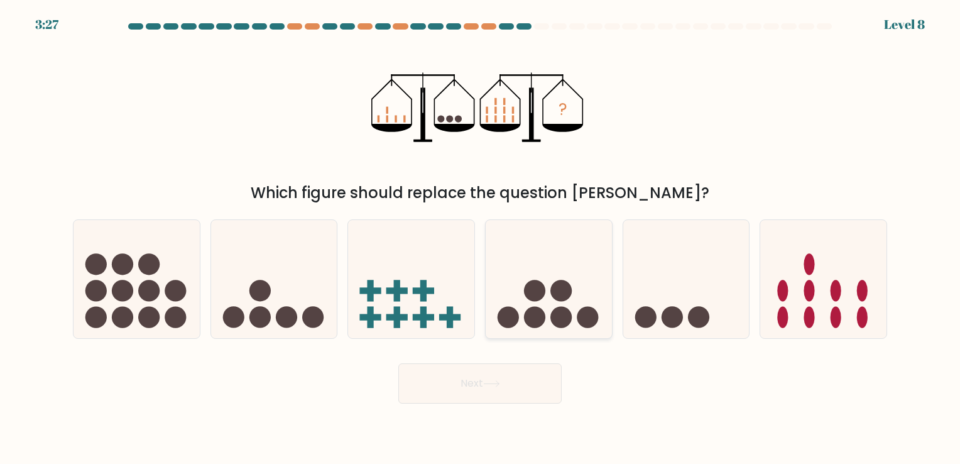
click at [551, 316] on icon at bounding box center [549, 279] width 126 height 104
click at [481, 238] on input "d." at bounding box center [480, 235] width 1 height 6
radio input "true"
click at [505, 378] on button "Next" at bounding box center [480, 383] width 163 height 40
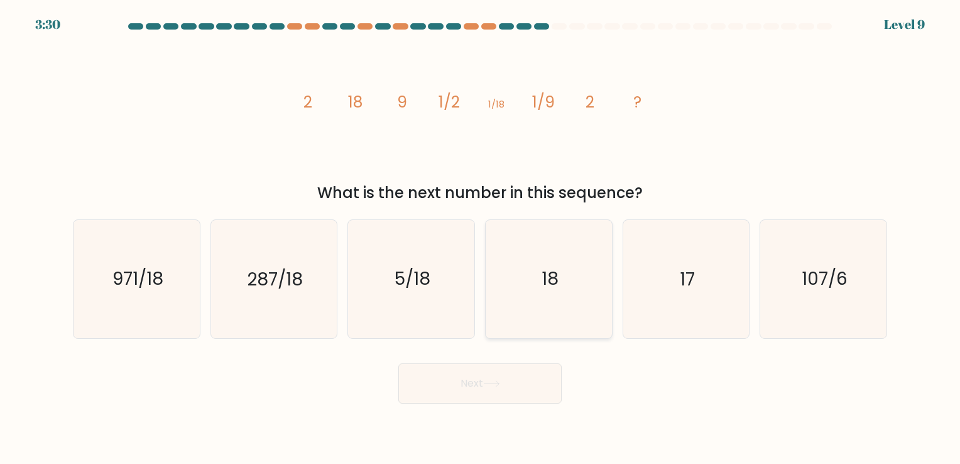
click at [566, 327] on icon "18" at bounding box center [549, 279] width 118 height 118
click at [481, 238] on input "d. 18" at bounding box center [480, 235] width 1 height 6
radio input "true"
click at [499, 397] on button "Next" at bounding box center [480, 383] width 163 height 40
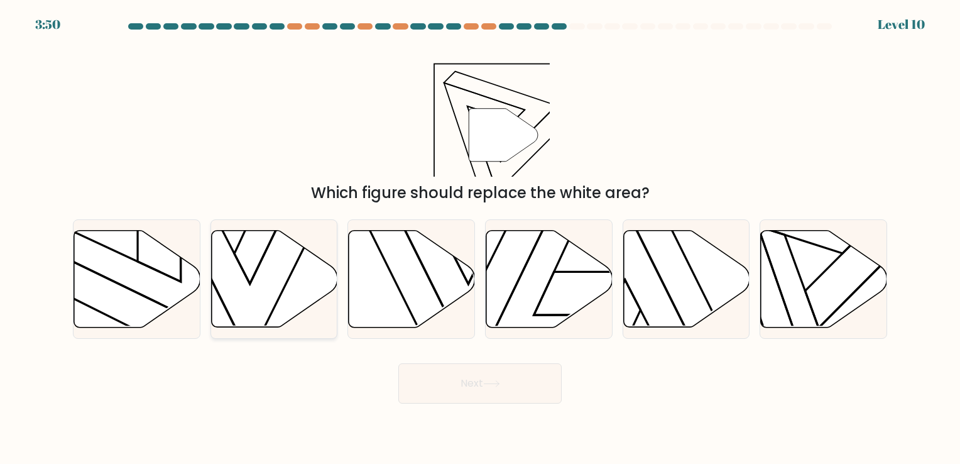
click at [295, 292] on icon at bounding box center [274, 278] width 126 height 97
click at [480, 238] on input "b." at bounding box center [480, 235] width 1 height 6
radio input "true"
click at [459, 380] on button "Next" at bounding box center [480, 383] width 163 height 40
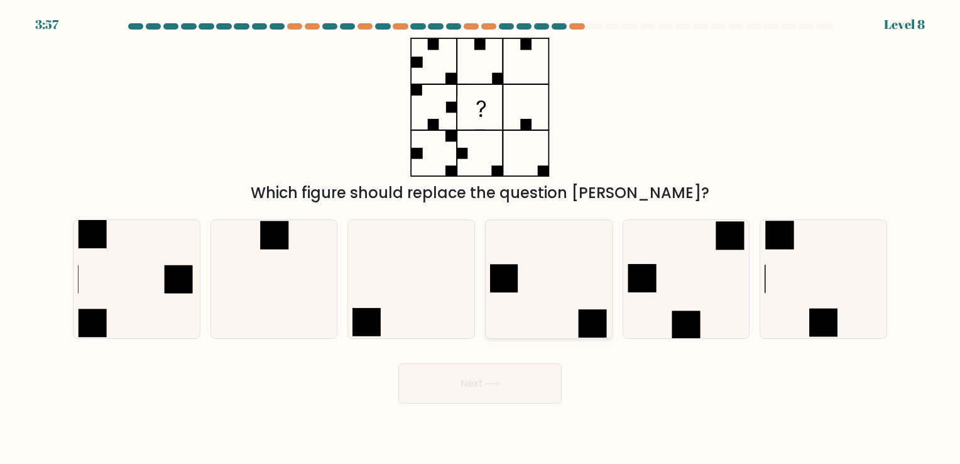
click at [541, 270] on icon at bounding box center [549, 279] width 118 height 118
click at [481, 238] on input "d." at bounding box center [480, 235] width 1 height 6
radio input "true"
click at [479, 380] on button "Next" at bounding box center [480, 383] width 163 height 40
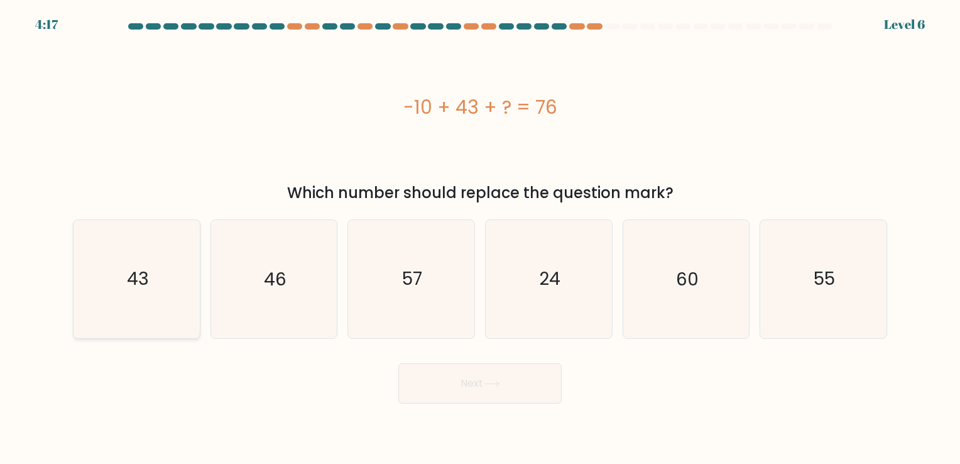
click at [125, 294] on icon "43" at bounding box center [137, 279] width 118 height 118
click at [480, 238] on input "a. 43" at bounding box center [480, 235] width 1 height 6
radio input "true"
click at [487, 388] on button "Next" at bounding box center [480, 383] width 163 height 40
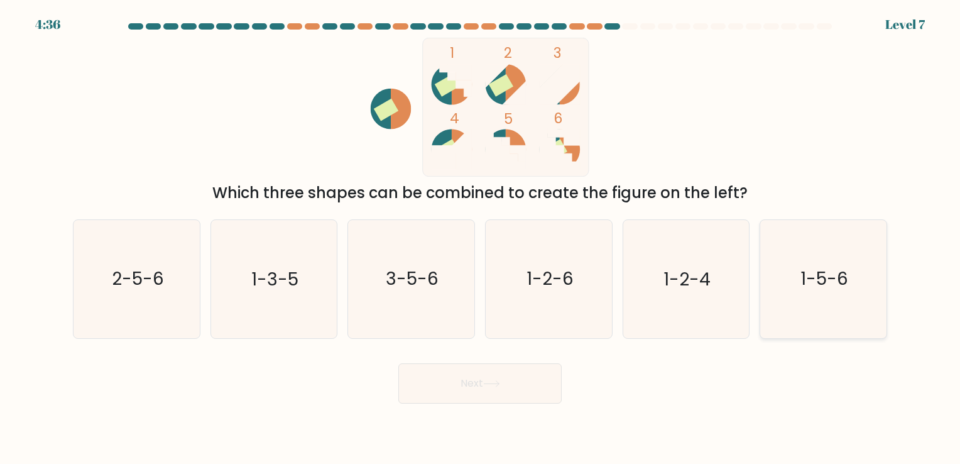
click at [842, 266] on icon "1-5-6" at bounding box center [824, 279] width 118 height 118
click at [481, 238] on input "f. 1-5-6" at bounding box center [480, 235] width 1 height 6
radio input "true"
click at [513, 382] on button "Next" at bounding box center [480, 383] width 163 height 40
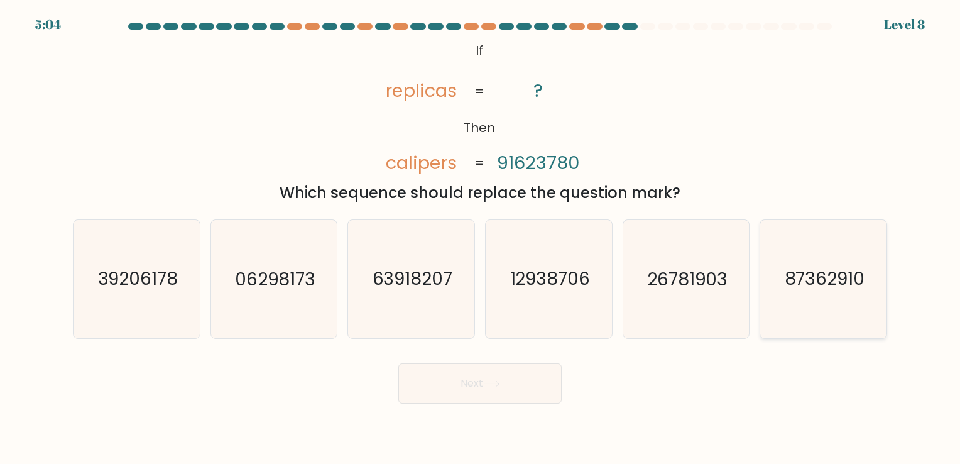
click at [828, 264] on icon "87362910" at bounding box center [824, 279] width 118 height 118
click at [481, 238] on input "f. 87362910" at bounding box center [480, 235] width 1 height 6
radio input "true"
click at [535, 375] on button "Next" at bounding box center [480, 383] width 163 height 40
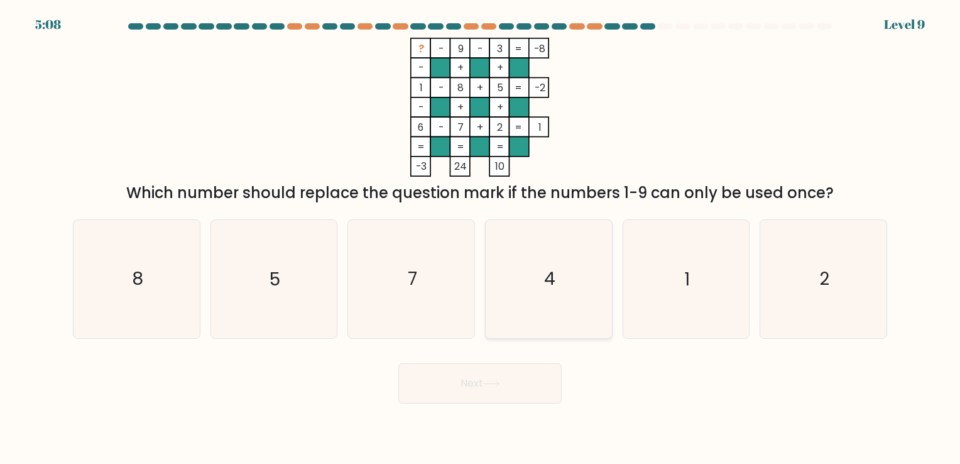
click at [566, 275] on icon "4" at bounding box center [549, 279] width 118 height 118
click at [481, 238] on input "d. 4" at bounding box center [480, 235] width 1 height 6
radio input "true"
click at [515, 382] on button "Next" at bounding box center [480, 383] width 163 height 40
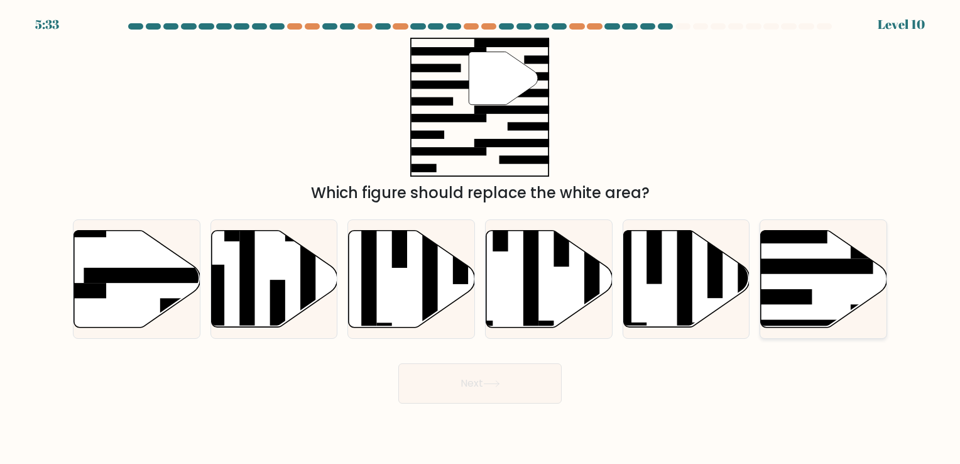
click at [832, 268] on rect at bounding box center [804, 265] width 137 height 15
click at [481, 238] on input "f." at bounding box center [480, 235] width 1 height 6
radio input "true"
click at [528, 381] on button "Next" at bounding box center [480, 383] width 163 height 40
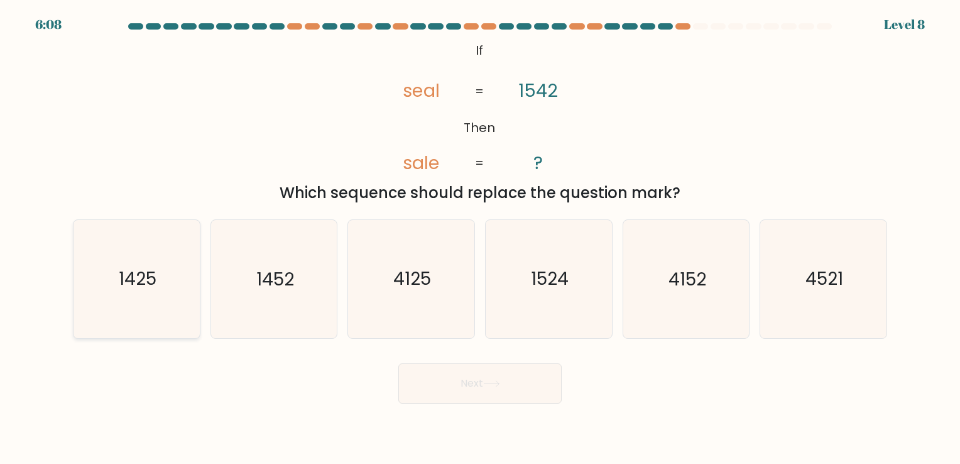
click at [122, 302] on icon "1425" at bounding box center [137, 279] width 118 height 118
click at [480, 238] on input "a. 1425" at bounding box center [480, 235] width 1 height 6
radio input "true"
click at [474, 384] on button "Next" at bounding box center [480, 383] width 163 height 40
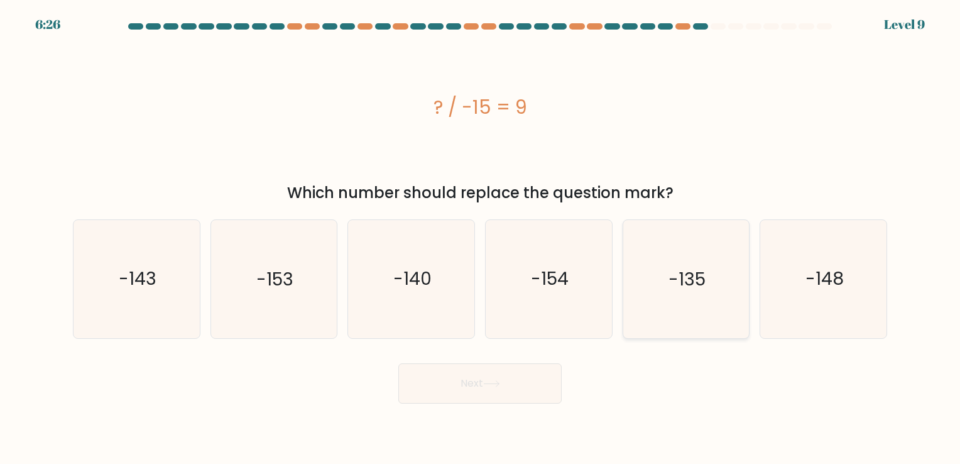
click at [701, 268] on text "-135" at bounding box center [687, 279] width 37 height 25
click at [481, 238] on input "e. -135" at bounding box center [480, 235] width 1 height 6
radio input "true"
click at [461, 383] on button "Next" at bounding box center [480, 383] width 163 height 40
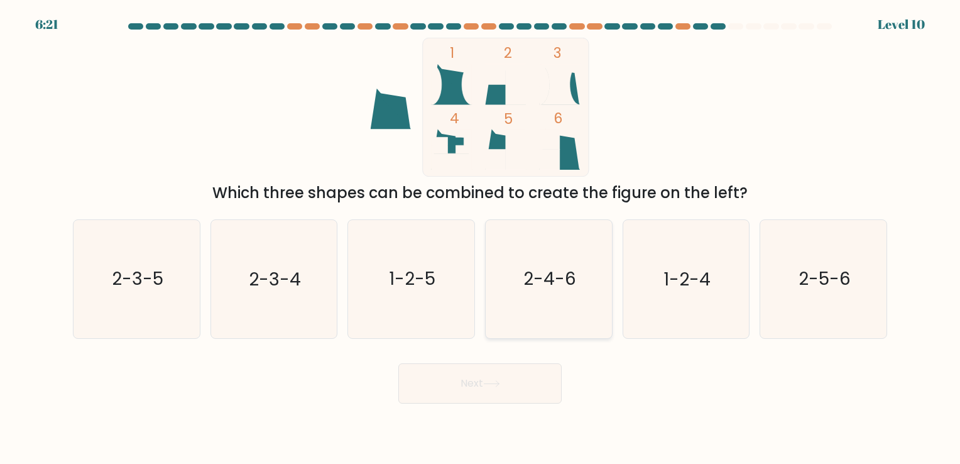
click at [541, 282] on text "2-4-6" at bounding box center [550, 279] width 53 height 25
click at [481, 238] on input "d. 2-4-6" at bounding box center [480, 235] width 1 height 6
radio input "true"
click at [500, 381] on icon at bounding box center [491, 383] width 17 height 7
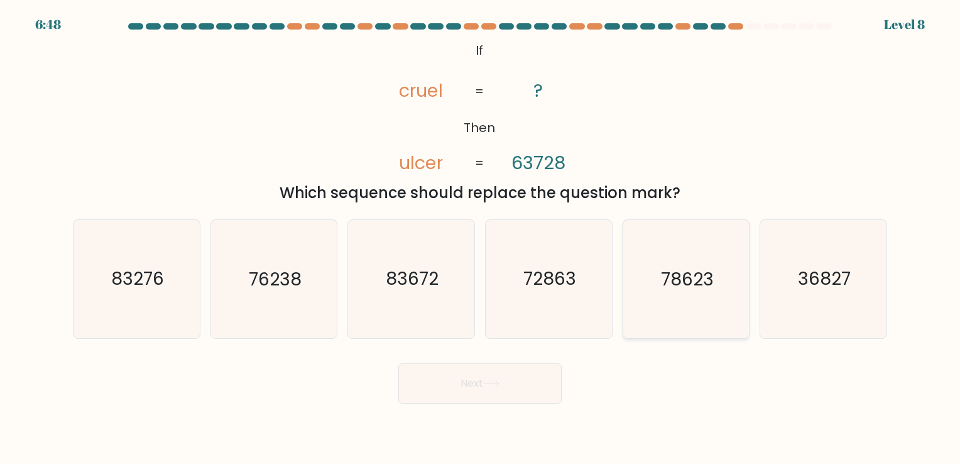
click at [671, 285] on text "78623" at bounding box center [687, 279] width 53 height 25
click at [481, 238] on input "e. 78623" at bounding box center [480, 235] width 1 height 6
radio input "true"
click at [445, 378] on button "Next" at bounding box center [480, 383] width 163 height 40
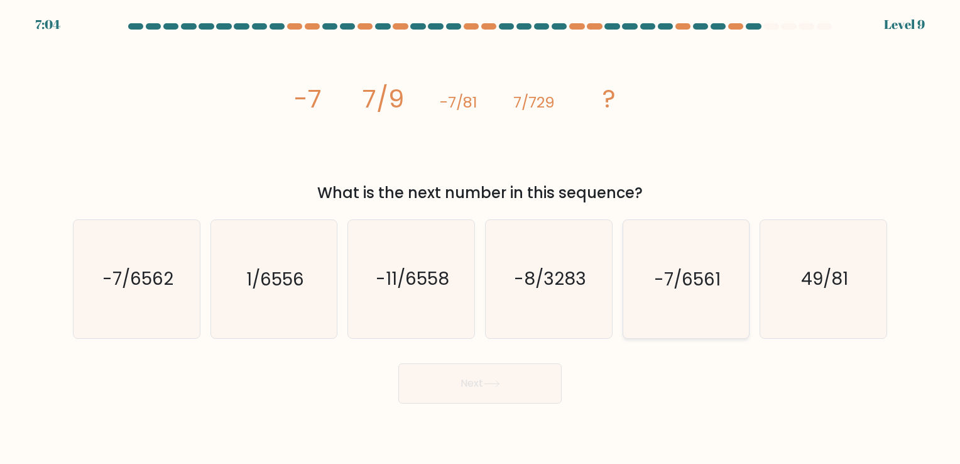
click at [686, 300] on icon "-7/6561" at bounding box center [686, 279] width 118 height 118
click at [481, 238] on input "e. -7/6561" at bounding box center [480, 235] width 1 height 6
radio input "true"
click at [514, 382] on button "Next" at bounding box center [480, 383] width 163 height 40
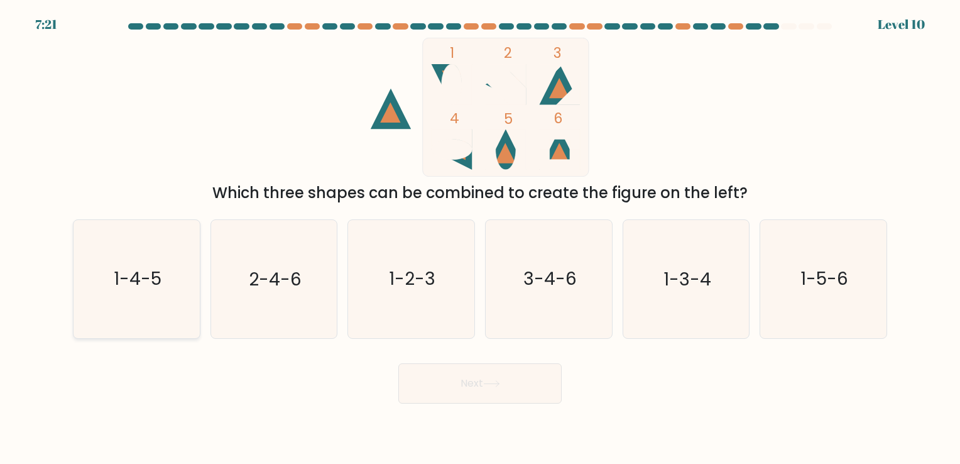
click at [121, 280] on text "1-4-5" at bounding box center [138, 279] width 48 height 25
click at [480, 238] on input "a. 1-4-5" at bounding box center [480, 235] width 1 height 6
radio input "true"
click at [473, 378] on button "Next" at bounding box center [480, 383] width 163 height 40
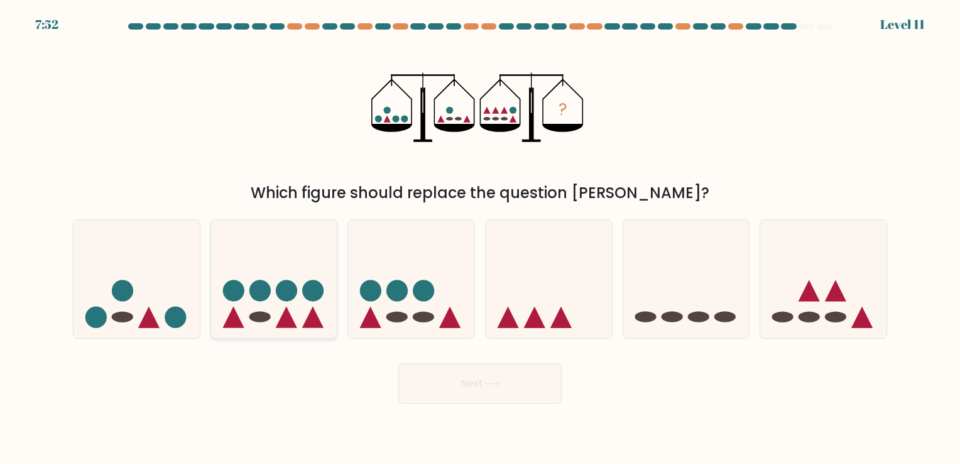
click at [289, 332] on div at bounding box center [275, 278] width 128 height 119
click at [480, 238] on input "b." at bounding box center [480, 235] width 1 height 6
radio input "true"
click at [463, 379] on button "Next" at bounding box center [480, 383] width 163 height 40
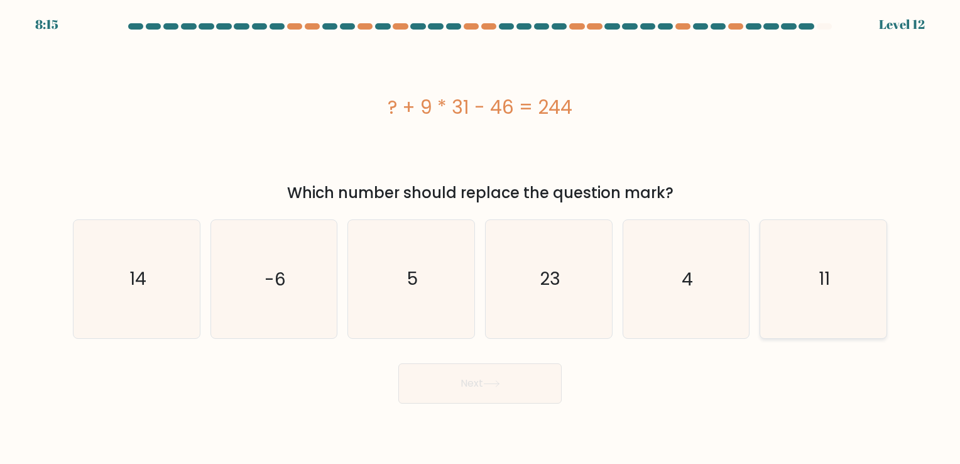
click at [791, 297] on icon "11" at bounding box center [824, 279] width 118 height 118
click at [481, 238] on input "f. 11" at bounding box center [480, 235] width 1 height 6
radio input "true"
click at [518, 385] on button "Next" at bounding box center [480, 383] width 163 height 40
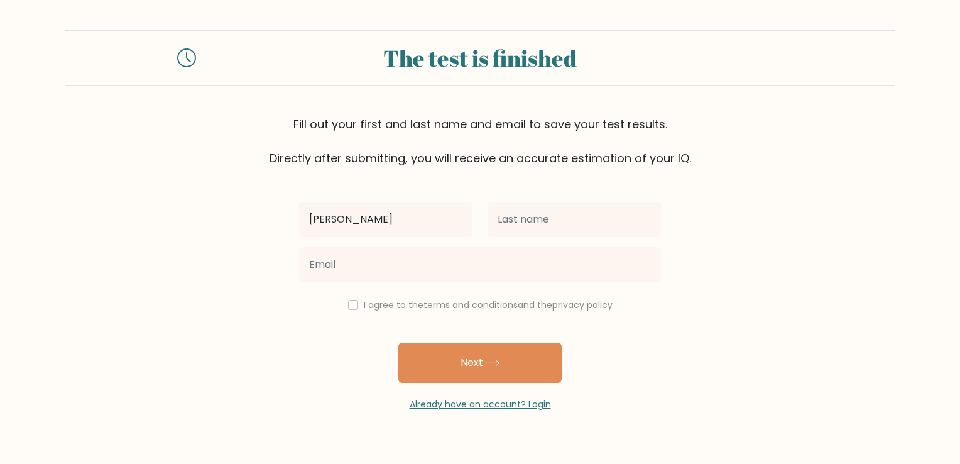
type input "[PERSON_NAME]"
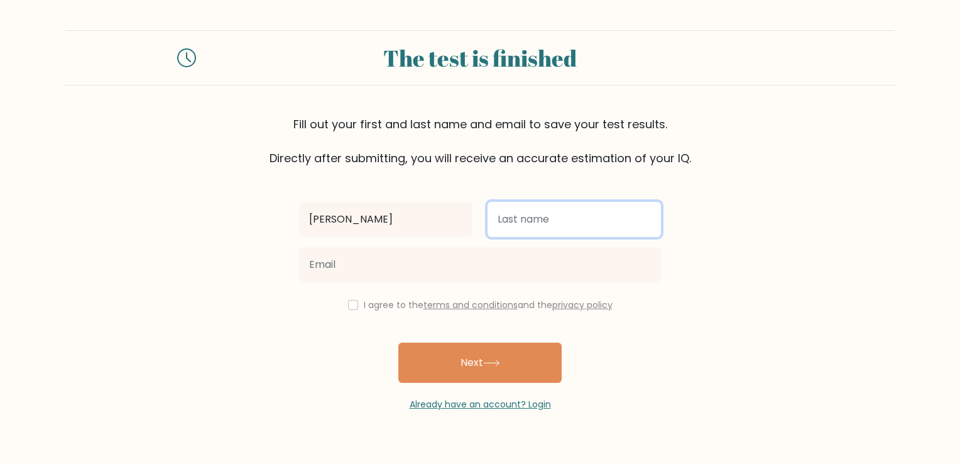
click at [556, 223] on input "text" at bounding box center [574, 219] width 173 height 35
type input "[PERSON_NAME]"
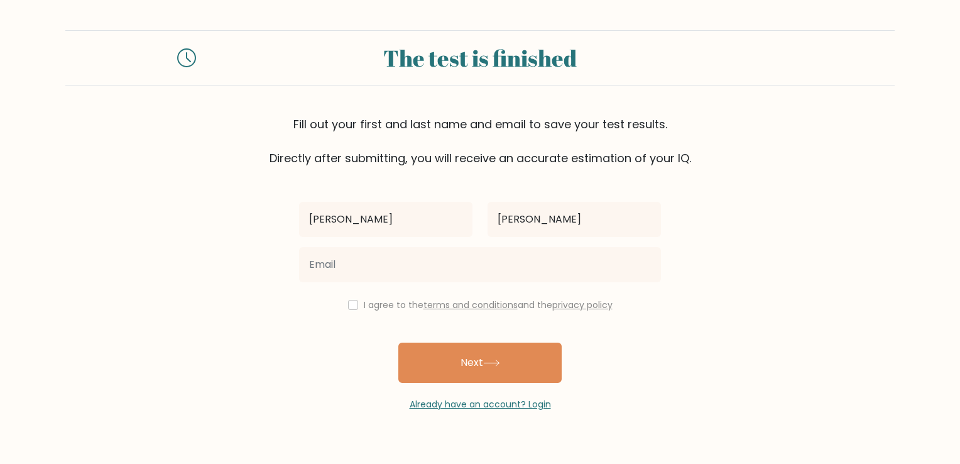
type input "[DOMAIN_NAME]"
click at [348, 305] on input "checkbox" at bounding box center [353, 305] width 10 height 10
checkbox input "true"
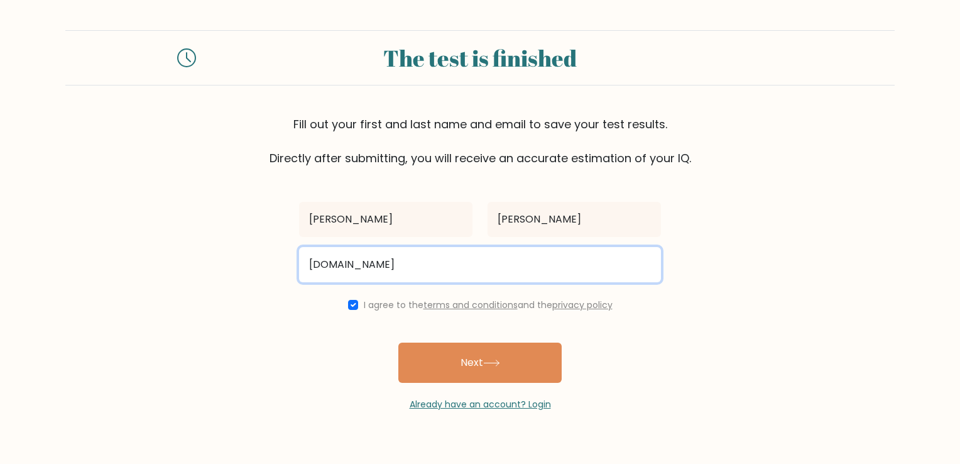
drag, startPoint x: 458, startPoint y: 270, endPoint x: 260, endPoint y: 268, distance: 198.6
click at [260, 268] on form "The test is finished Fill out your first and last name and email to save your t…" at bounding box center [480, 220] width 960 height 381
type input "[EMAIL_ADDRESS][DOMAIN_NAME]"
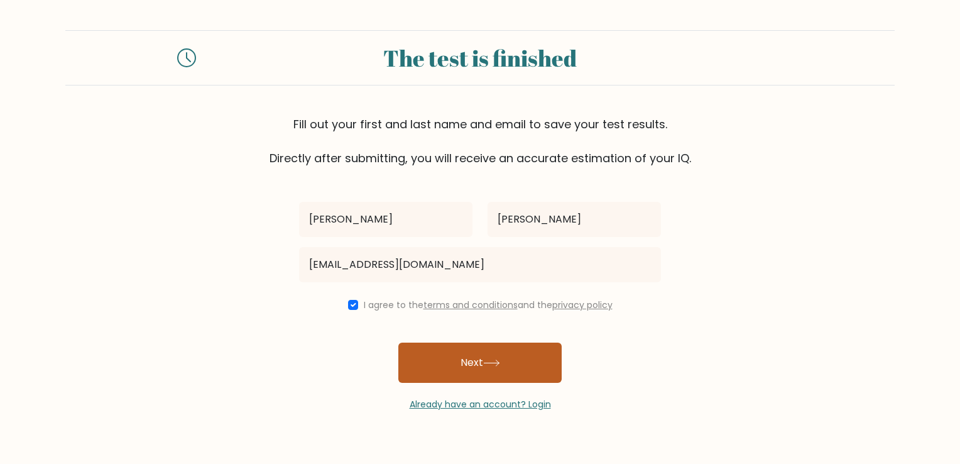
click at [493, 364] on icon at bounding box center [491, 363] width 17 height 7
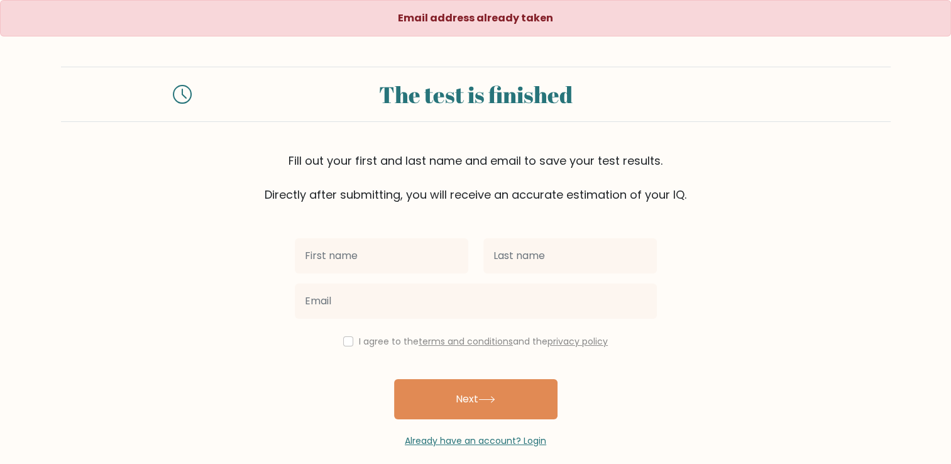
click at [370, 246] on input "text" at bounding box center [381, 255] width 173 height 35
type input "[PERSON_NAME]"
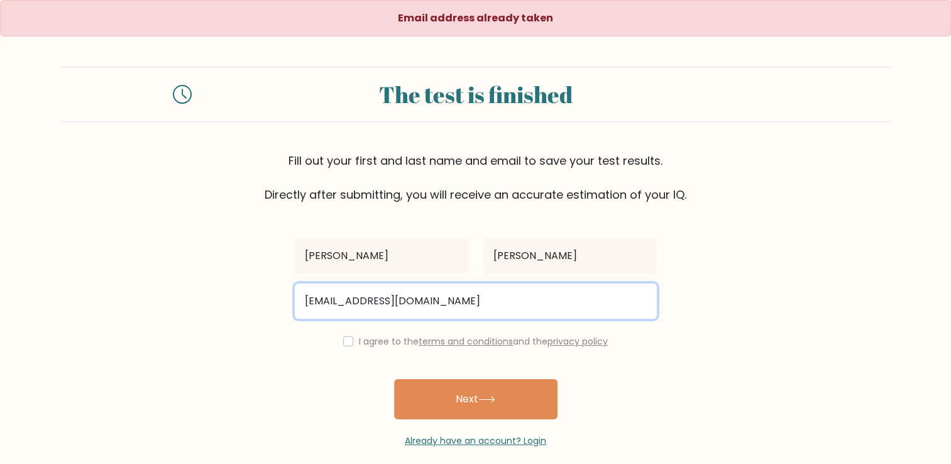
drag, startPoint x: 490, startPoint y: 300, endPoint x: 236, endPoint y: 309, distance: 253.5
click at [236, 309] on form "The test is finished Fill out your first and last name and email to save your t…" at bounding box center [475, 257] width 951 height 381
type input "[EMAIL_ADDRESS][DOMAIN_NAME]"
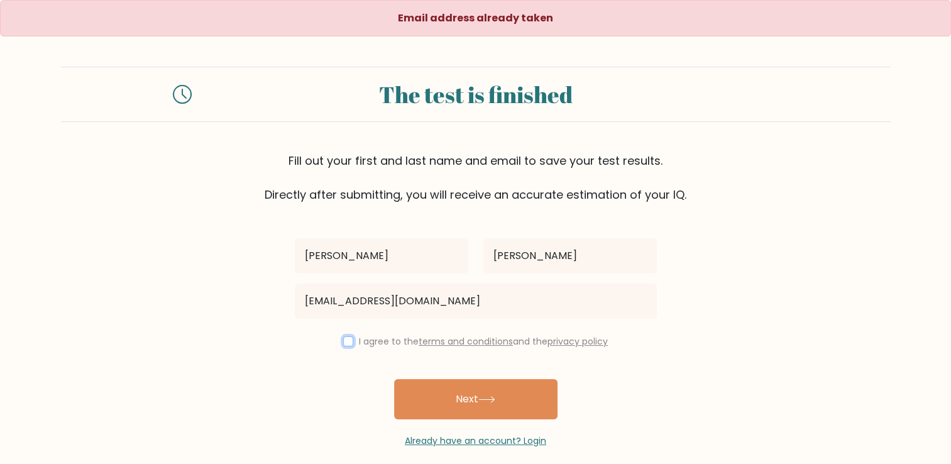
click at [348, 343] on input "checkbox" at bounding box center [348, 341] width 10 height 10
checkbox input "true"
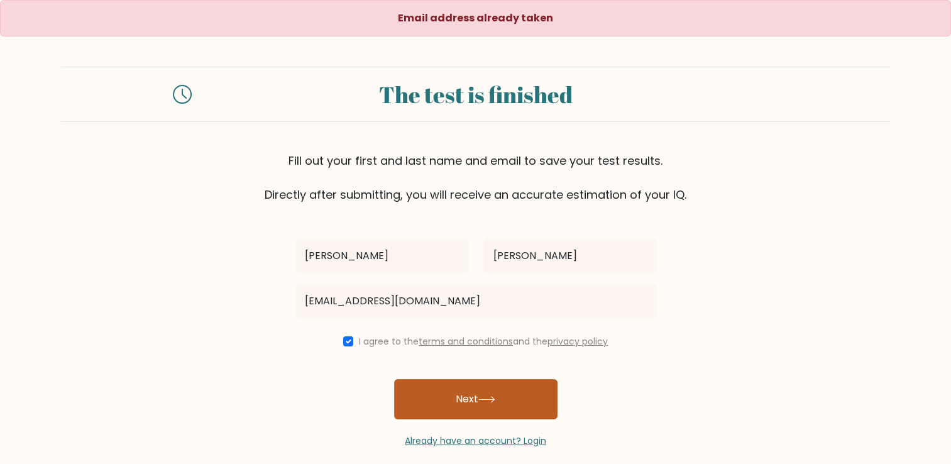
click at [480, 402] on button "Next" at bounding box center [475, 399] width 163 height 40
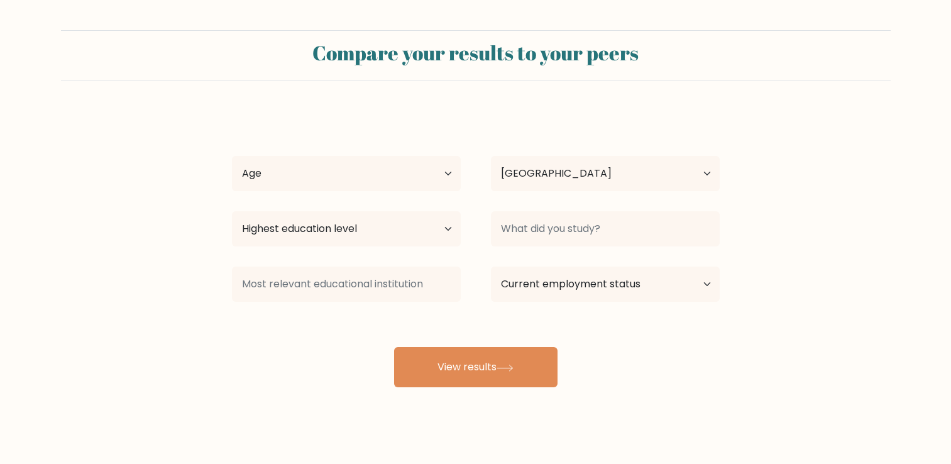
select select "PH"
click at [393, 182] on select "Age Under 18 years old 18-24 years old 25-34 years old 35-44 years old 45-54 ye…" at bounding box center [346, 173] width 229 height 35
select select "35_44"
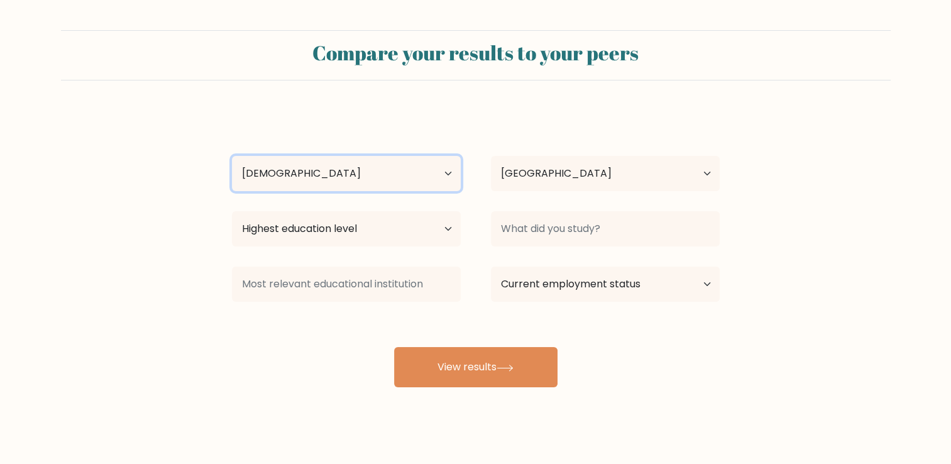
click at [232, 156] on select "Age Under 18 years old 18-24 years old 25-34 years old 35-44 years old 45-54 ye…" at bounding box center [346, 173] width 229 height 35
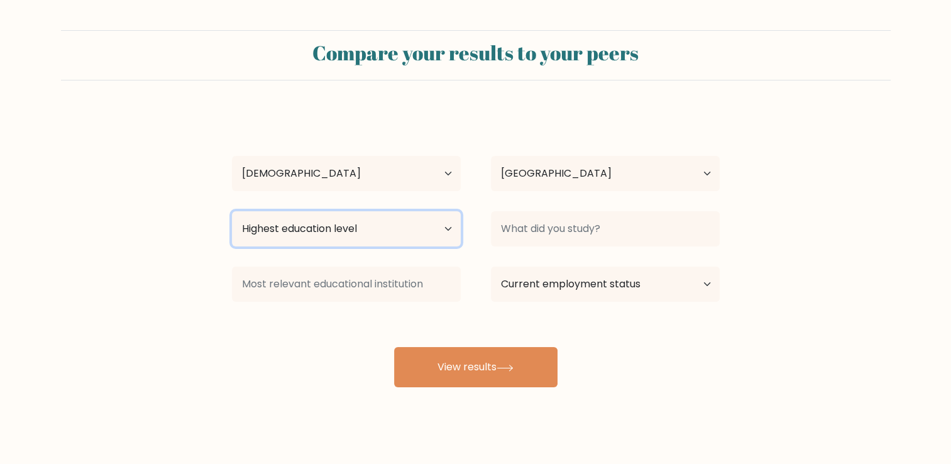
click at [455, 229] on select "Highest education level No schooling Primary Lower Secondary Upper Secondary Oc…" at bounding box center [346, 228] width 229 height 35
select select "bachelors_degree"
click at [232, 211] on select "Highest education level No schooling Primary Lower Secondary Upper Secondary Oc…" at bounding box center [346, 228] width 229 height 35
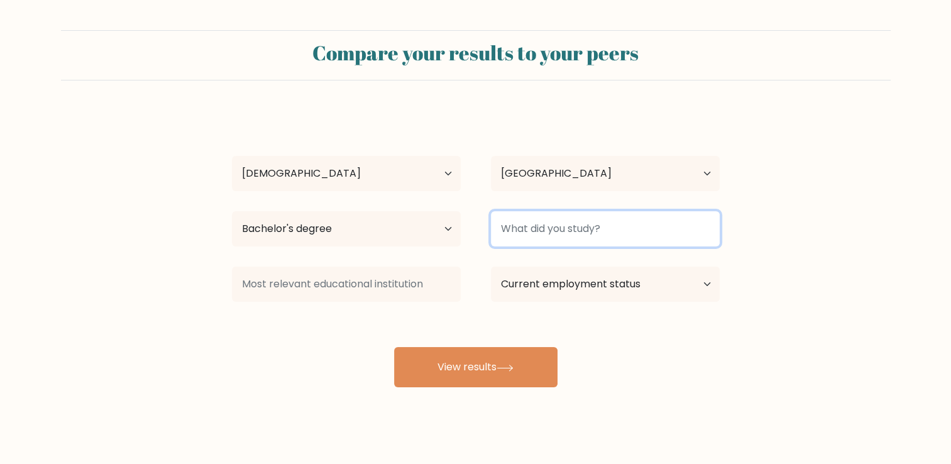
click at [583, 229] on input at bounding box center [605, 228] width 229 height 35
click at [583, 229] on input "Bu" at bounding box center [605, 228] width 229 height 35
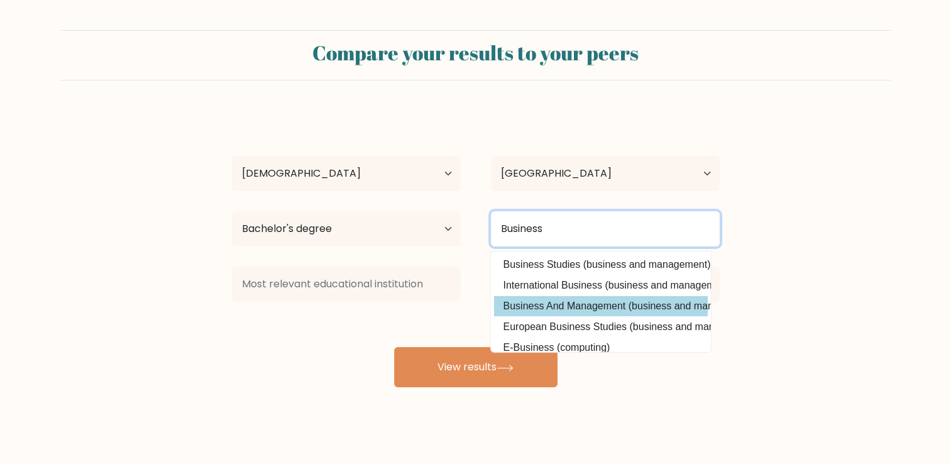
type input "Business"
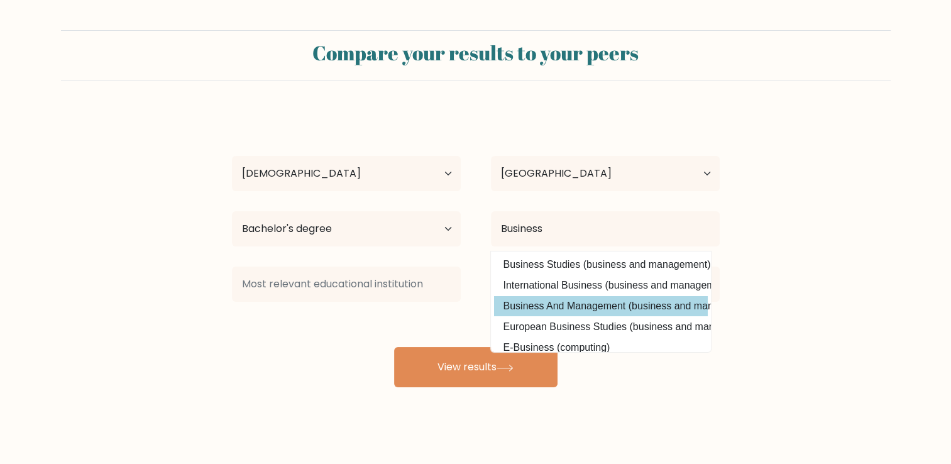
click at [571, 308] on div "Caren Pascual Age Under 18 years old 18-24 years old 25-34 years old 35-44 year…" at bounding box center [475, 249] width 503 height 277
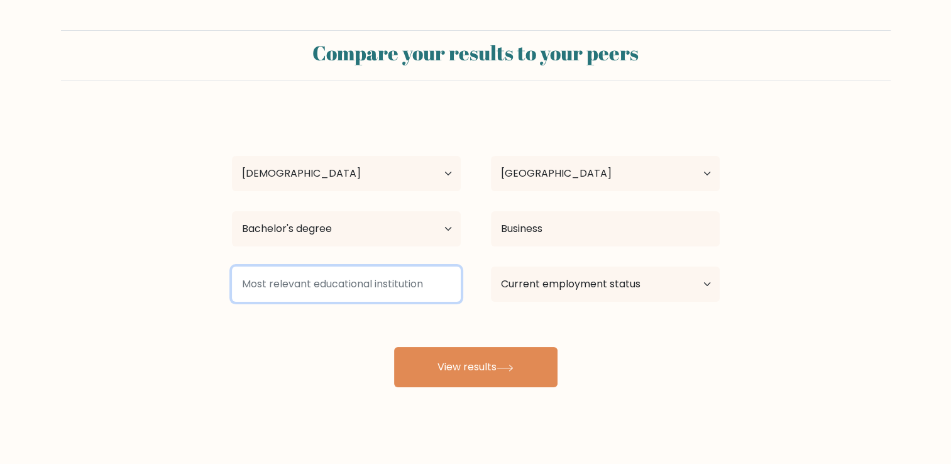
click at [386, 287] on input at bounding box center [346, 284] width 229 height 35
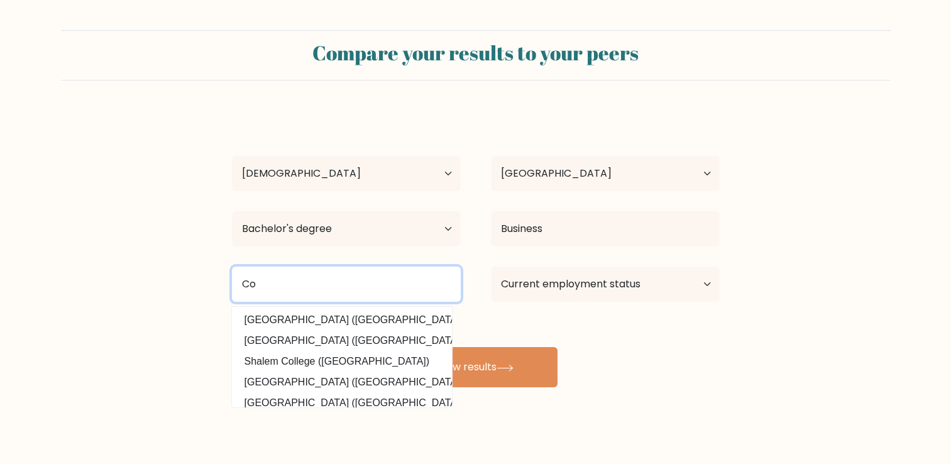
type input "C"
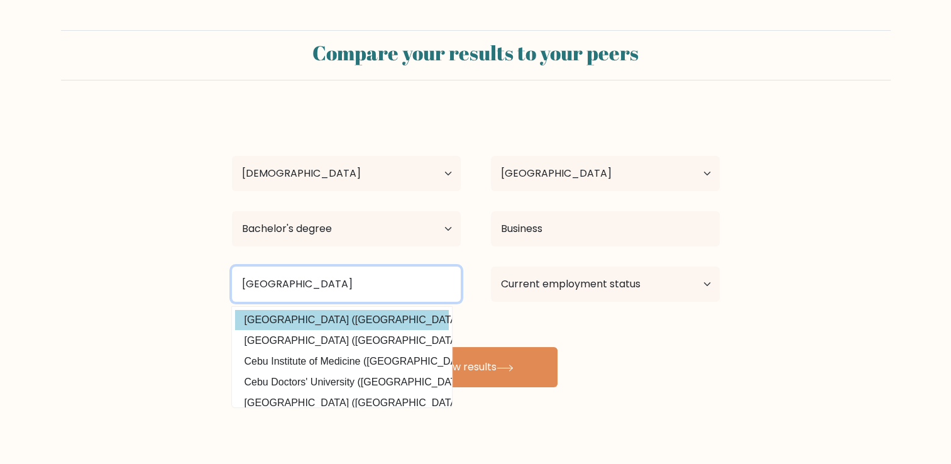
type input "University of Cebu"
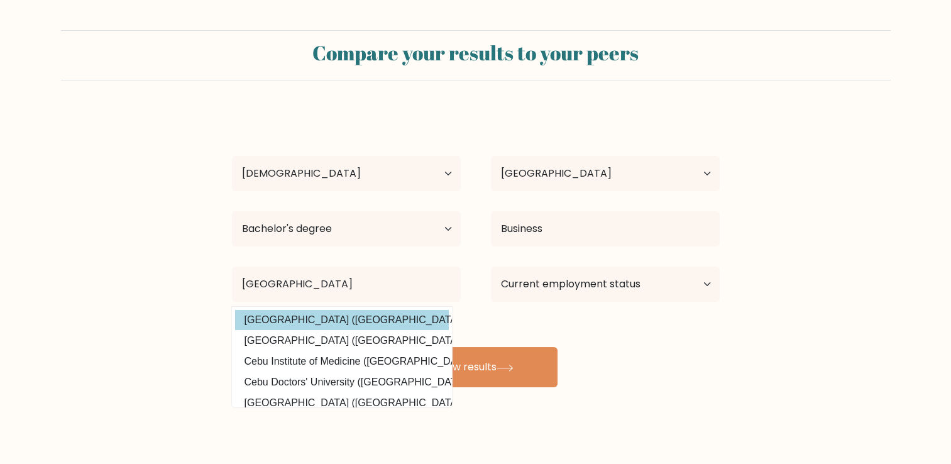
click at [395, 311] on div "Caren Pascual Age Under 18 years old 18-24 years old 25-34 years old 35-44 year…" at bounding box center [475, 249] width 503 height 277
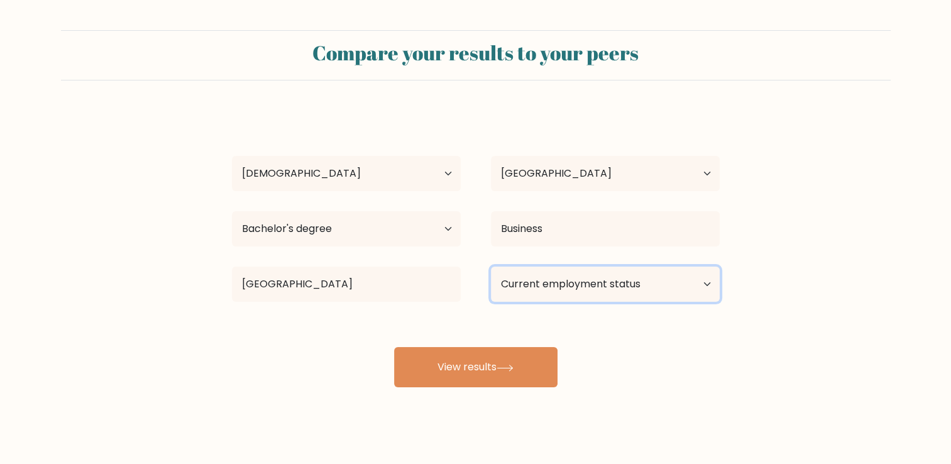
click at [580, 279] on select "Current employment status Employed Student Retired Other / prefer not to answer" at bounding box center [605, 284] width 229 height 35
select select "other"
click at [491, 267] on select "Current employment status Employed Student Retired Other / prefer not to answer" at bounding box center [605, 284] width 229 height 35
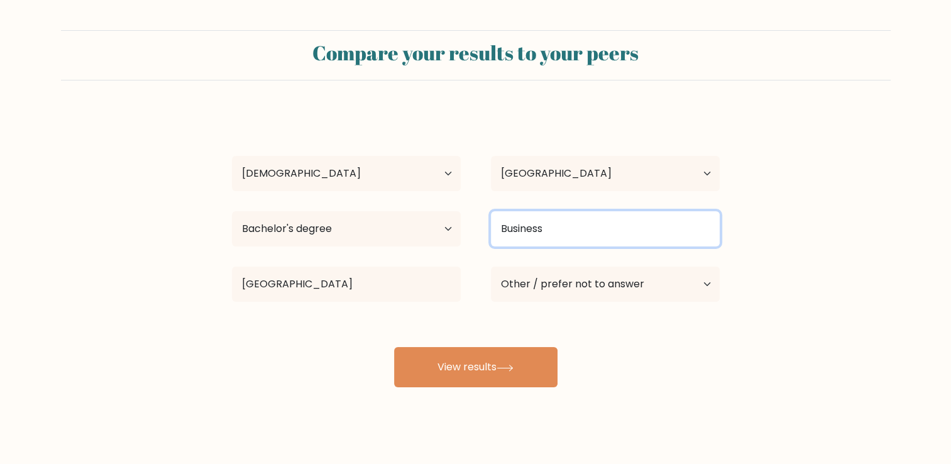
click at [654, 223] on input "Business" at bounding box center [605, 228] width 229 height 35
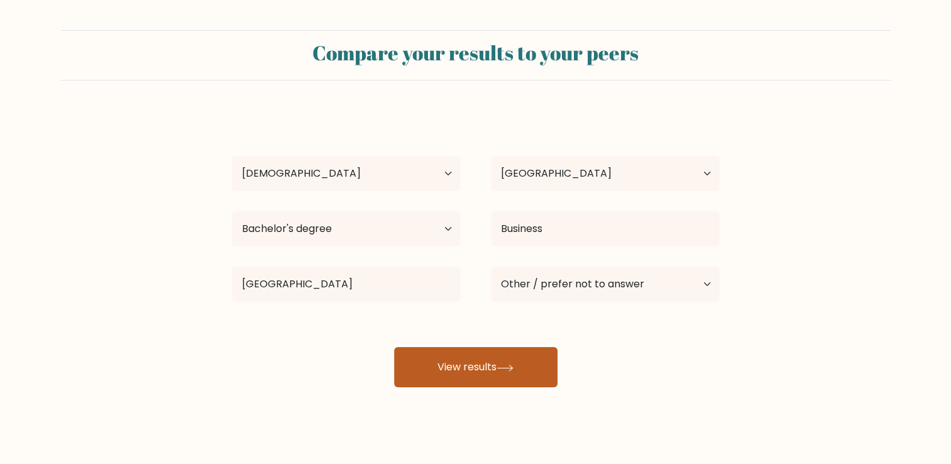
click at [487, 362] on button "View results" at bounding box center [475, 367] width 163 height 40
